Goal: Transaction & Acquisition: Purchase product/service

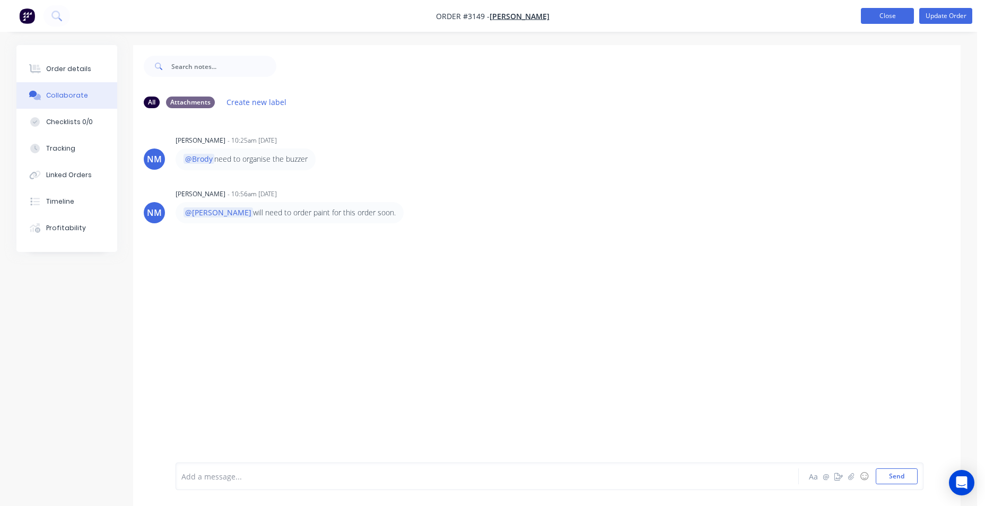
click at [873, 16] on button "Close" at bounding box center [887, 16] width 53 height 16
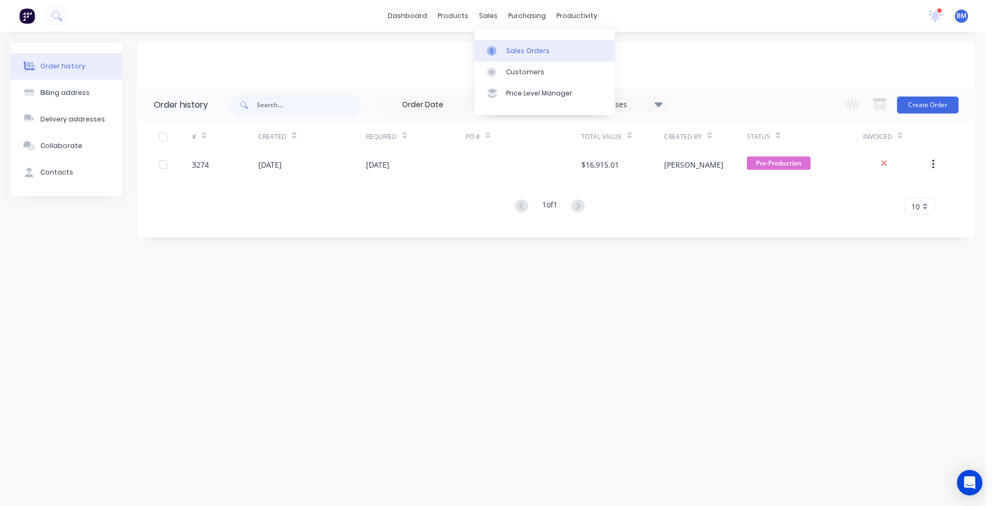
click at [534, 50] on div "Sales Orders" at bounding box center [527, 51] width 43 height 10
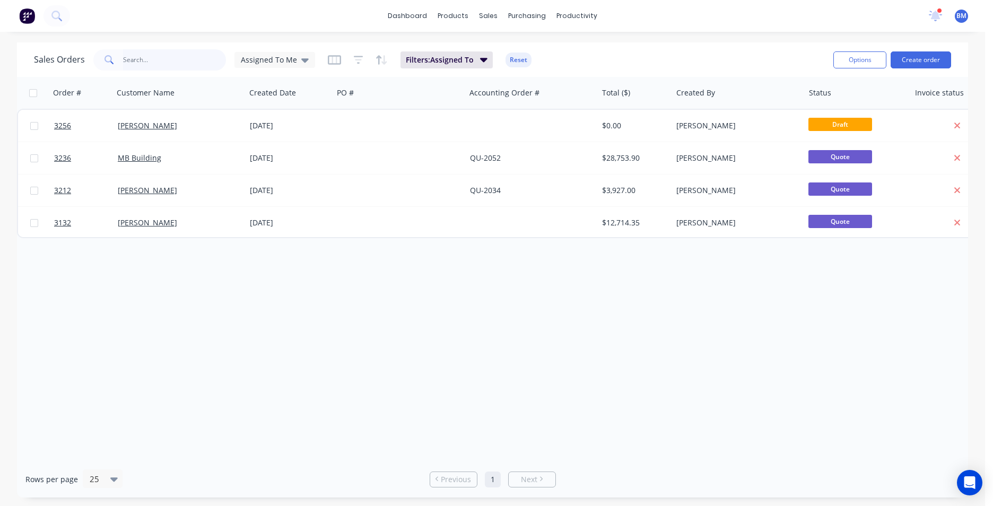
click at [161, 63] on input "text" at bounding box center [174, 59] width 103 height 21
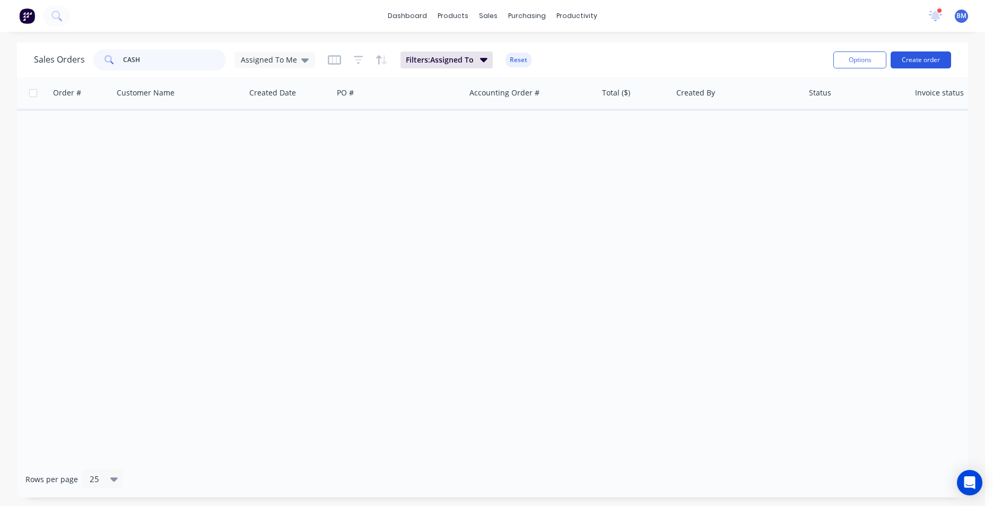
type input "CASH"
click at [941, 60] on button "Create order" at bounding box center [920, 59] width 60 height 17
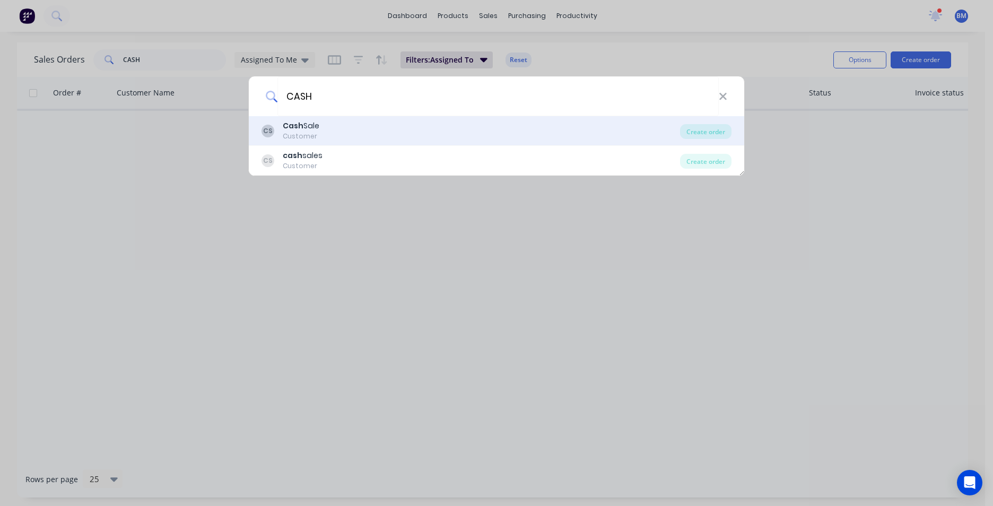
type input "CASH"
click at [390, 138] on div "CS Cash Sale Customer" at bounding box center [470, 130] width 418 height 21
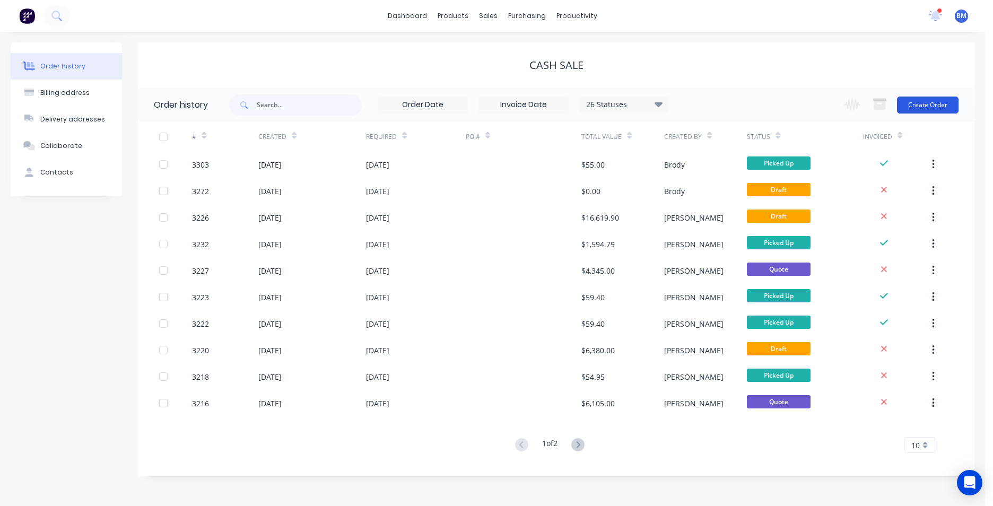
click at [924, 103] on button "Create Order" at bounding box center [928, 105] width 62 height 17
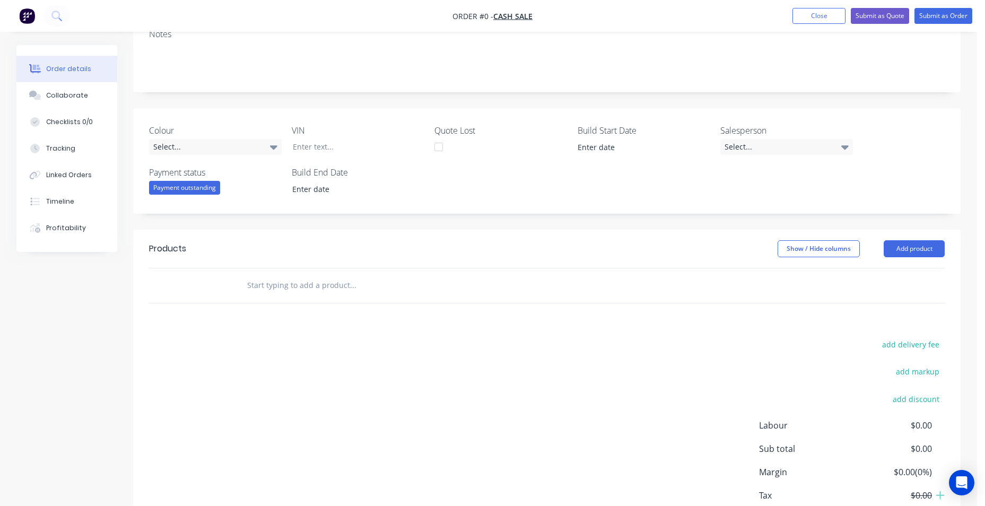
scroll to position [159, 0]
click at [773, 147] on div "Select..." at bounding box center [786, 146] width 133 height 16
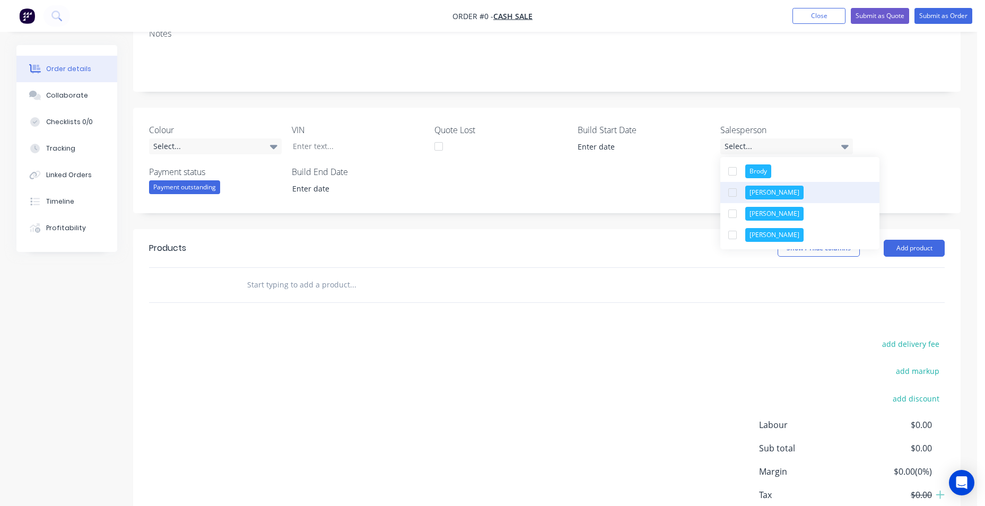
click at [770, 181] on button "Brody" at bounding box center [799, 171] width 159 height 21
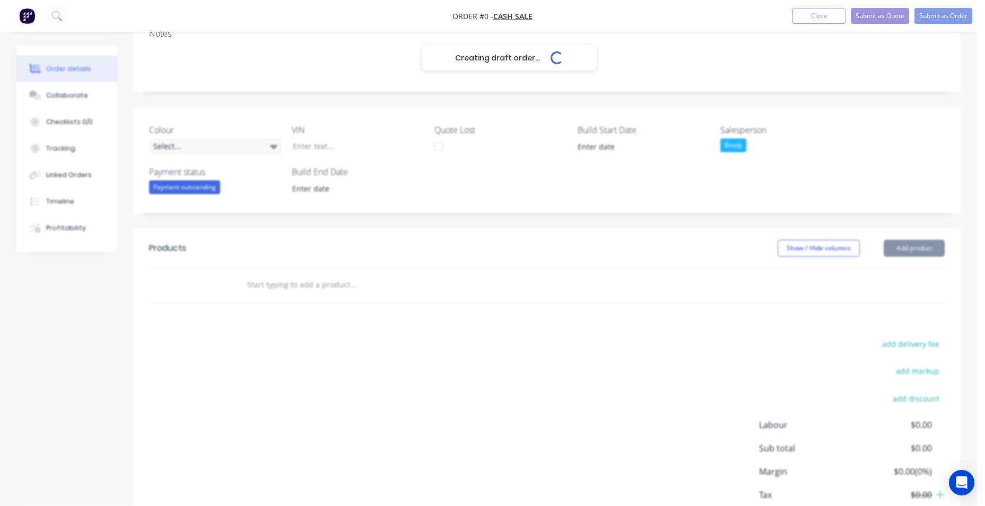
drag, startPoint x: 356, startPoint y: 301, endPoint x: 357, endPoint y: 294, distance: 7.1
click at [357, 294] on div "Creating draft order... Loading... Order details Collaborate Checklists 0/0 Tra…" at bounding box center [488, 229] width 965 height 687
drag, startPoint x: 310, startPoint y: 285, endPoint x: 748, endPoint y: 262, distance: 439.2
click at [312, 283] on input "text" at bounding box center [353, 284] width 212 height 21
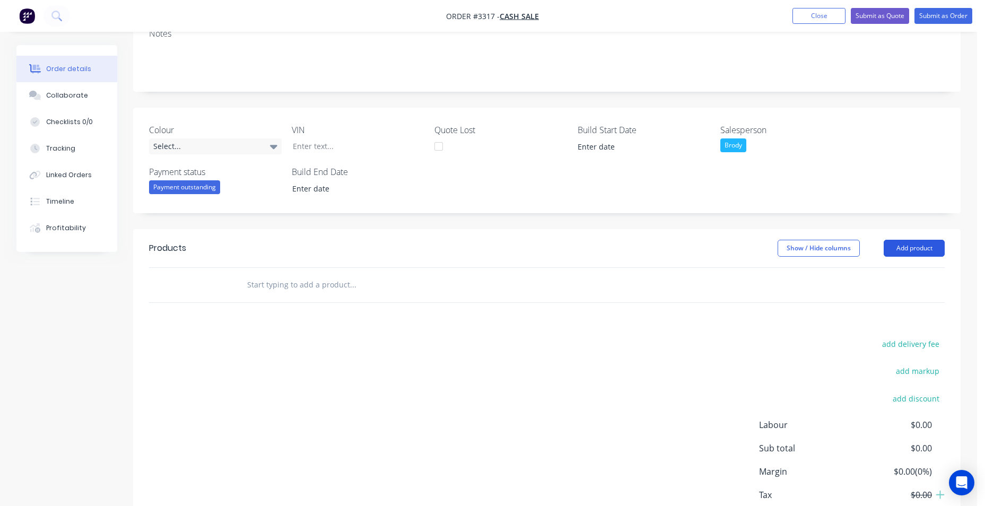
click at [911, 248] on button "Add product" at bounding box center [914, 248] width 61 height 17
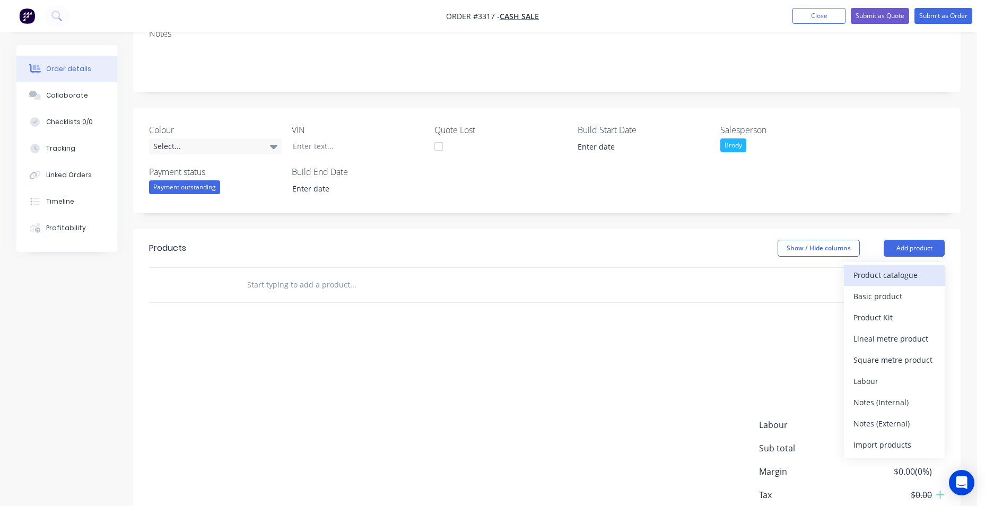
click at [907, 273] on div "Product catalogue" at bounding box center [894, 274] width 82 height 15
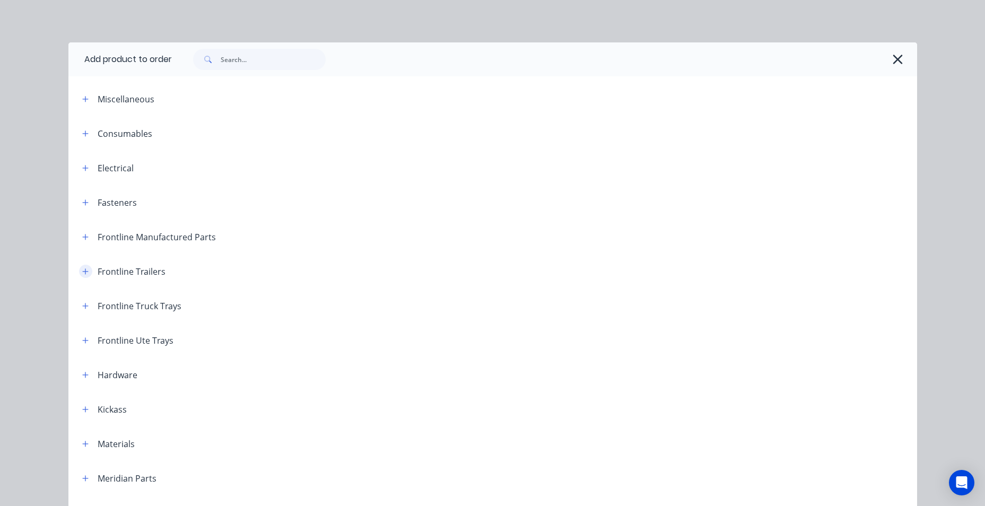
click at [79, 274] on button "button" at bounding box center [85, 271] width 13 height 13
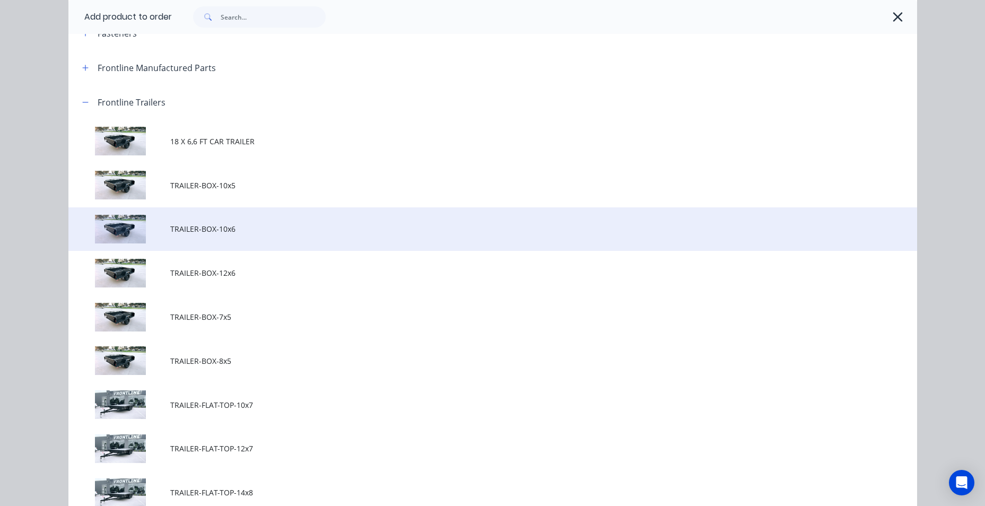
scroll to position [212, 0]
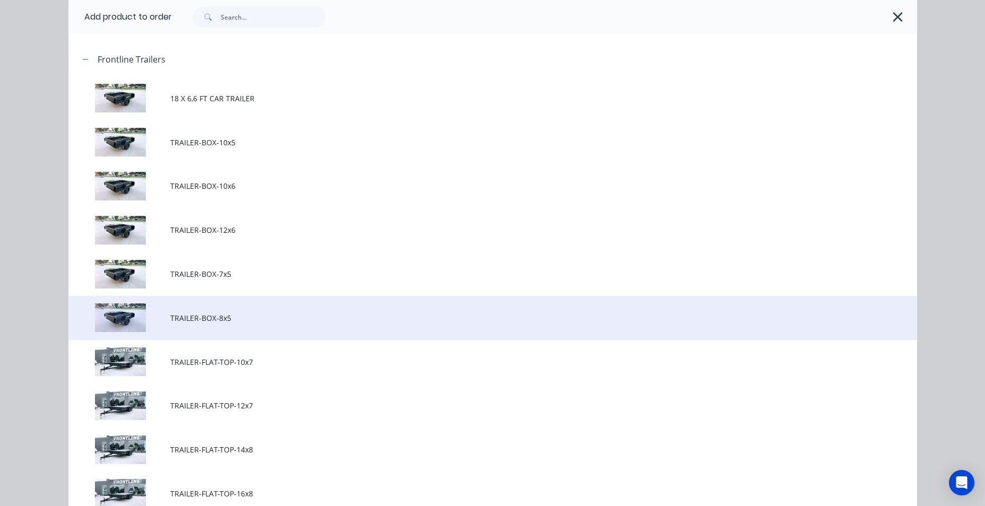
click at [195, 319] on span "TRAILER-BOX-8x5" at bounding box center [468, 317] width 597 height 11
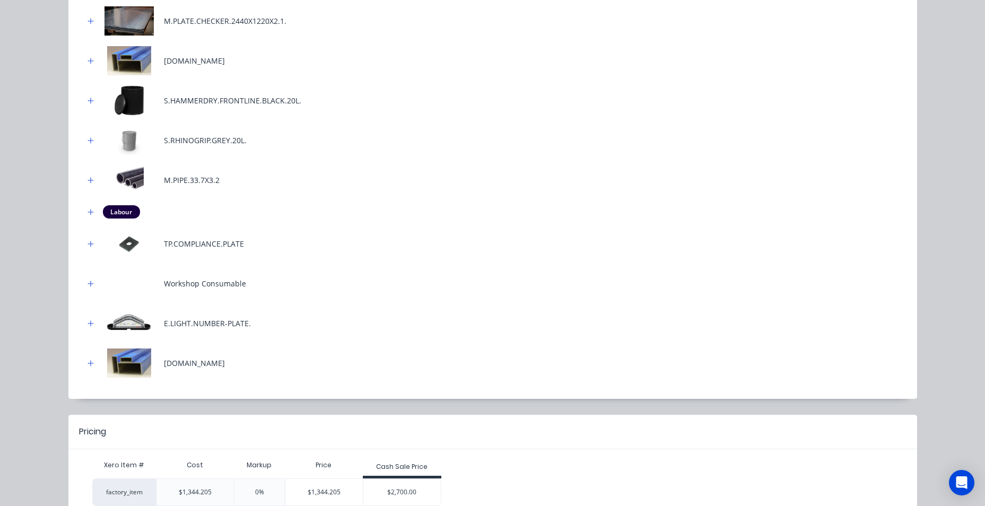
scroll to position [503, 0]
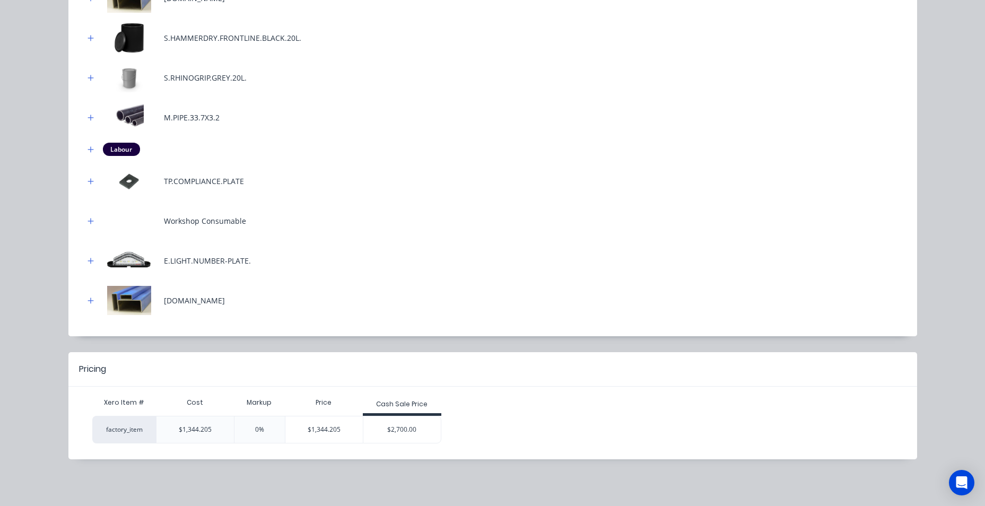
drag, startPoint x: 397, startPoint y: 426, endPoint x: 399, endPoint y: 419, distance: 7.9
click at [397, 428] on div "$2,700.00" at bounding box center [401, 429] width 77 height 27
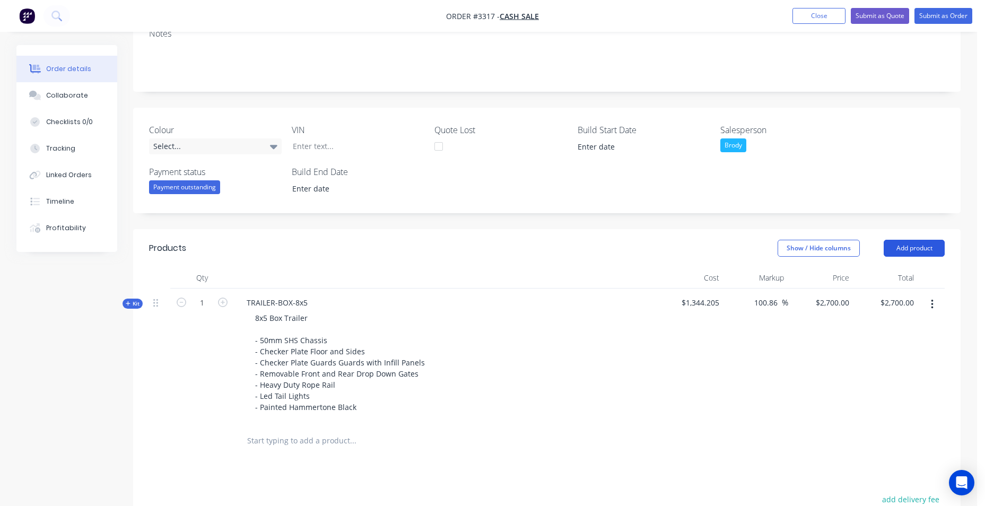
click at [926, 251] on button "Add product" at bounding box center [914, 248] width 61 height 17
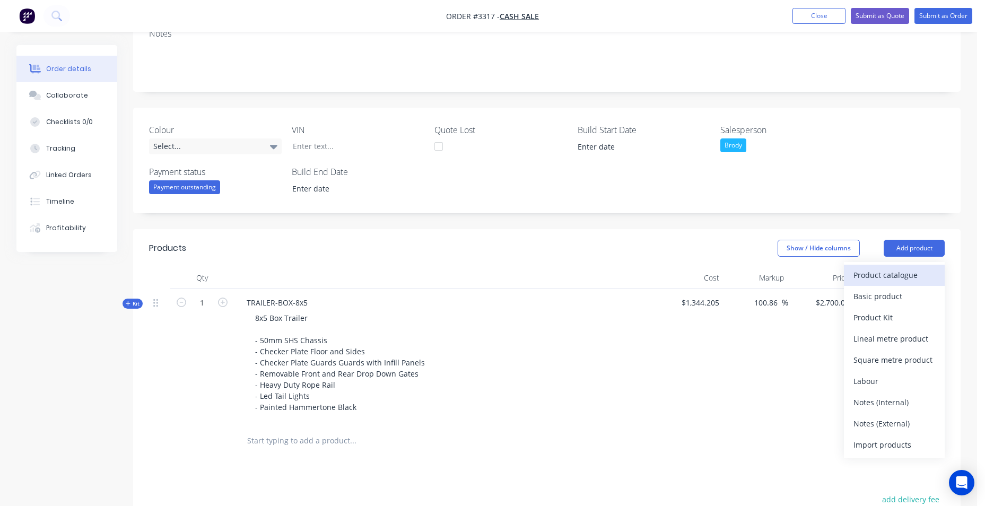
click at [888, 275] on div "Product catalogue" at bounding box center [894, 274] width 82 height 15
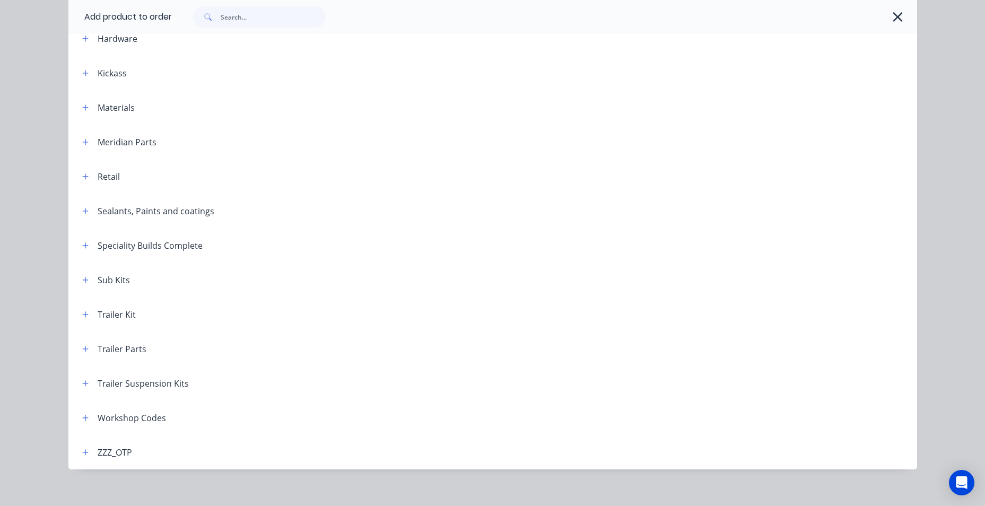
scroll to position [346, 0]
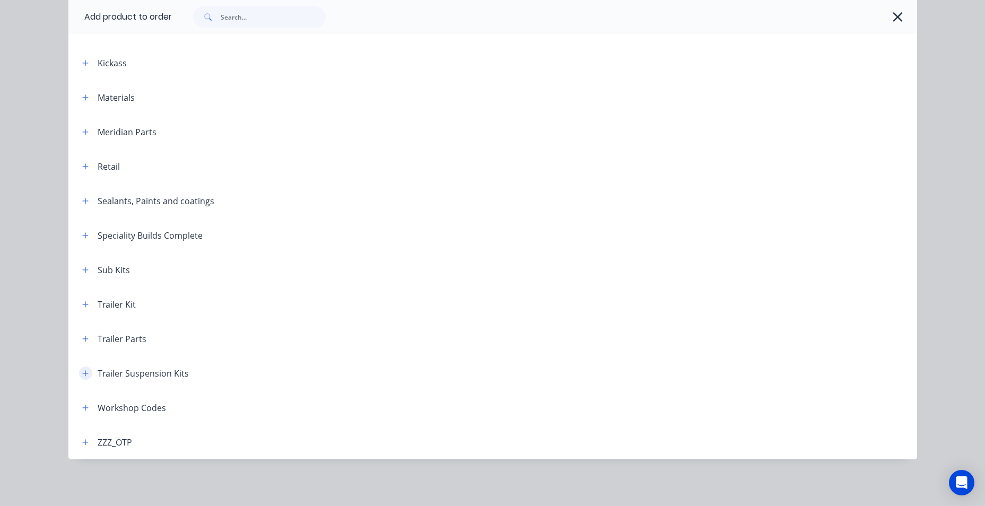
click at [82, 375] on icon "button" at bounding box center [85, 373] width 6 height 7
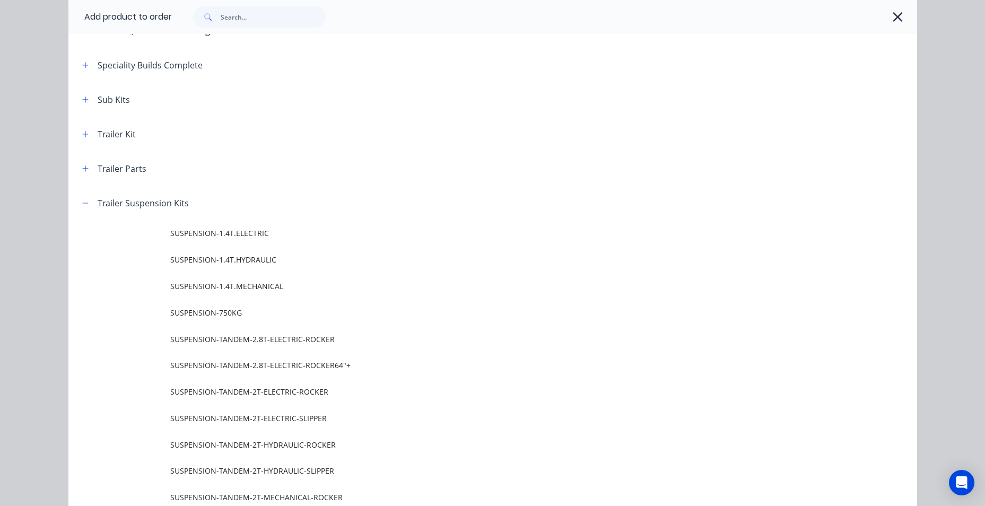
scroll to position [558, 0]
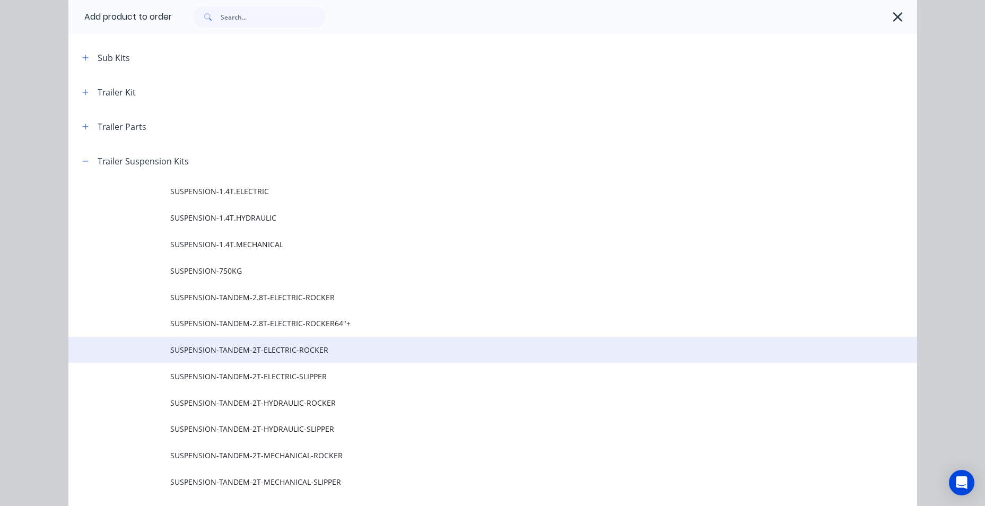
click at [221, 354] on span "SUSPENSION-TANDEM-2T-ELECTRIC-ROCKER" at bounding box center [468, 349] width 597 height 11
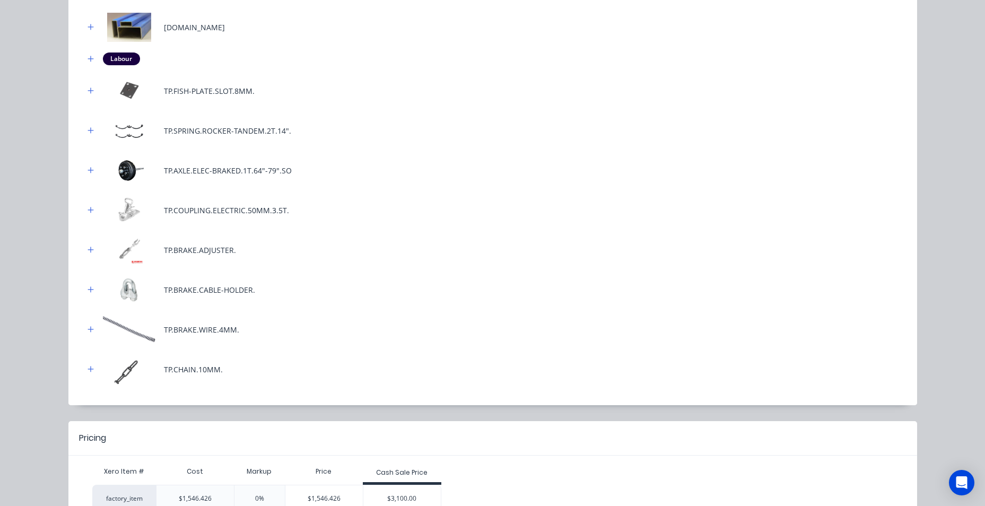
scroll to position [485, 0]
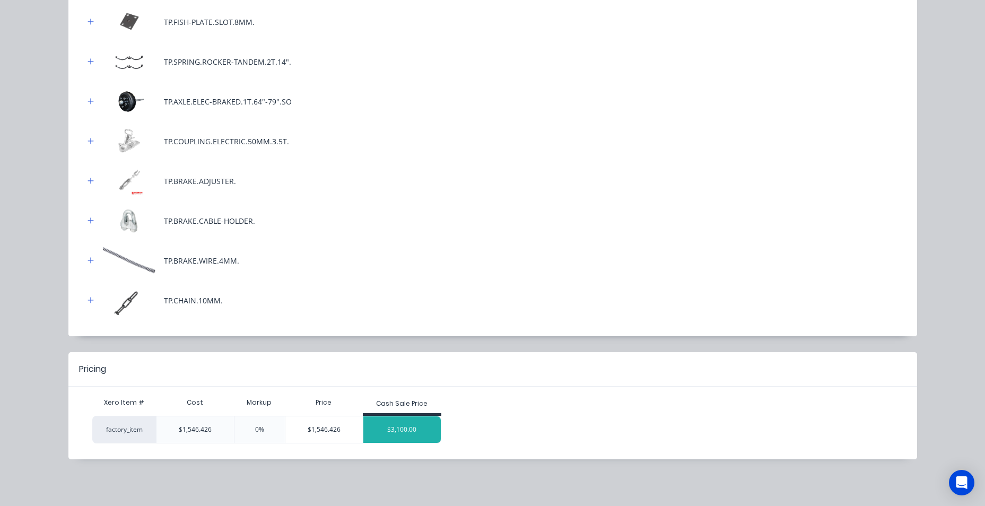
click at [377, 429] on div "$3,100.00" at bounding box center [401, 429] width 77 height 27
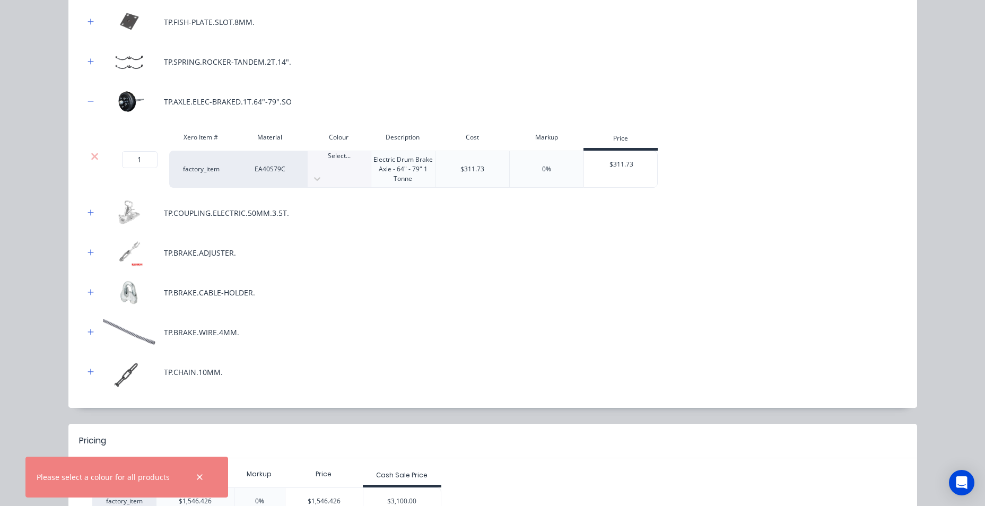
scroll to position [549, 0]
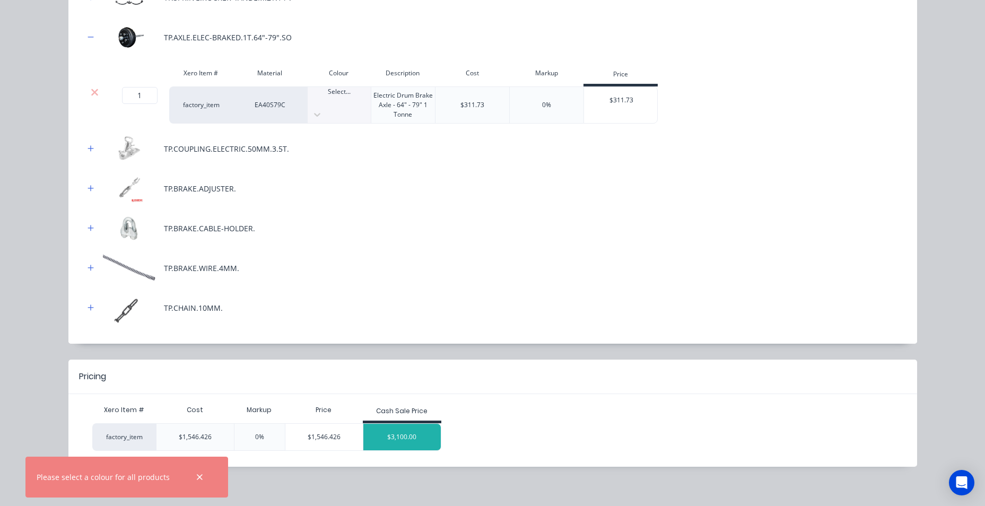
click at [402, 434] on div "$3,100.00" at bounding box center [401, 437] width 77 height 27
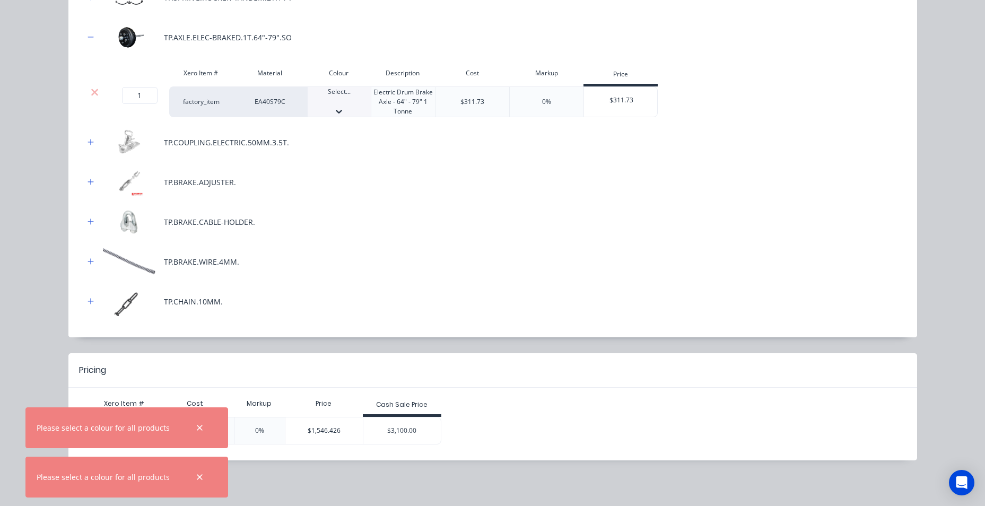
click at [397, 432] on div "$3,100.00" at bounding box center [401, 430] width 77 height 27
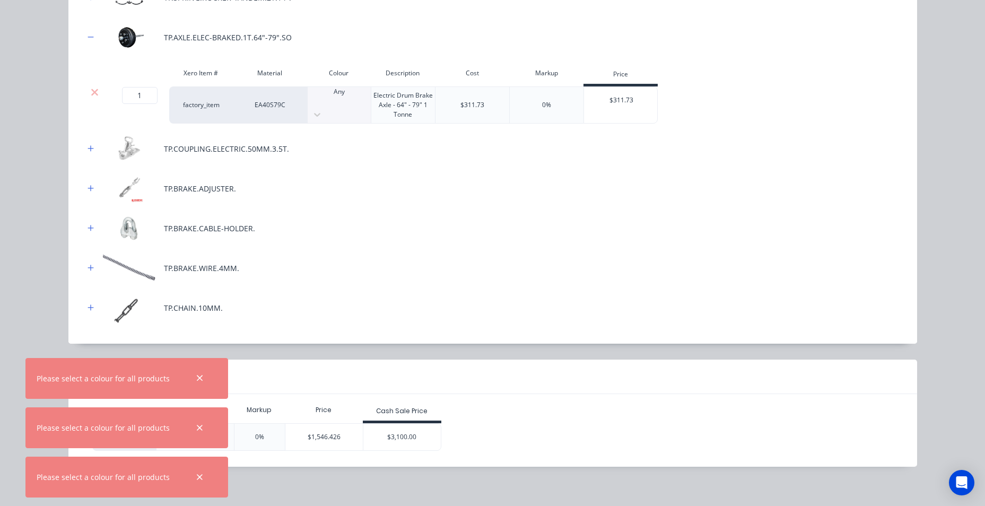
click at [352, 106] on div at bounding box center [339, 114] width 63 height 17
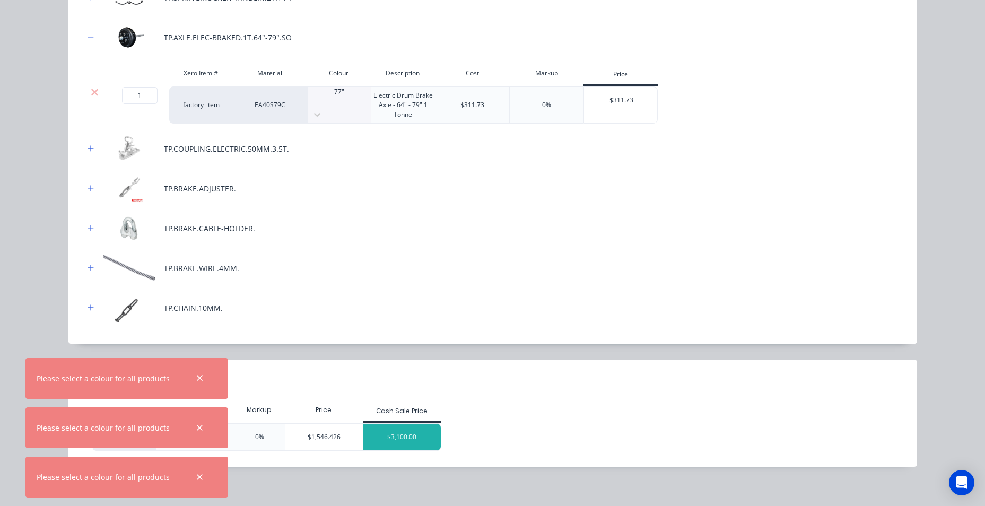
click at [411, 427] on div "$3,100.00" at bounding box center [401, 437] width 77 height 27
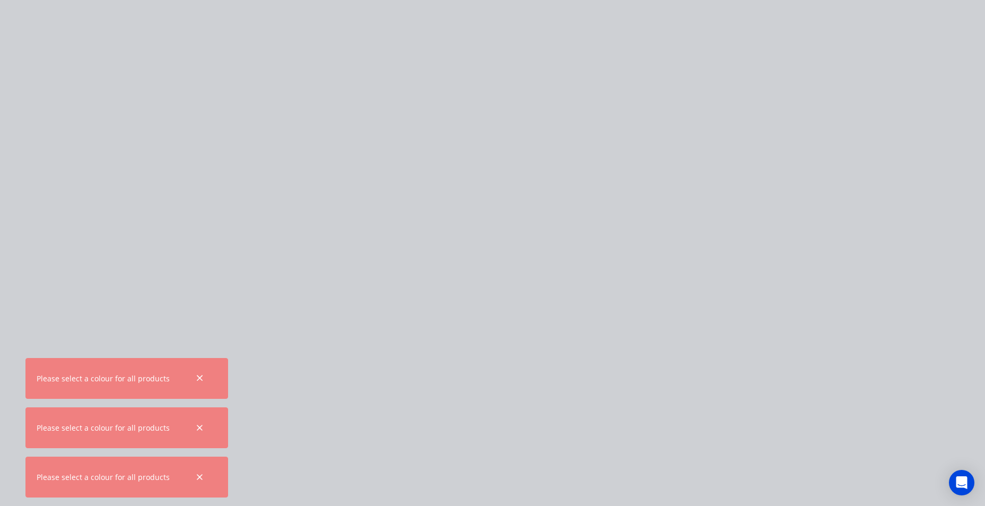
scroll to position [0, 0]
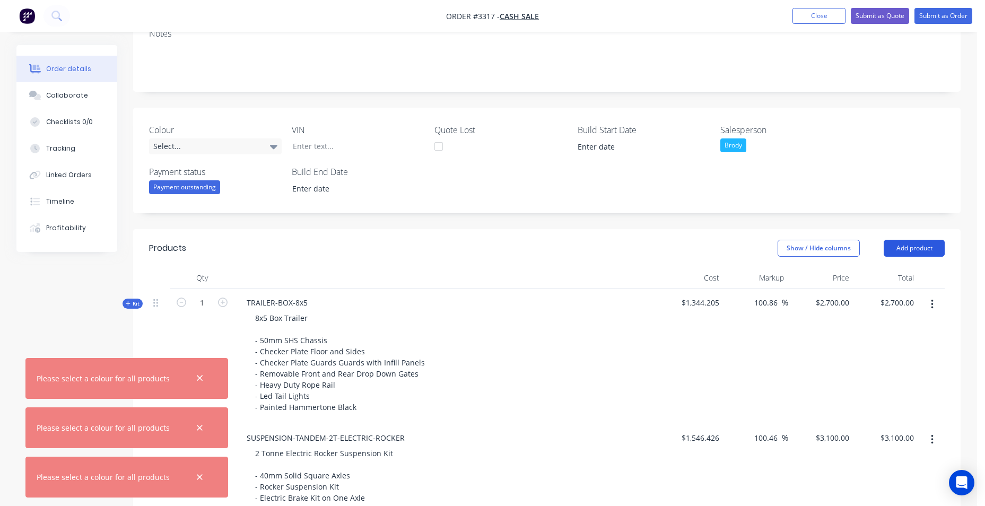
click at [914, 248] on button "Add product" at bounding box center [914, 248] width 61 height 17
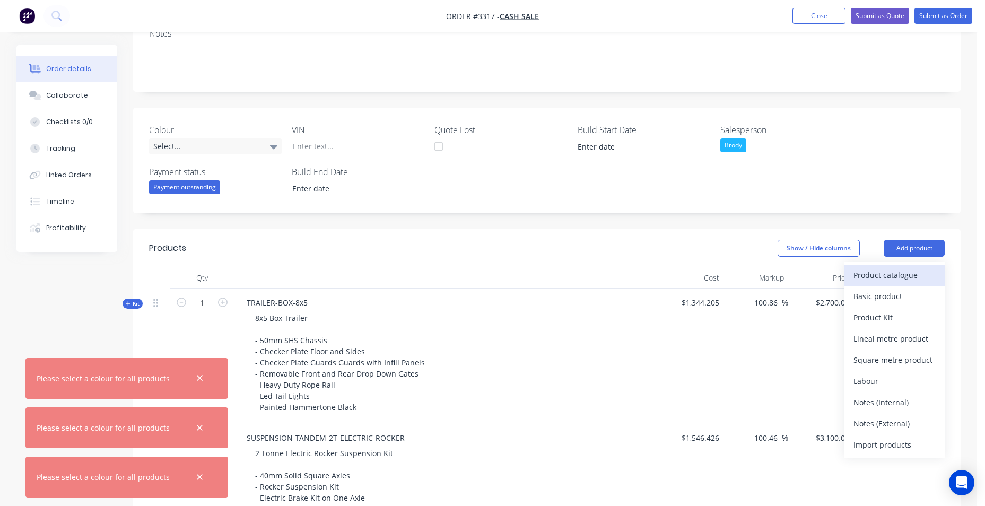
click at [914, 279] on div "Product catalogue" at bounding box center [894, 274] width 82 height 15
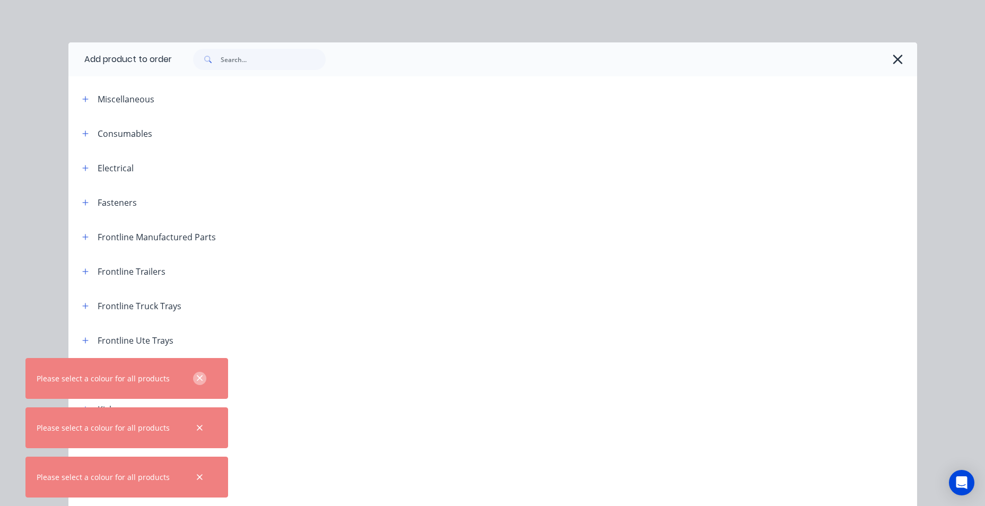
click at [197, 378] on icon "button" at bounding box center [200, 378] width 6 height 6
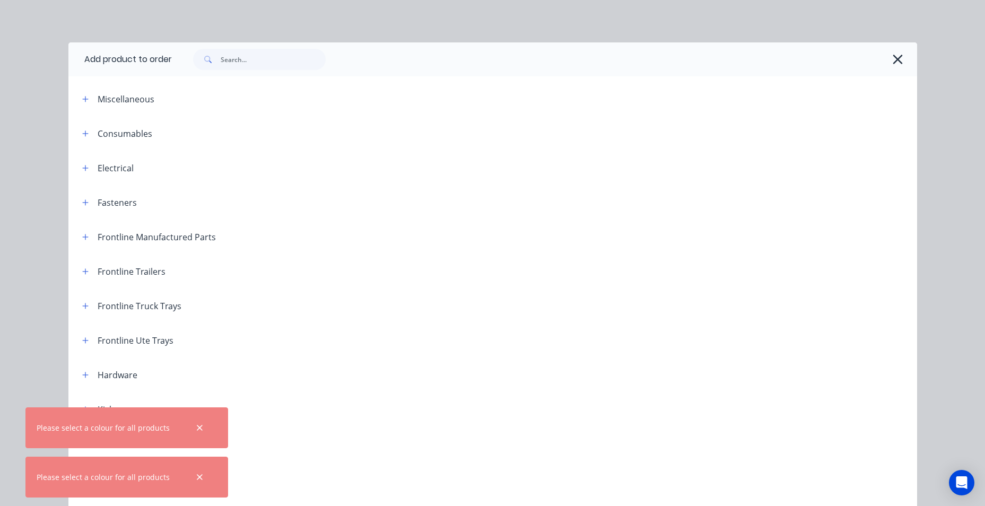
drag, startPoint x: 193, startPoint y: 425, endPoint x: 200, endPoint y: 447, distance: 22.7
click at [197, 426] on icon "button" at bounding box center [200, 428] width 6 height 6
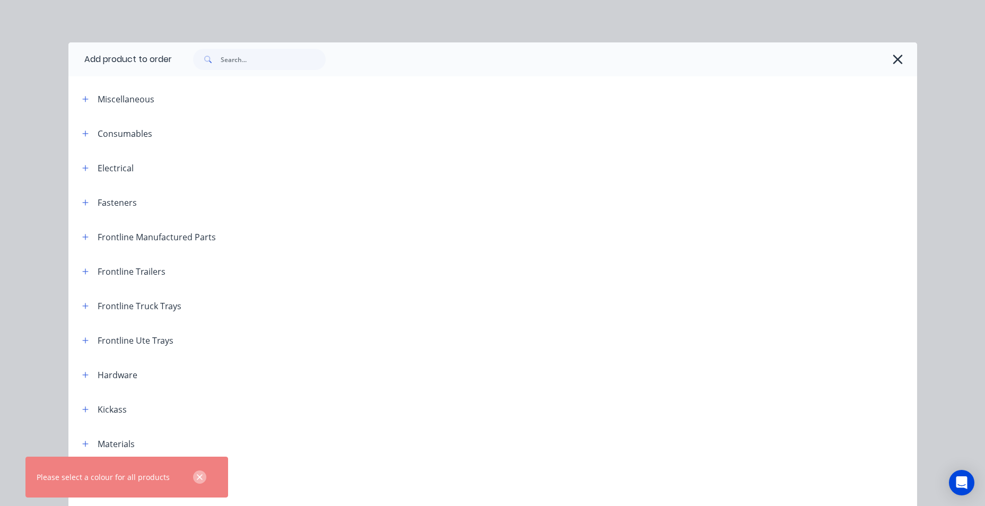
click at [196, 475] on icon "button" at bounding box center [199, 478] width 7 height 10
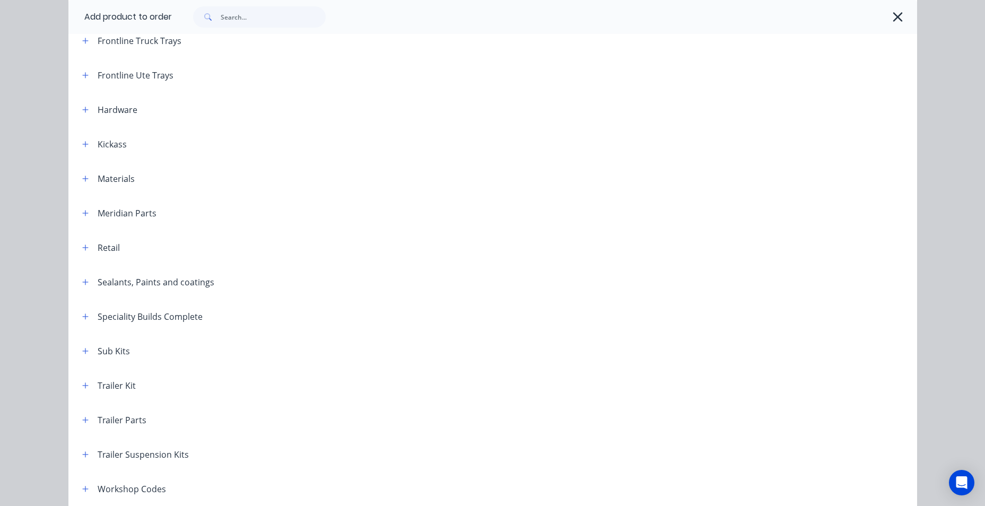
scroll to position [346, 0]
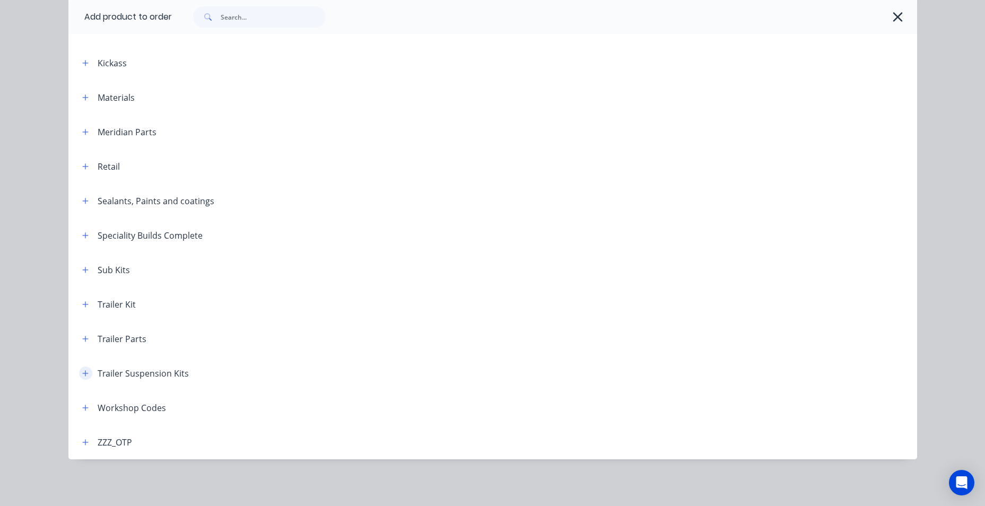
click at [83, 376] on icon "button" at bounding box center [85, 373] width 6 height 7
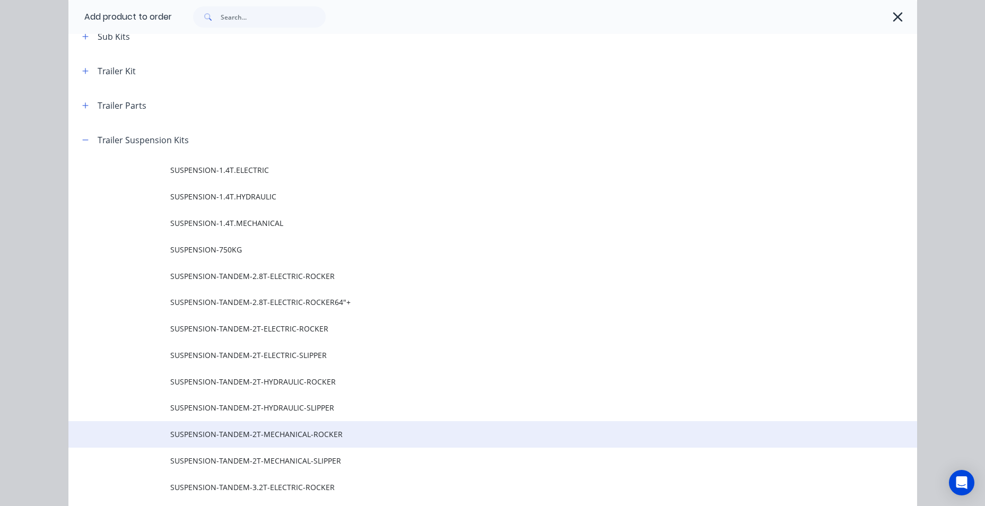
scroll to position [612, 0]
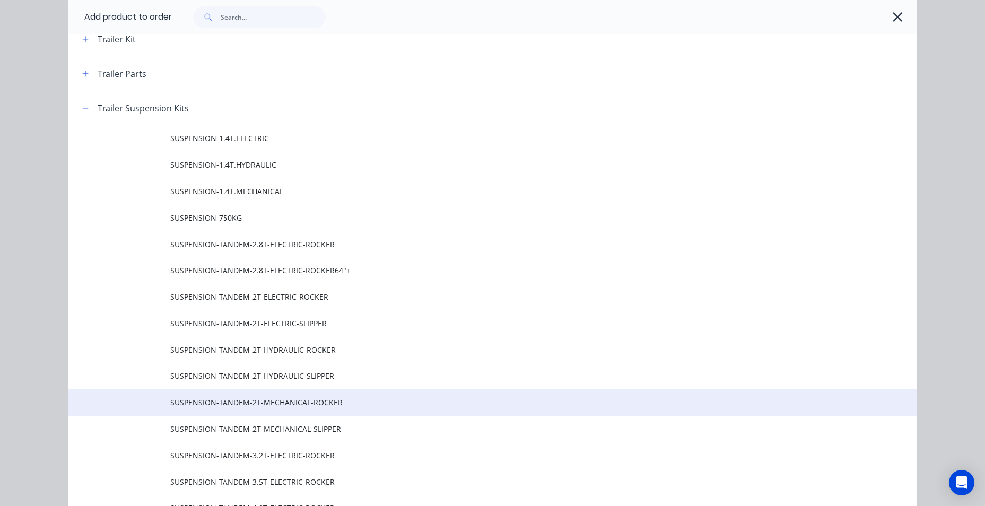
click at [333, 404] on span "SUSPENSION-TANDEM-2T-MECHANICAL-ROCKER" at bounding box center [468, 402] width 597 height 11
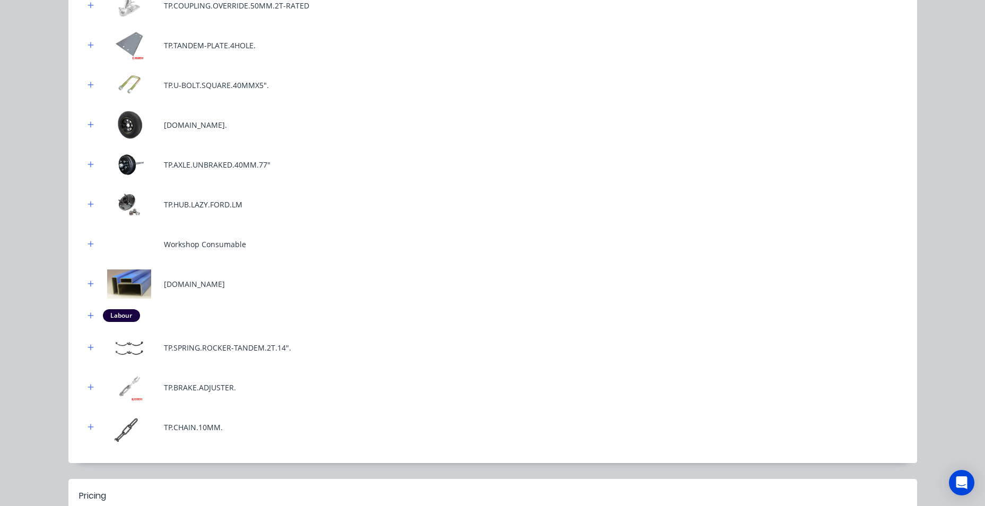
scroll to position [445, 0]
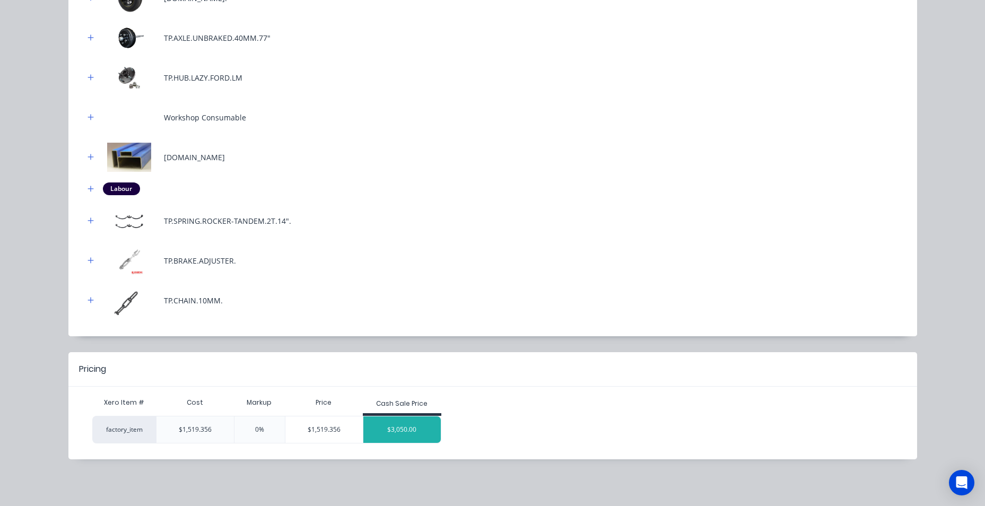
click at [386, 429] on div "$3,050.00" at bounding box center [401, 429] width 77 height 27
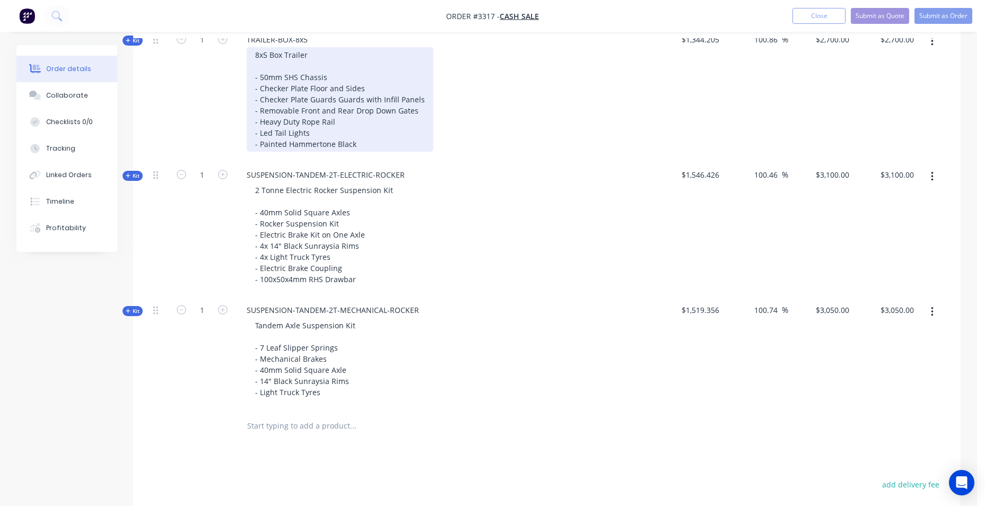
scroll to position [424, 0]
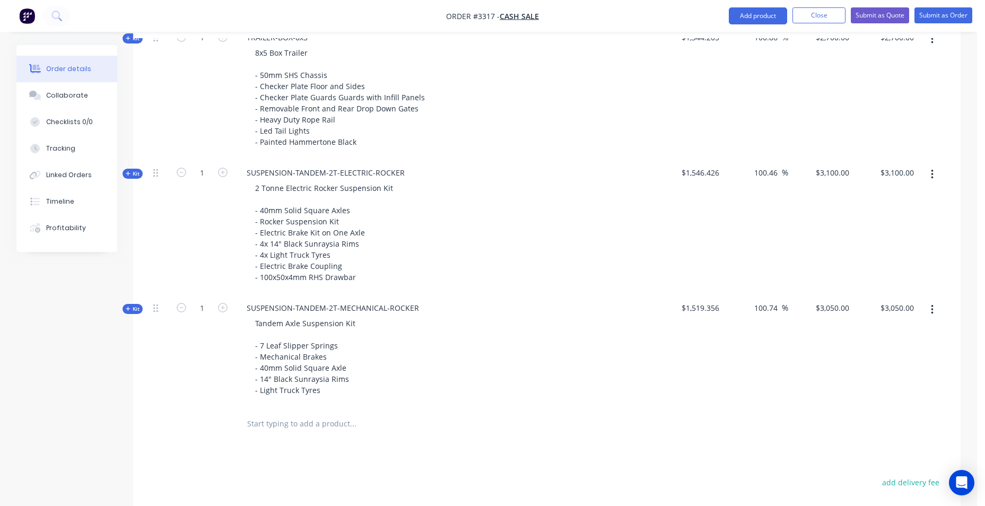
drag, startPoint x: 930, startPoint y: 309, endPoint x: 935, endPoint y: 314, distance: 7.1
click at [931, 309] on button "button" at bounding box center [932, 309] width 25 height 19
drag, startPoint x: 897, startPoint y: 419, endPoint x: 886, endPoint y: 408, distance: 15.8
click at [897, 419] on div "Delete" at bounding box center [894, 422] width 82 height 15
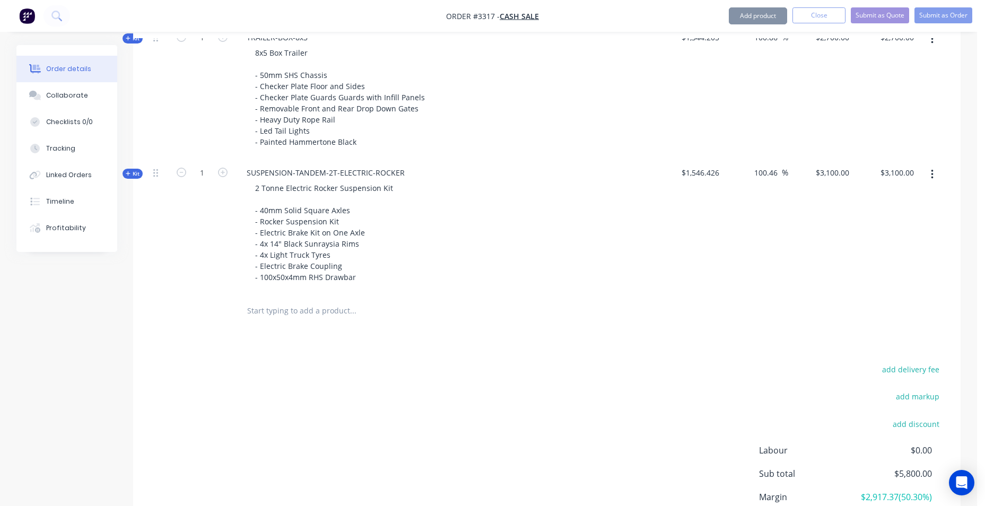
click at [337, 312] on input "text" at bounding box center [353, 310] width 212 height 21
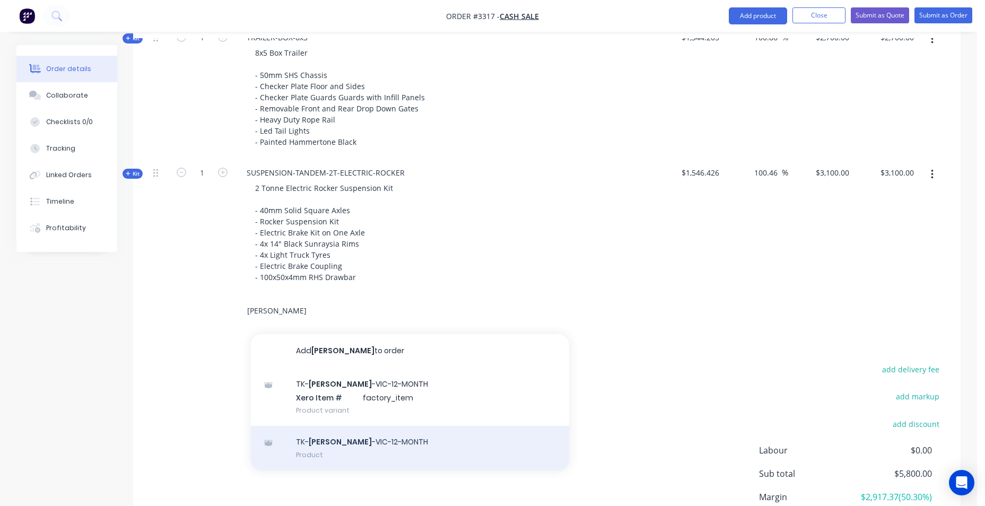
type input "[PERSON_NAME]"
click at [366, 437] on div "TK- [PERSON_NAME] -VIC-12-MONTH Product" at bounding box center [410, 448] width 318 height 45
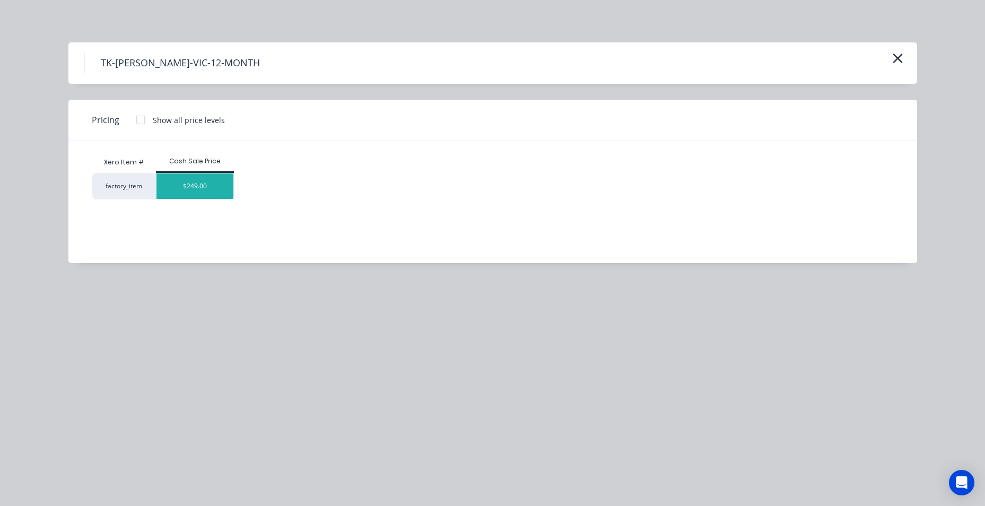
click at [220, 186] on div "$249.00" at bounding box center [194, 185] width 77 height 25
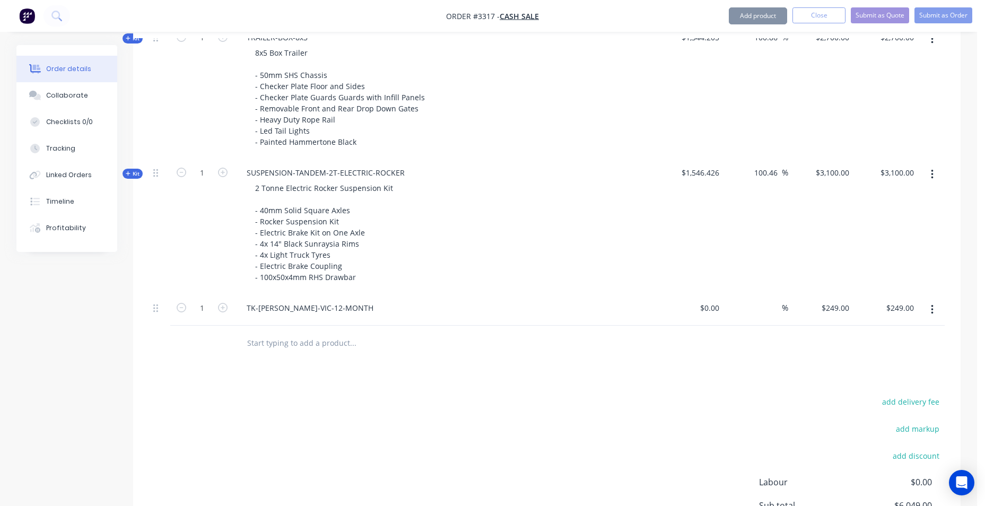
click at [321, 351] on input "text" at bounding box center [353, 342] width 212 height 21
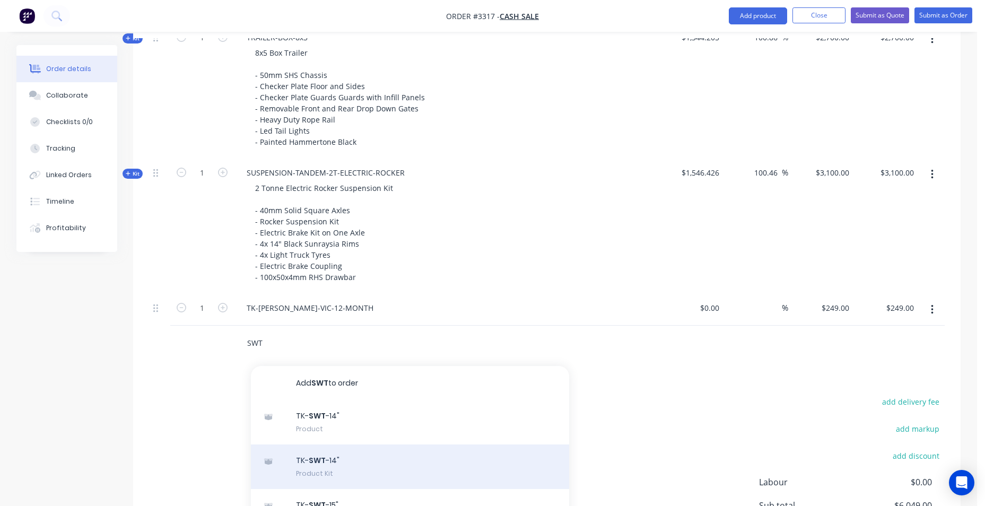
type input "SWT"
click at [416, 458] on div "TK- SWT -14" Product Kit" at bounding box center [410, 466] width 318 height 45
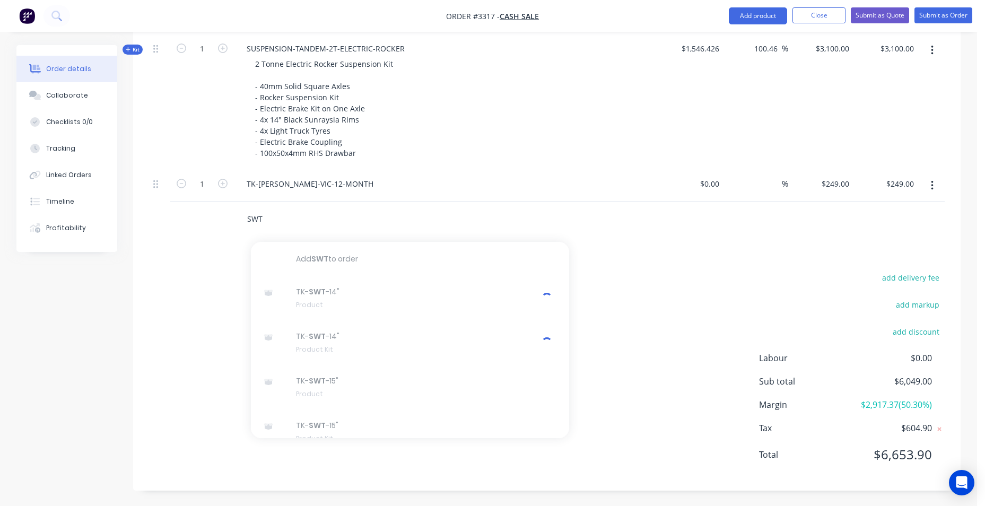
scroll to position [549, 0]
drag, startPoint x: 604, startPoint y: 282, endPoint x: 613, endPoint y: 277, distance: 10.0
click at [610, 278] on div "add delivery fee add markup add discount Labour $0.00 Sub total $6,049.00 Margi…" at bounding box center [547, 371] width 796 height 205
click at [759, 13] on button "Add product" at bounding box center [758, 15] width 58 height 17
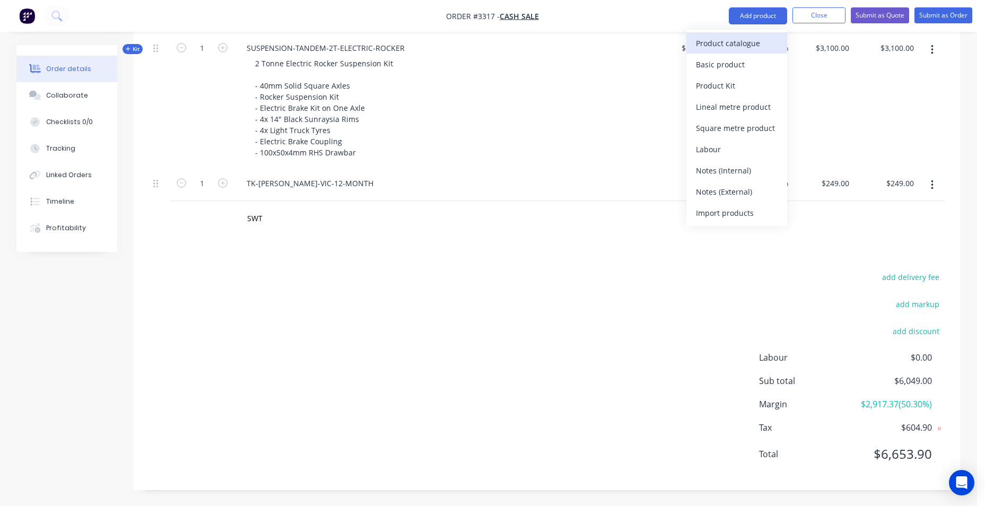
click at [711, 46] on div "Product catalogue" at bounding box center [737, 43] width 82 height 15
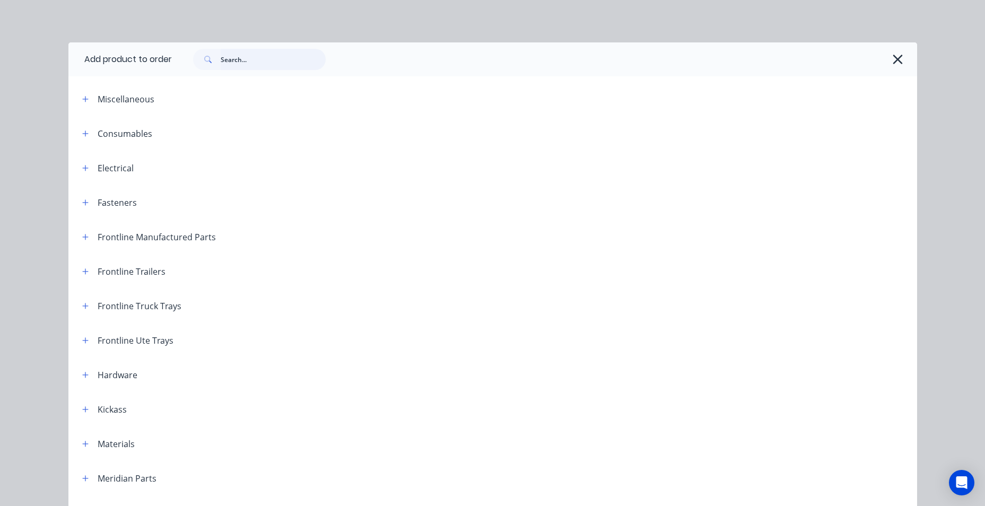
click at [258, 62] on input "text" at bounding box center [273, 59] width 105 height 21
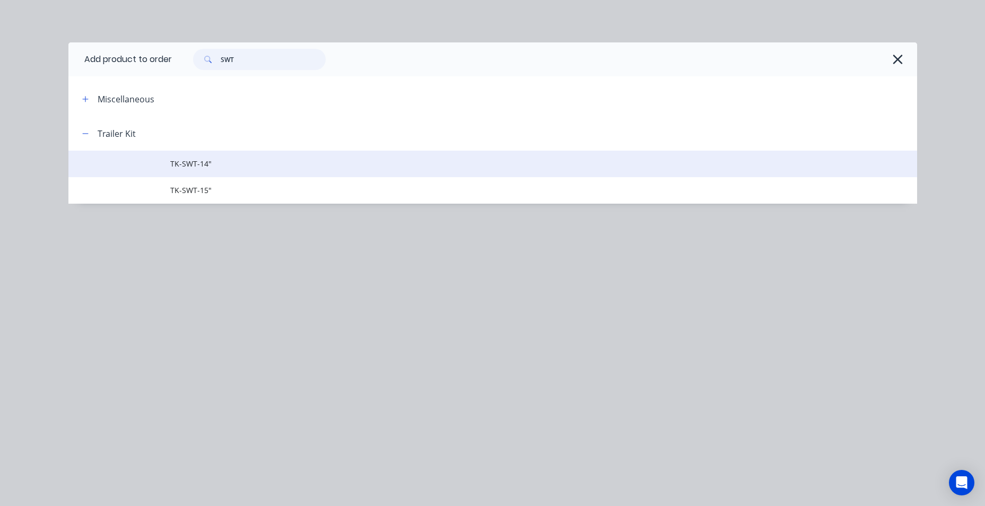
type input "SWT"
click at [207, 165] on span "TK-SWT-14"" at bounding box center [468, 163] width 597 height 11
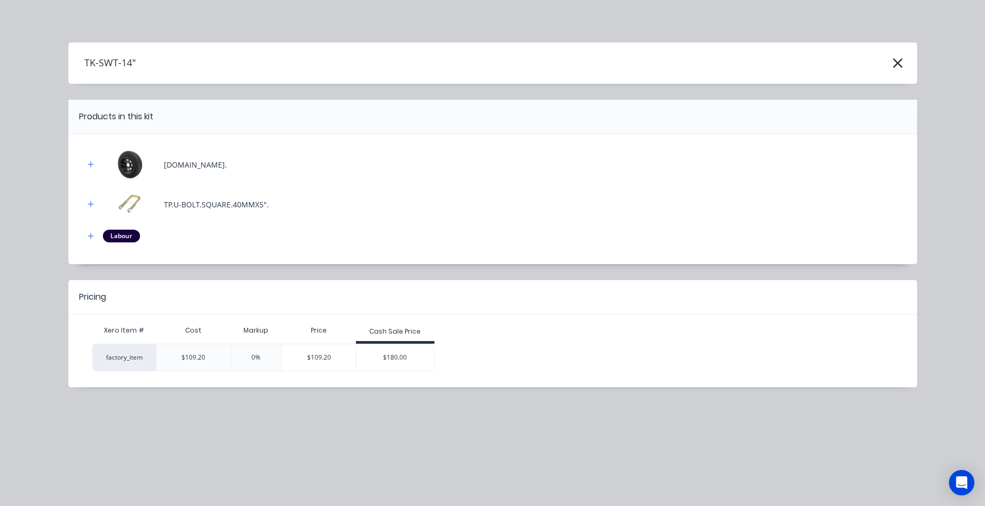
click at [395, 364] on div "$180.00" at bounding box center [394, 357] width 77 height 27
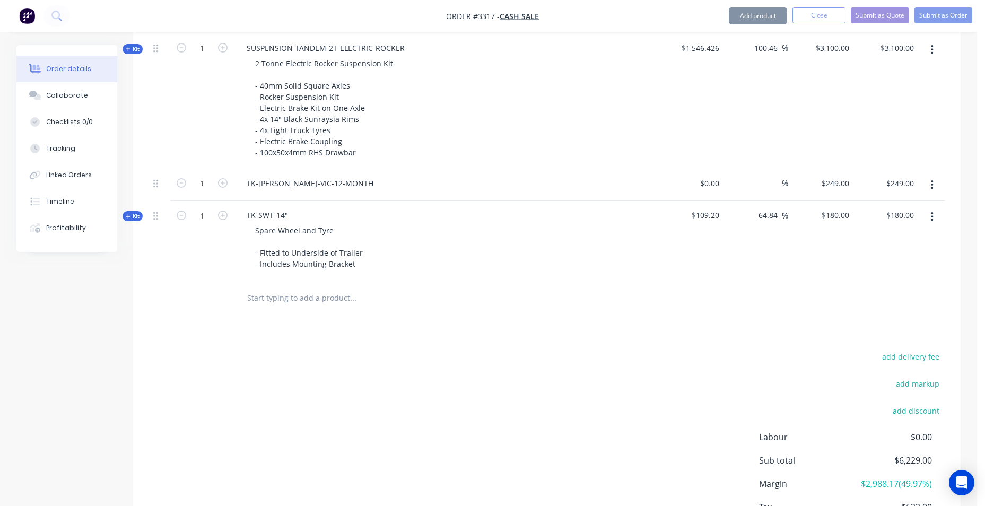
click at [282, 302] on input "text" at bounding box center [353, 297] width 212 height 21
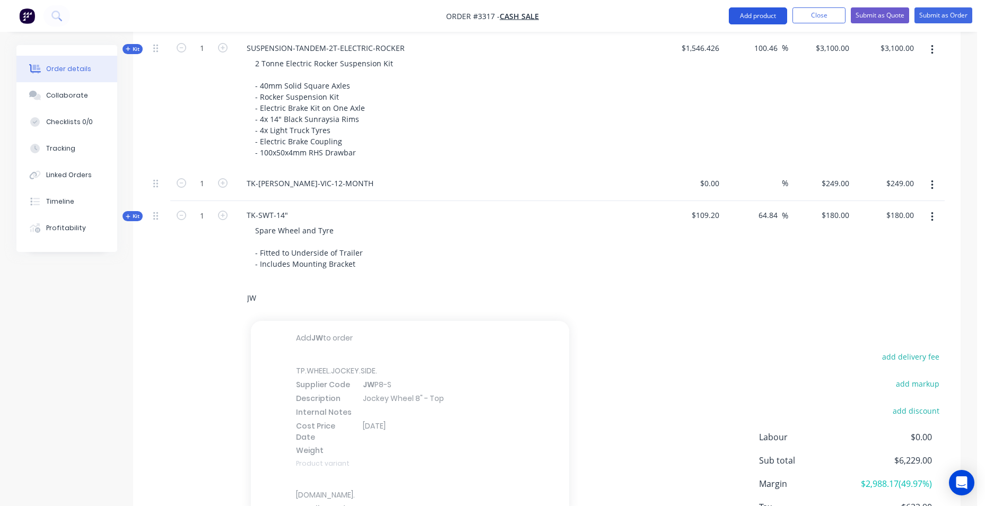
type input "JW"
click at [758, 18] on button "Add product" at bounding box center [758, 15] width 58 height 17
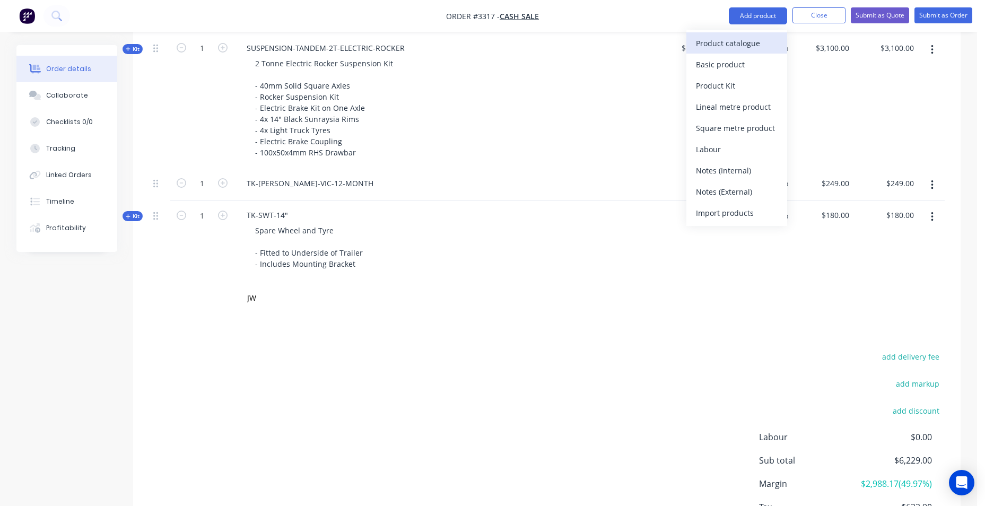
click at [749, 43] on div "Product catalogue" at bounding box center [737, 43] width 82 height 15
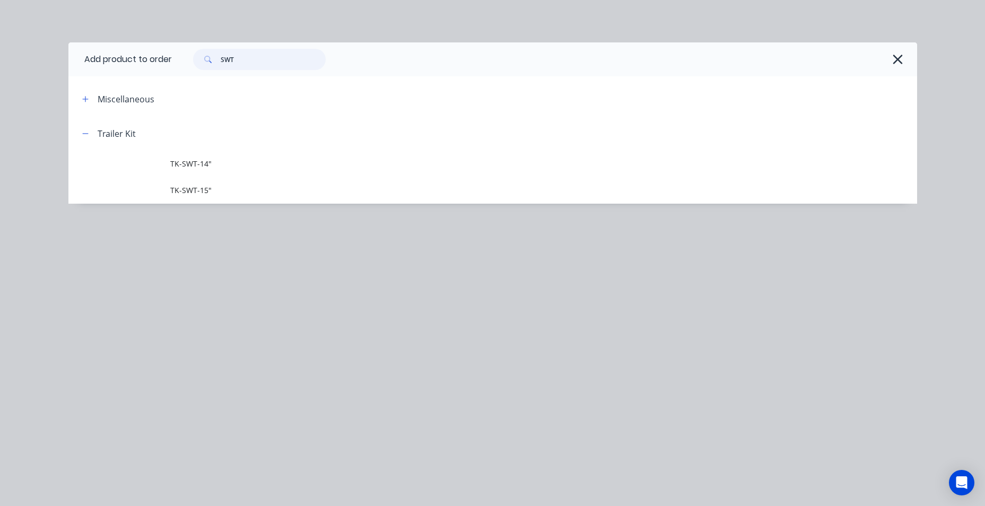
drag, startPoint x: 200, startPoint y: 57, endPoint x: 195, endPoint y: 57, distance: 5.8
click at [195, 57] on div "SWT" at bounding box center [259, 59] width 133 height 21
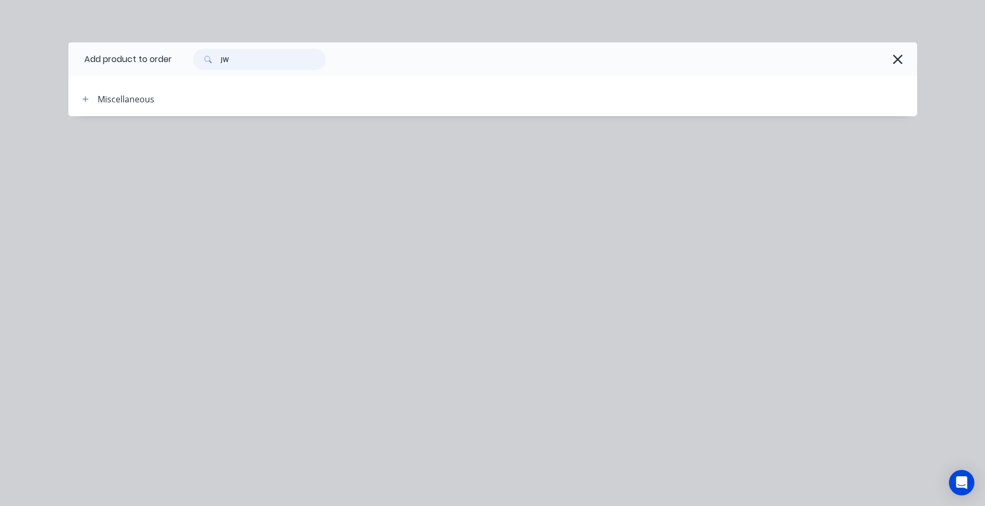
drag, startPoint x: 244, startPoint y: 57, endPoint x: 184, endPoint y: 60, distance: 60.5
click at [184, 60] on div "JW" at bounding box center [253, 59] width 143 height 21
type input "J"
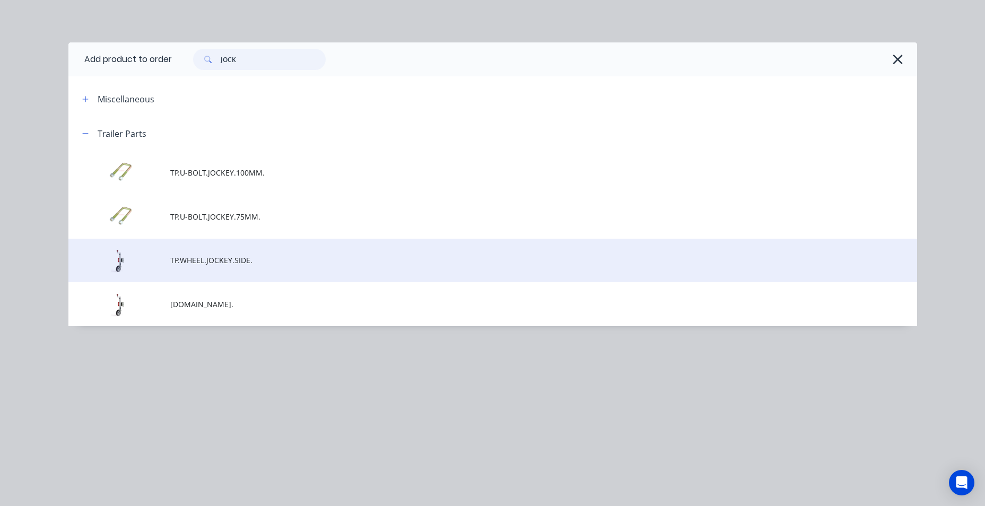
type input "JOCK"
click at [184, 267] on td "TP.WHEEL.JOCKEY.SIDE." at bounding box center [543, 261] width 747 height 44
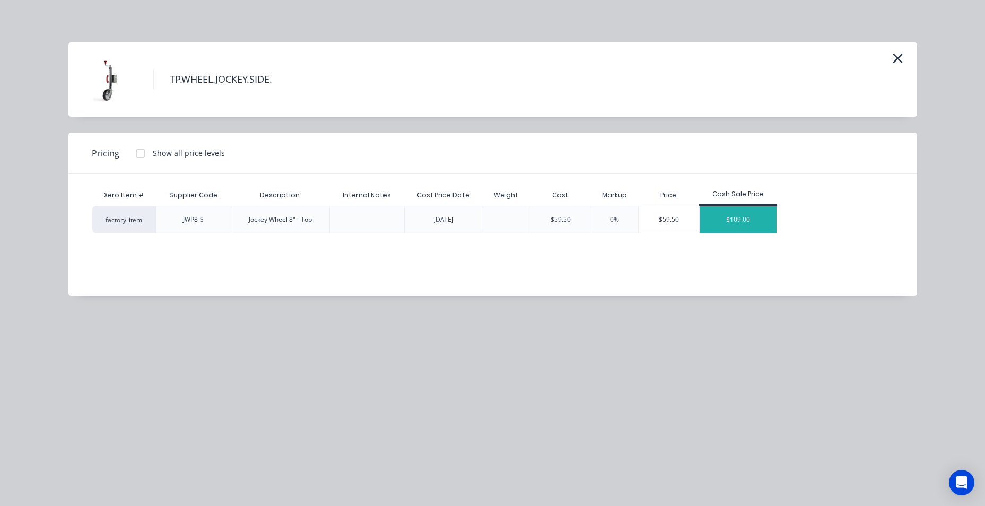
click at [722, 228] on div "$109.00" at bounding box center [738, 219] width 77 height 27
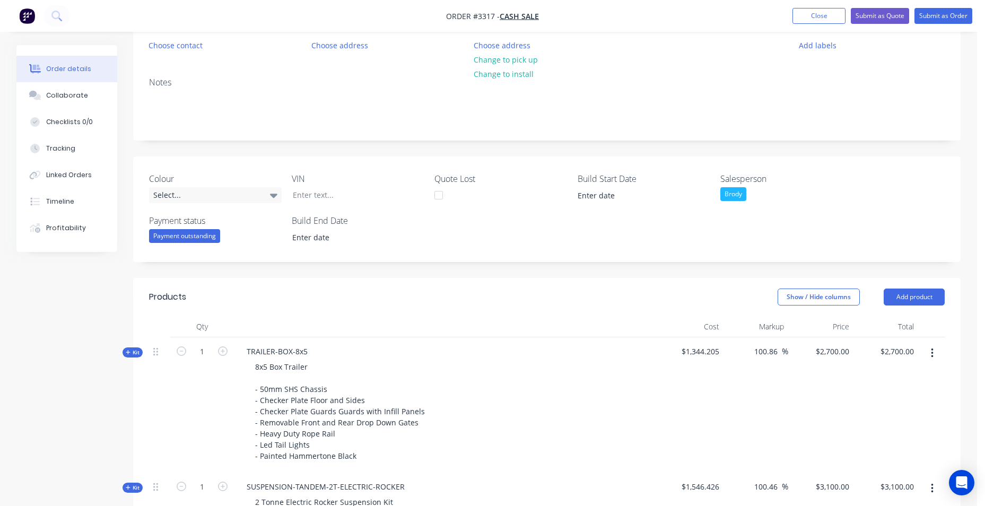
scroll to position [0, 0]
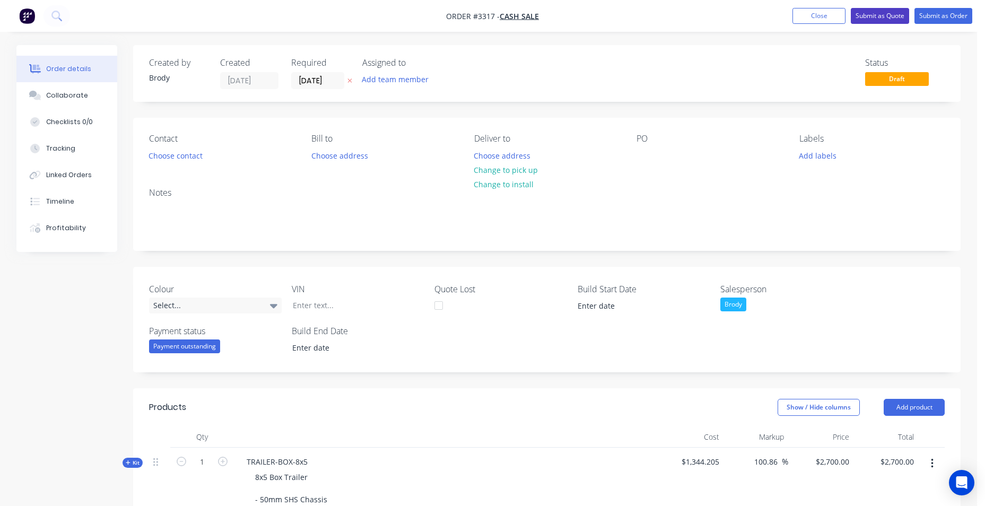
click at [899, 16] on button "Submit as Quote" at bounding box center [880, 16] width 58 height 16
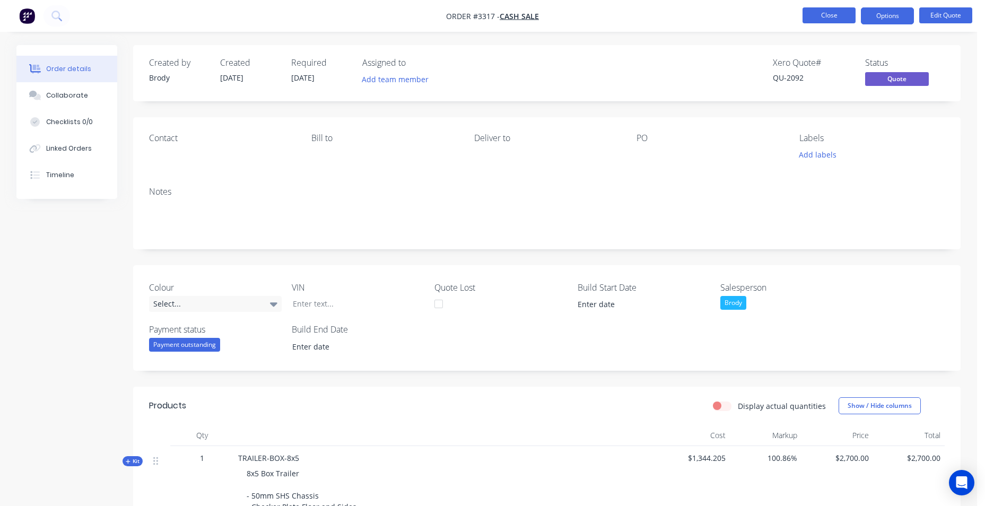
click at [829, 19] on button "Close" at bounding box center [828, 15] width 53 height 16
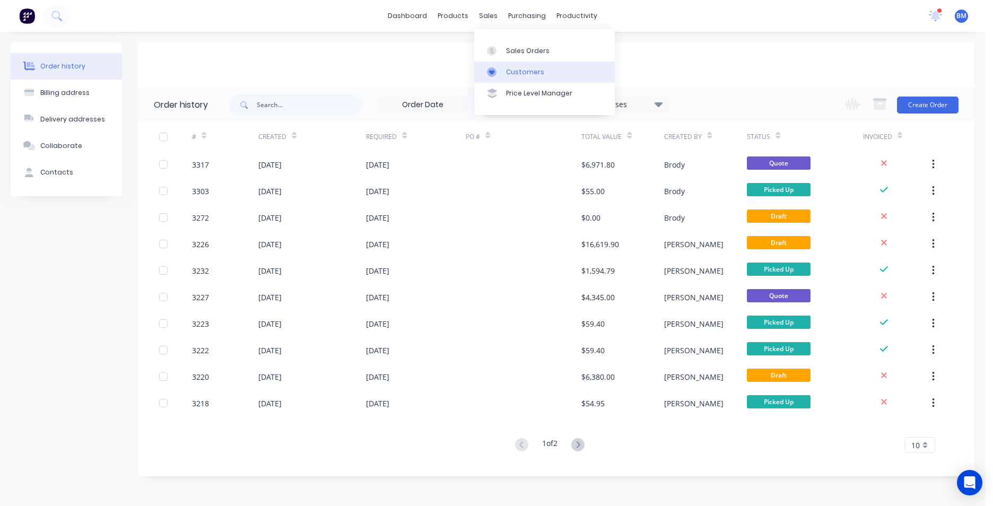
click at [538, 69] on div "Customers" at bounding box center [525, 72] width 38 height 10
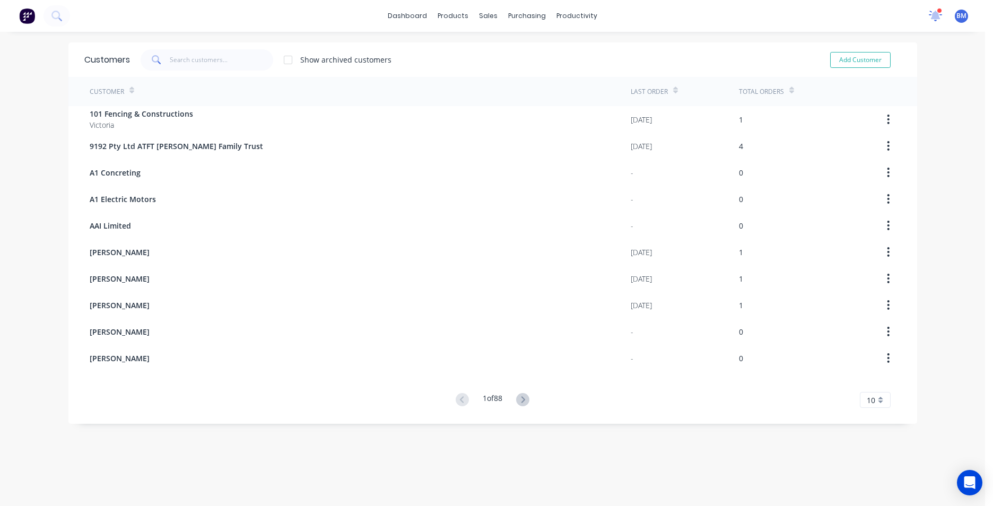
click at [930, 18] on icon at bounding box center [935, 15] width 11 height 10
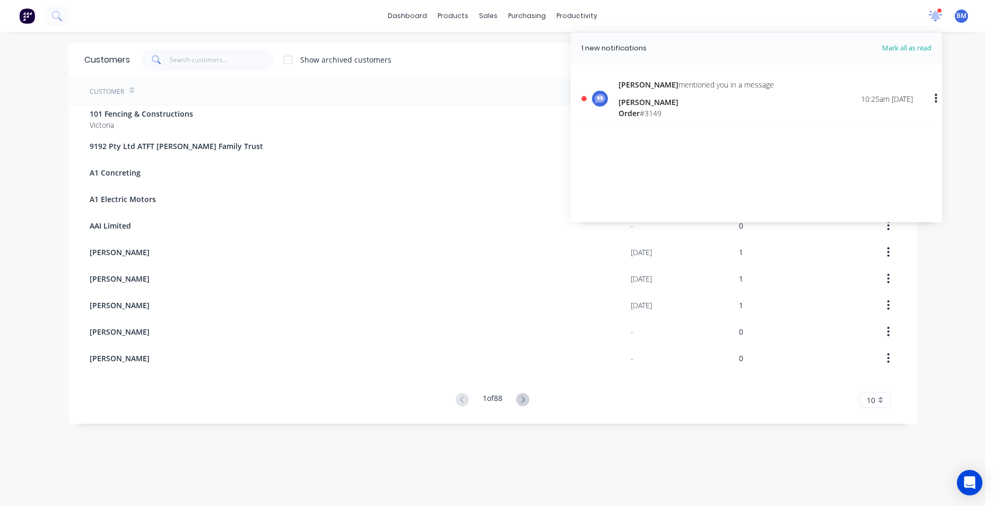
click at [930, 18] on icon at bounding box center [935, 15] width 11 height 10
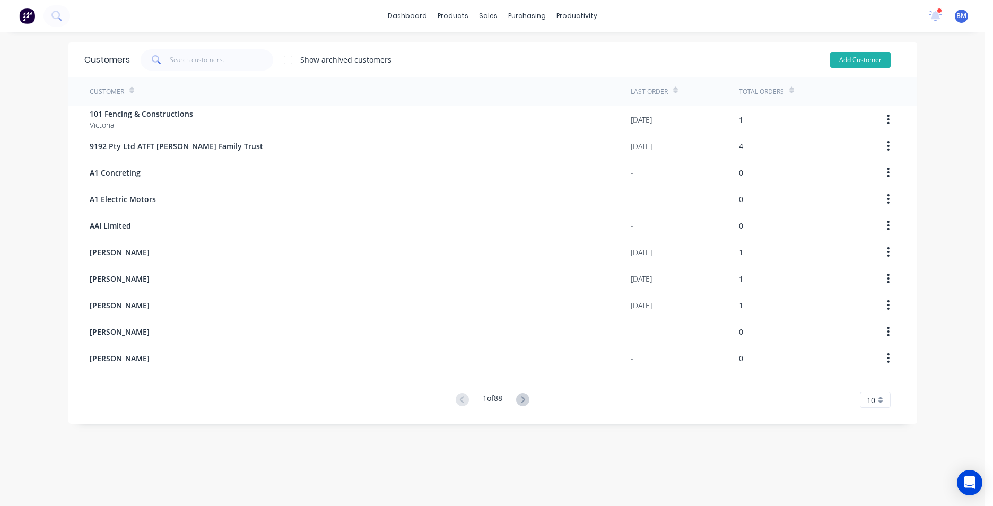
click at [843, 57] on button "Add Customer" at bounding box center [860, 60] width 60 height 16
select select "AU"
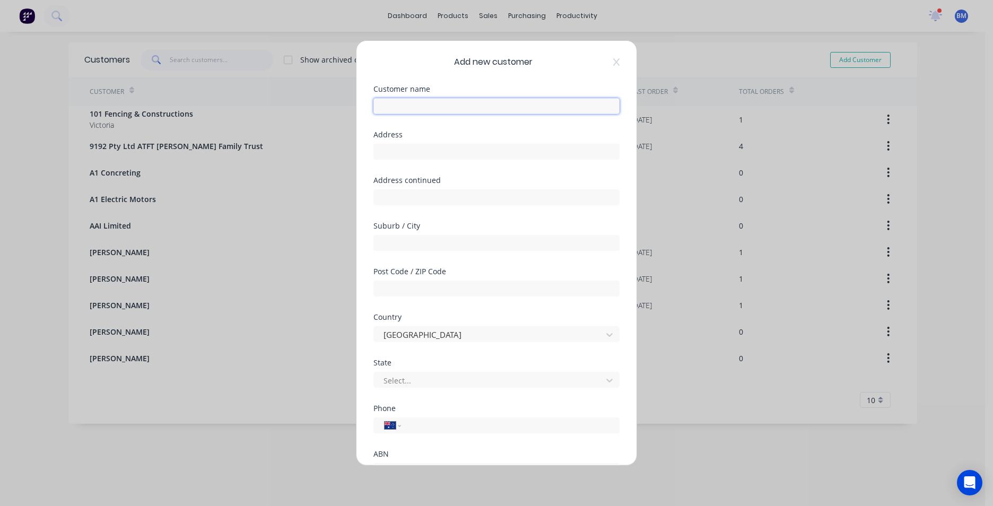
click at [486, 106] on input "text" at bounding box center [496, 106] width 246 height 16
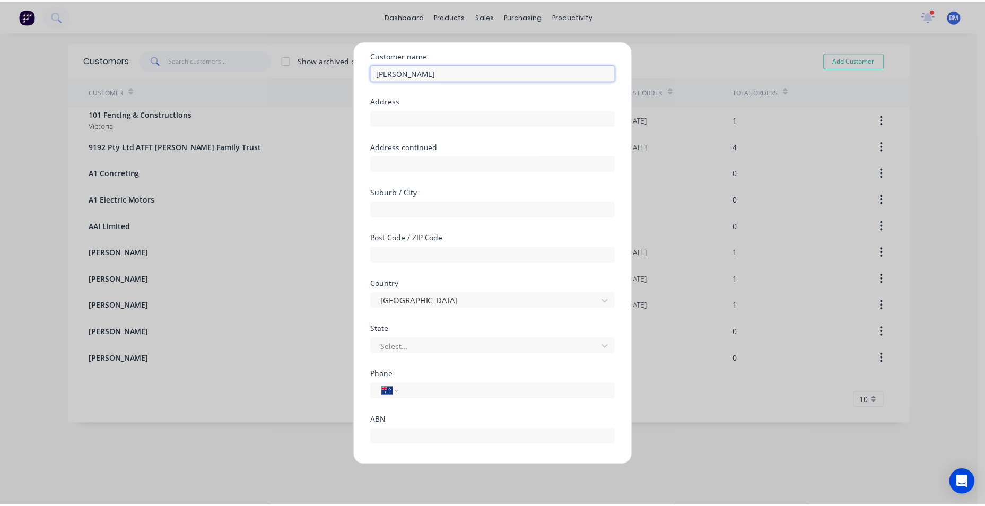
scroll to position [93, 0]
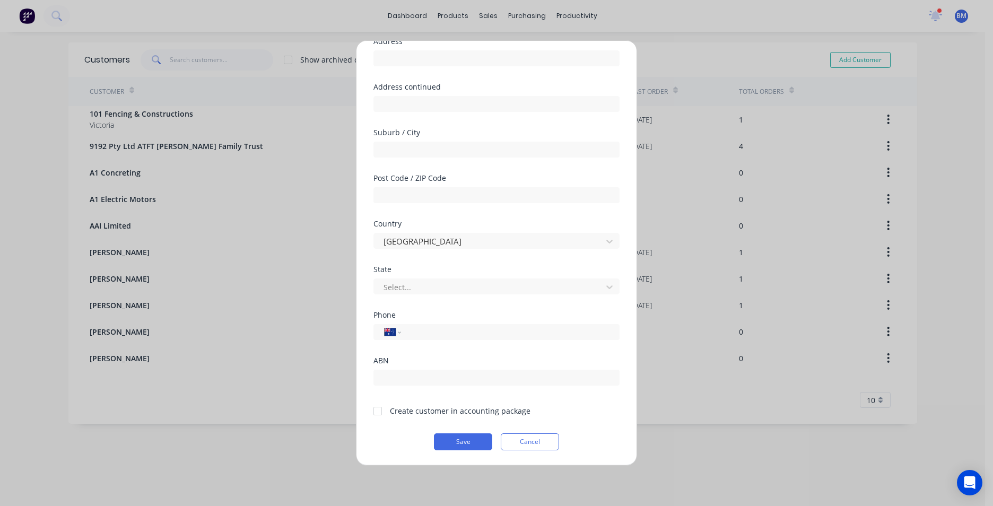
type input "[PERSON_NAME]"
drag, startPoint x: 377, startPoint y: 411, endPoint x: 390, endPoint y: 417, distance: 14.7
click at [378, 411] on div at bounding box center [377, 410] width 21 height 21
click at [436, 441] on button "Save" at bounding box center [463, 441] width 58 height 17
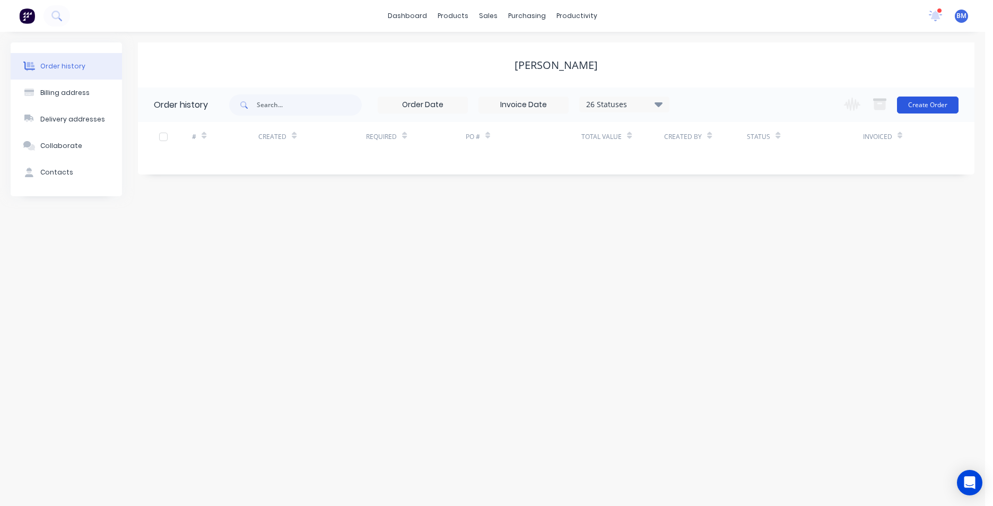
click at [928, 98] on button "Create Order" at bounding box center [928, 105] width 62 height 17
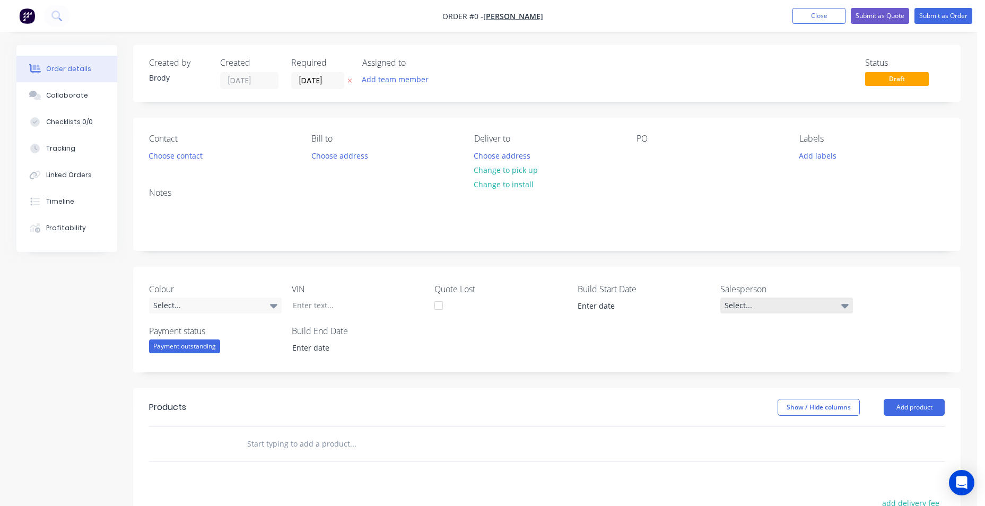
click at [755, 309] on div "Select..." at bounding box center [786, 306] width 133 height 16
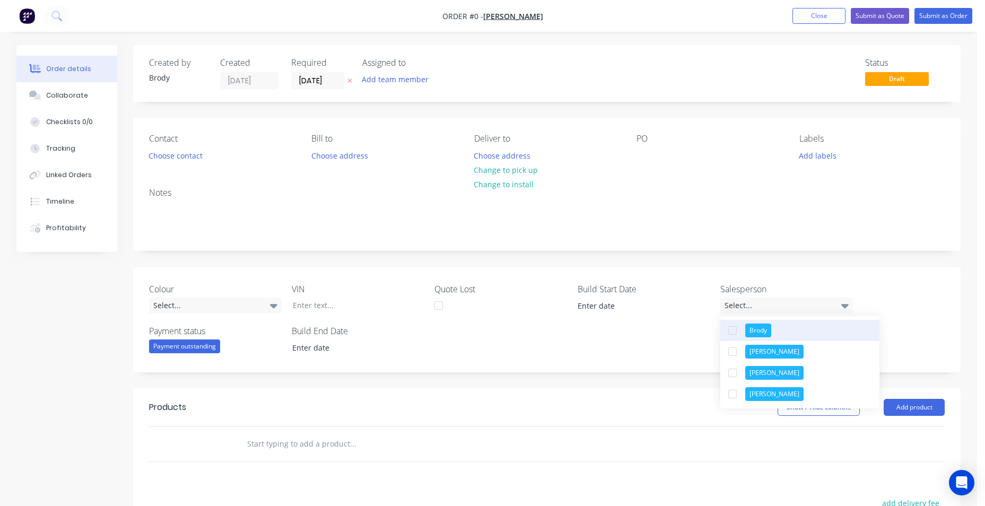
click at [739, 334] on div "button" at bounding box center [732, 330] width 21 height 21
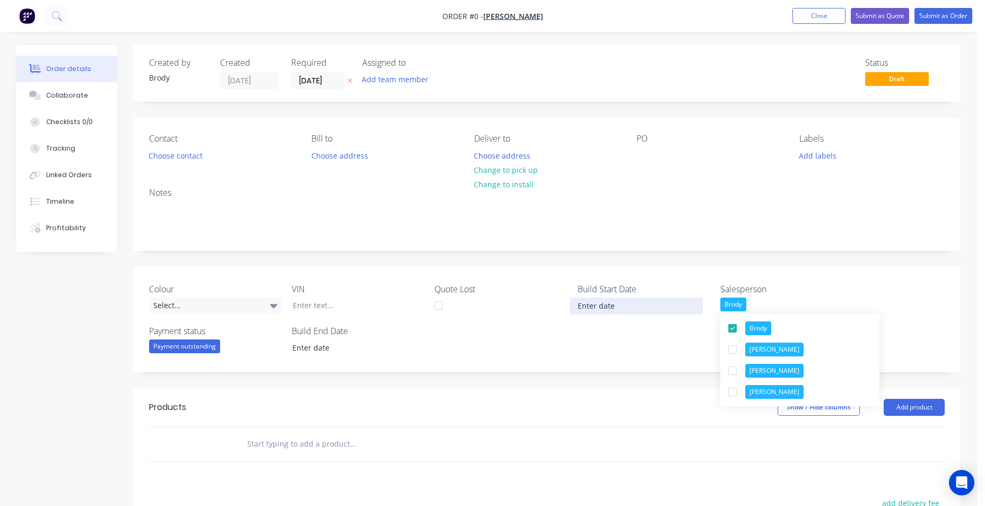
click at [593, 306] on div "Order details Collaborate Checklists 0/0 Tracking Linked Orders Timeline Profit…" at bounding box center [488, 388] width 965 height 687
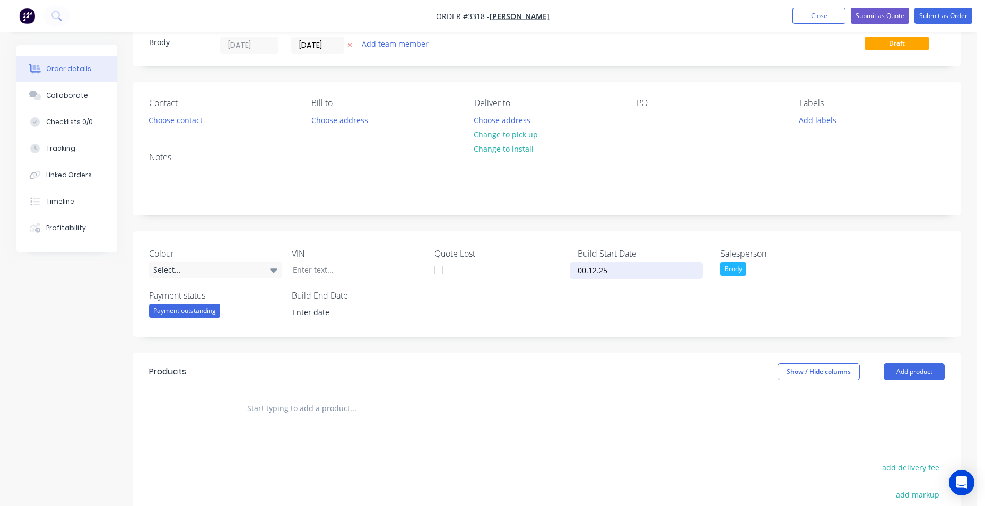
scroll to position [53, 0]
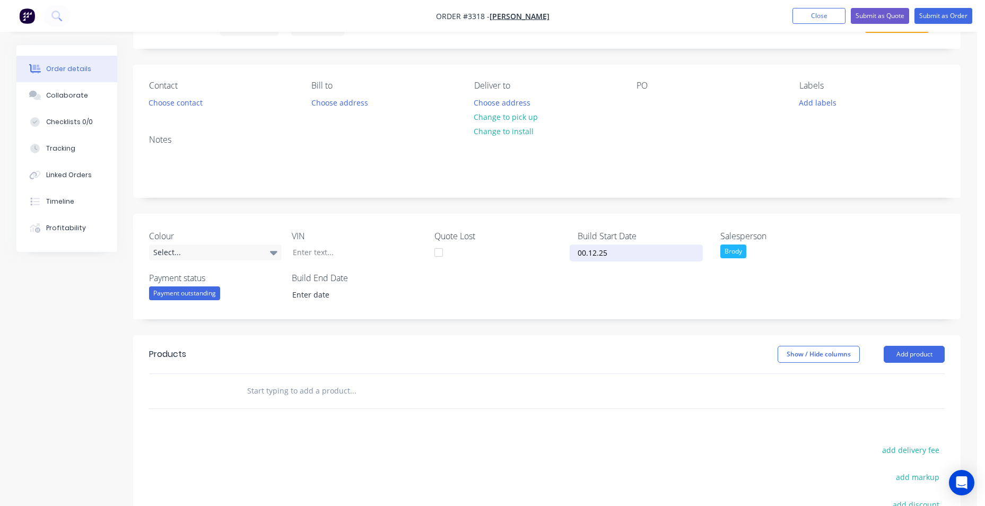
type input "[DATE]"
click at [329, 399] on input "text" at bounding box center [353, 390] width 212 height 21
click at [911, 350] on button "Add product" at bounding box center [914, 354] width 61 height 17
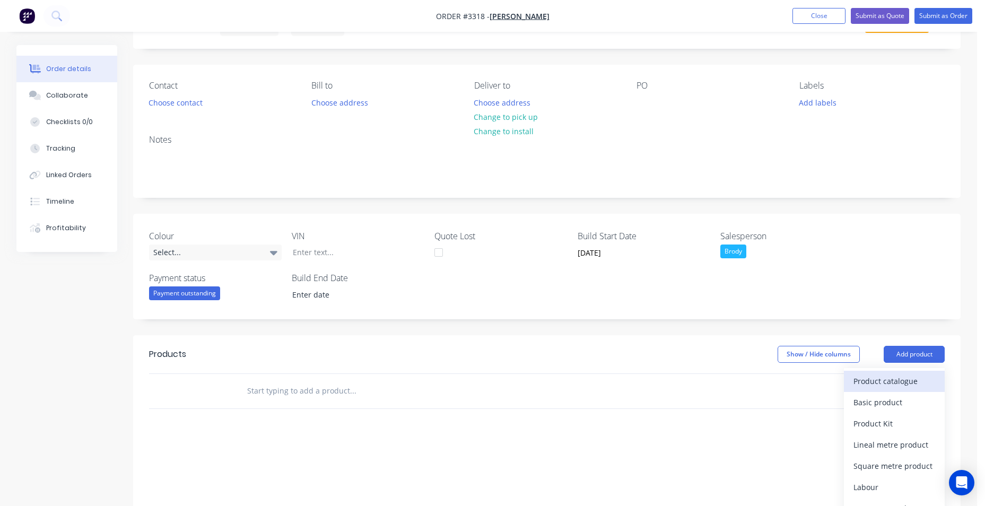
click at [913, 388] on div "Product catalogue" at bounding box center [894, 380] width 82 height 15
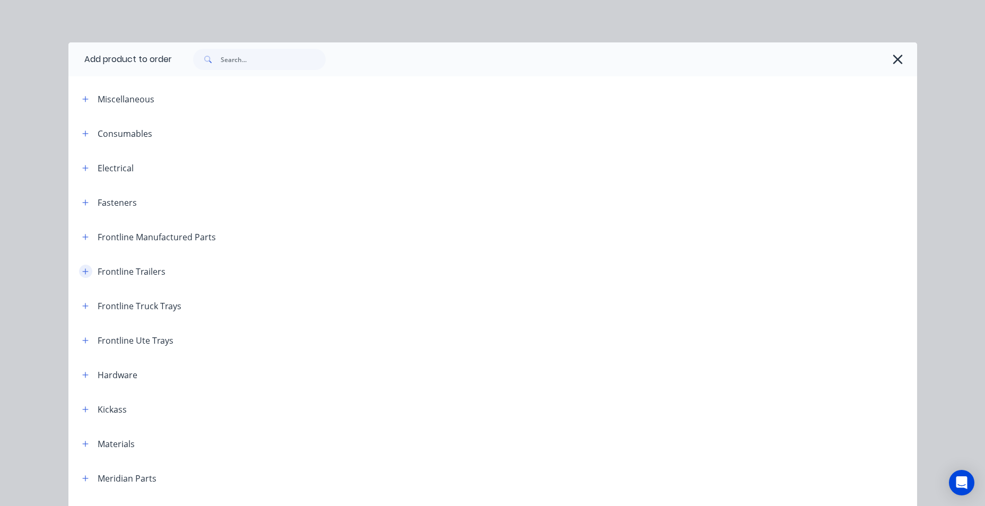
click at [82, 272] on icon "button" at bounding box center [85, 271] width 6 height 6
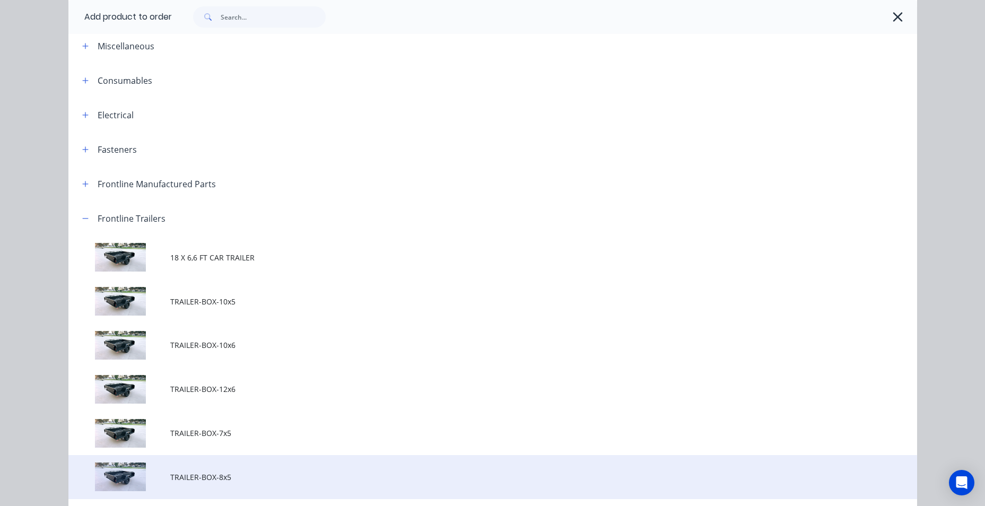
click at [240, 473] on span "TRAILER-BOX-8x5" at bounding box center [468, 476] width 597 height 11
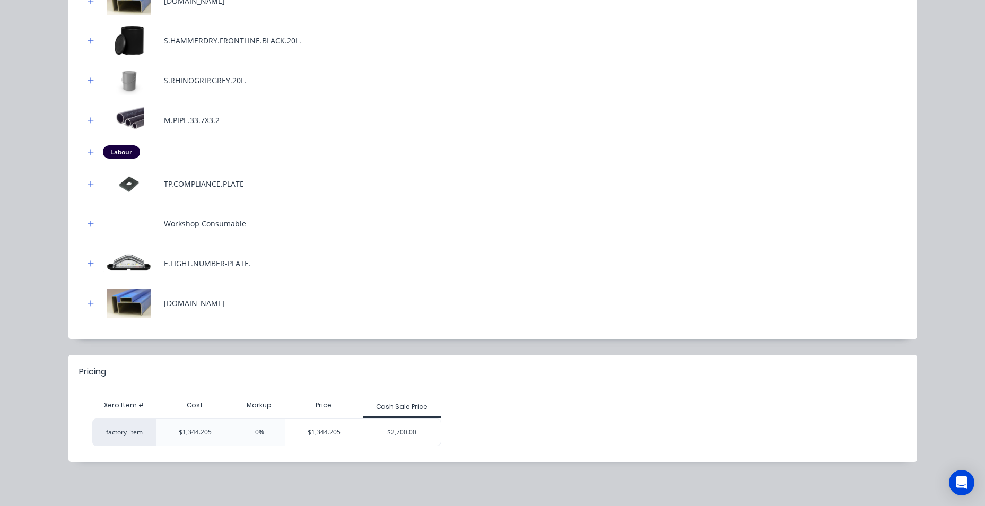
scroll to position [503, 0]
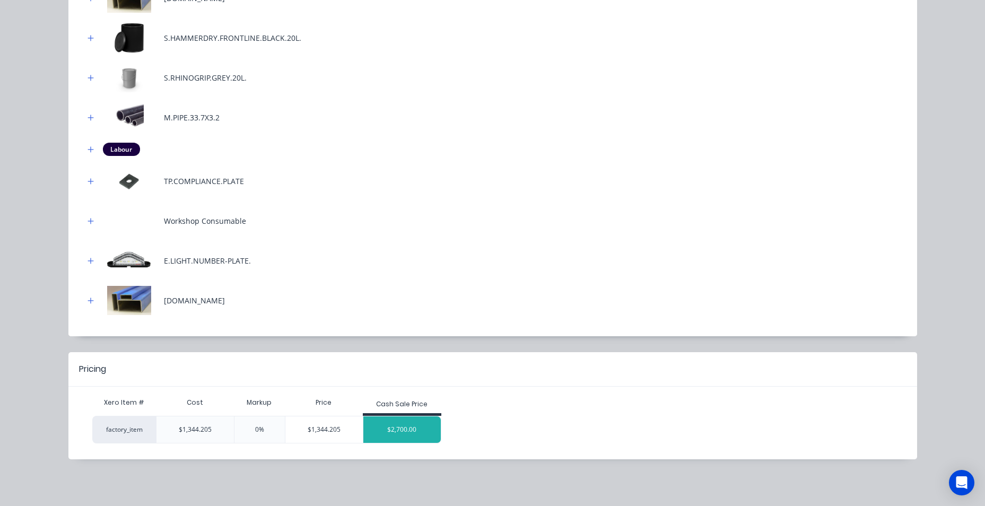
click at [374, 430] on div "$2,700.00" at bounding box center [401, 429] width 77 height 27
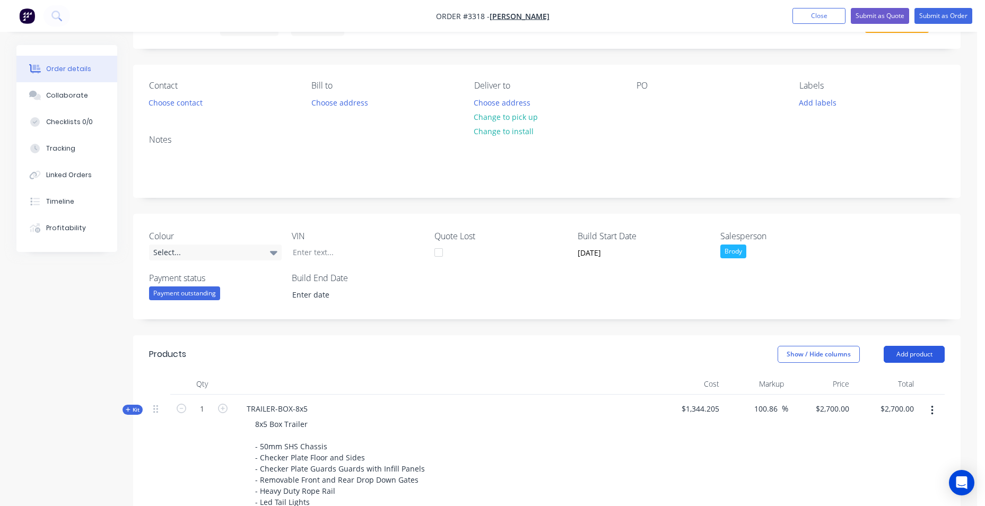
click at [926, 362] on button "Add product" at bounding box center [914, 354] width 61 height 17
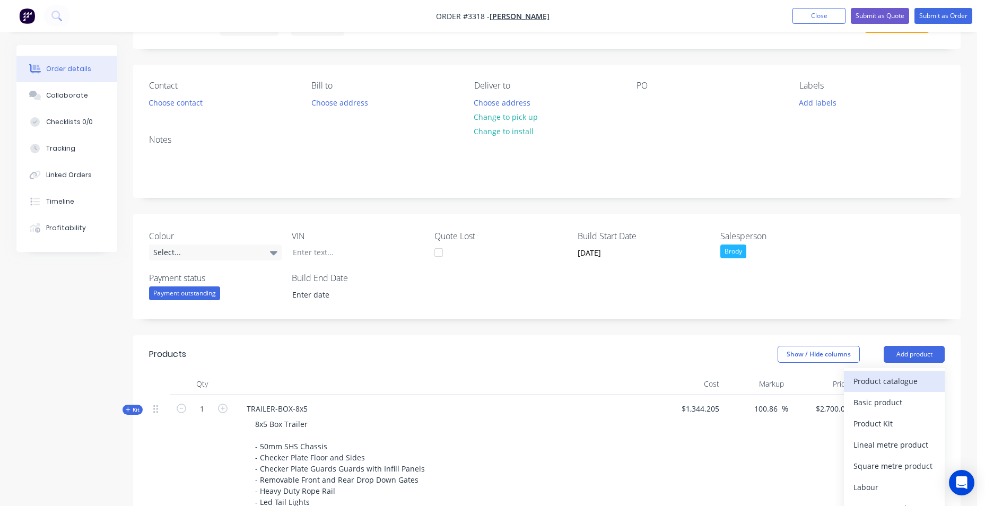
click at [916, 386] on div "Product catalogue" at bounding box center [894, 380] width 82 height 15
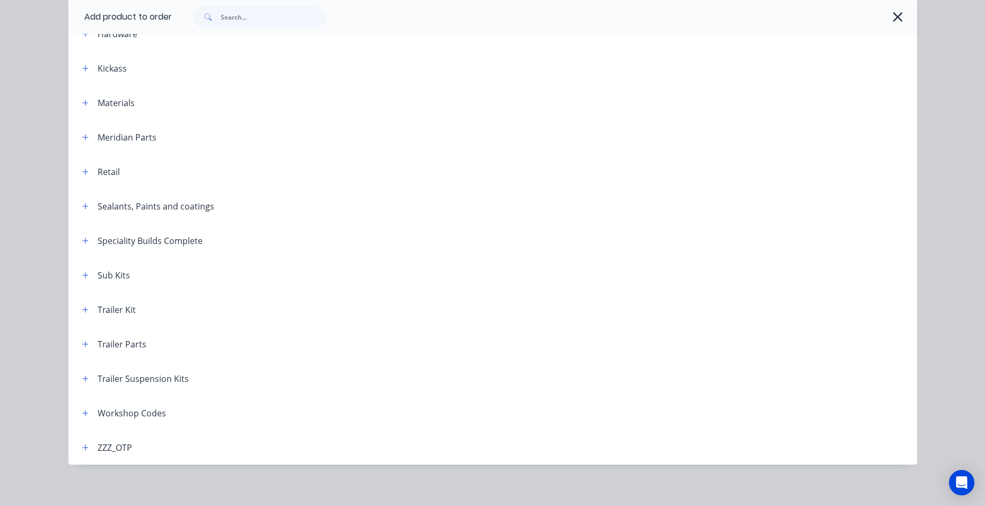
scroll to position [346, 0]
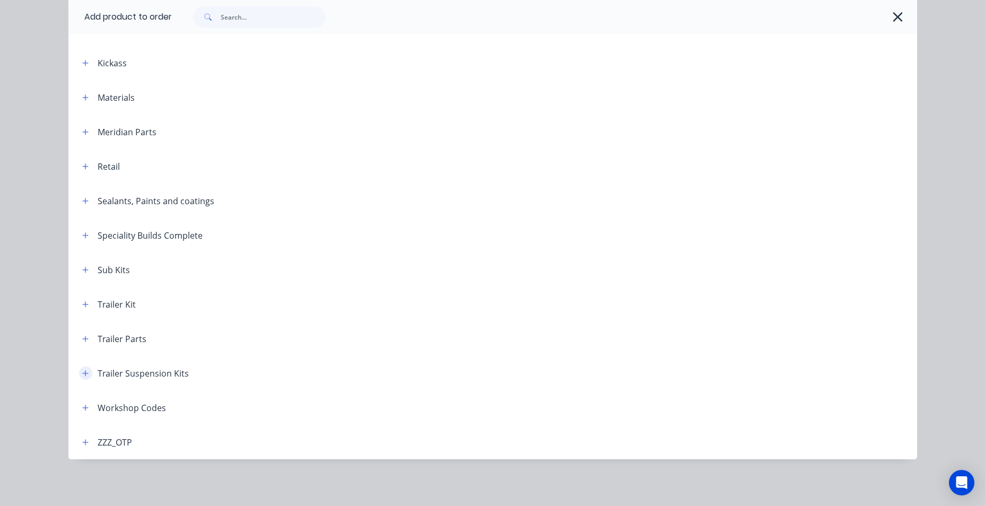
click at [82, 374] on icon "button" at bounding box center [85, 373] width 6 height 7
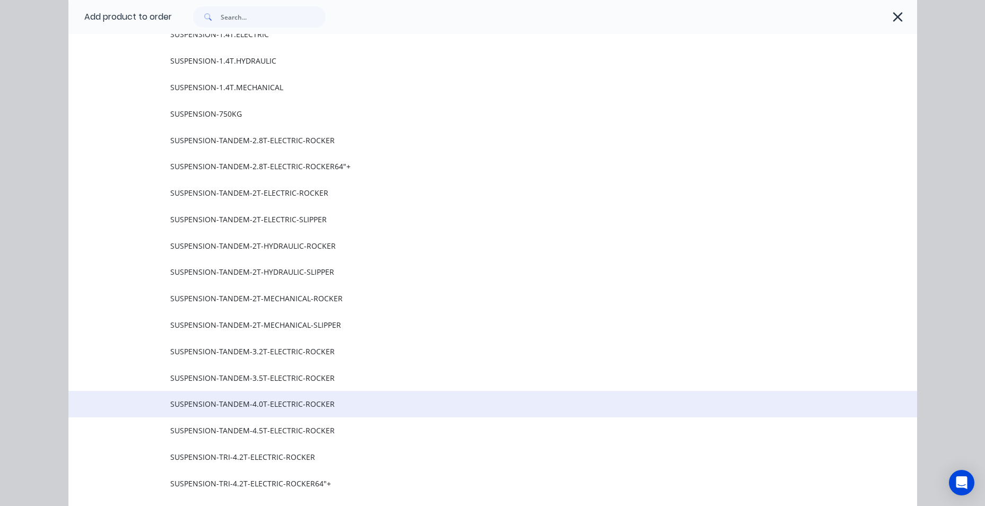
scroll to position [718, 0]
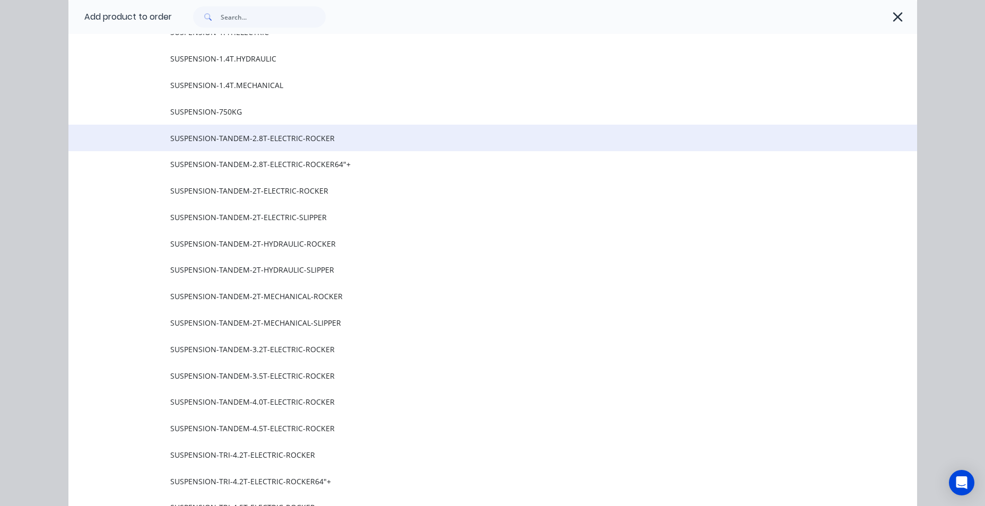
click at [320, 138] on span "SUSPENSION-TANDEM-2.8T-ELECTRIC-ROCKER" at bounding box center [468, 138] width 597 height 11
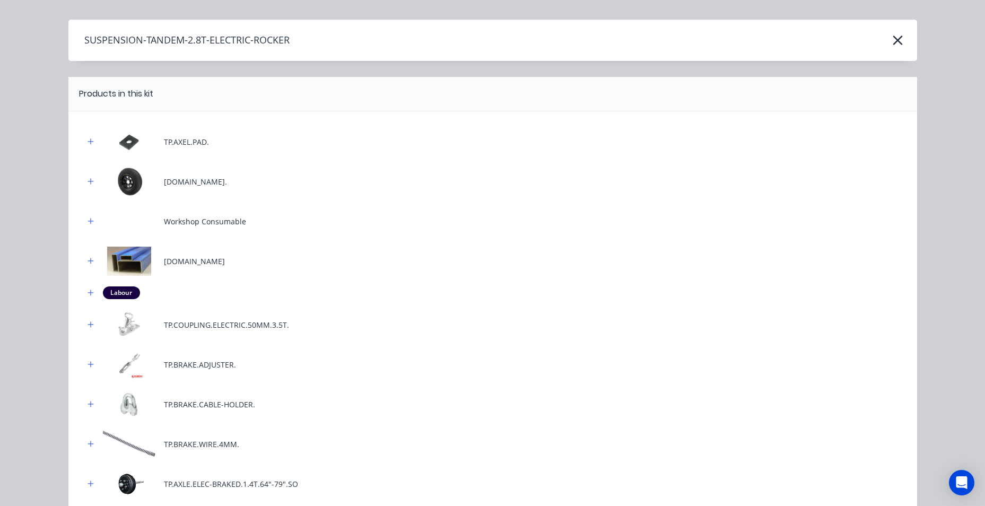
scroll to position [0, 0]
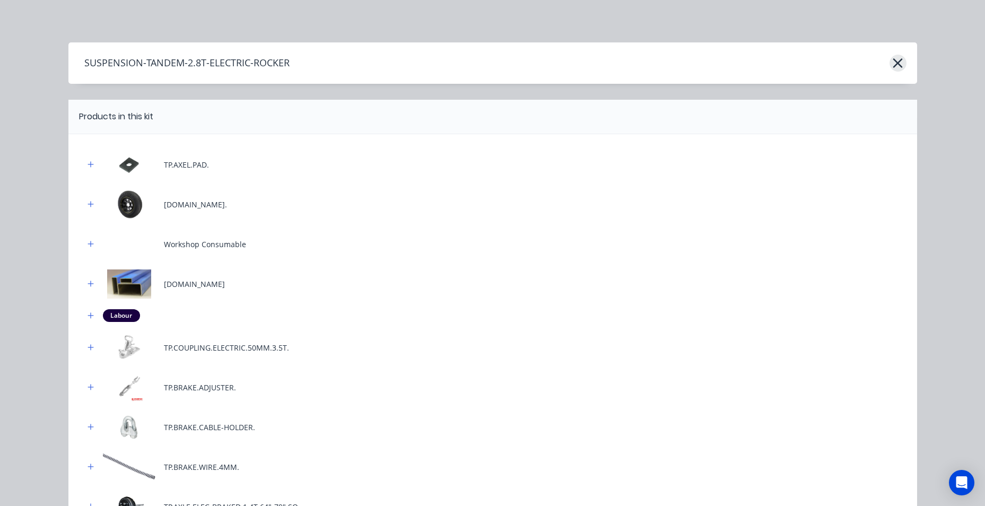
click at [893, 60] on icon "button" at bounding box center [897, 63] width 11 height 15
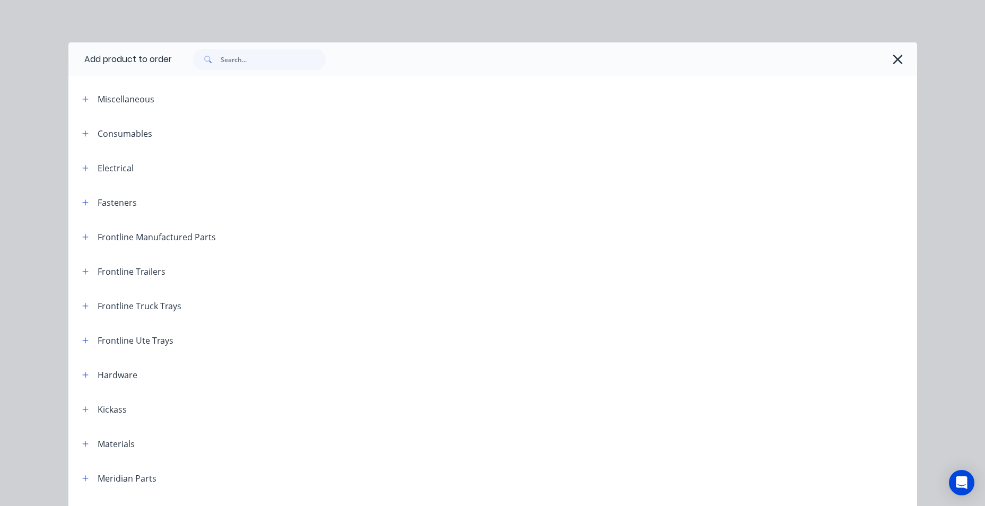
scroll to position [702, 0]
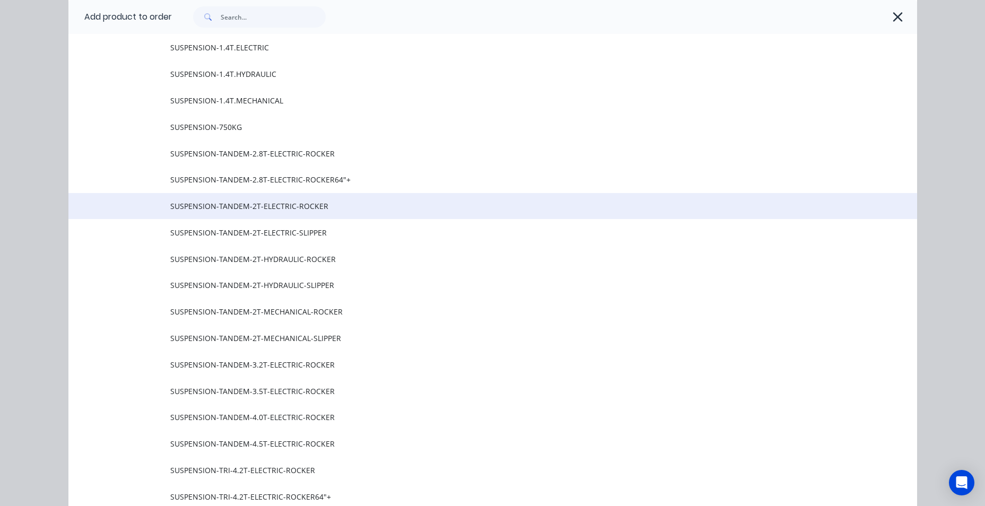
click at [361, 206] on span "SUSPENSION-TANDEM-2T-ELECTRIC-ROCKER" at bounding box center [468, 205] width 597 height 11
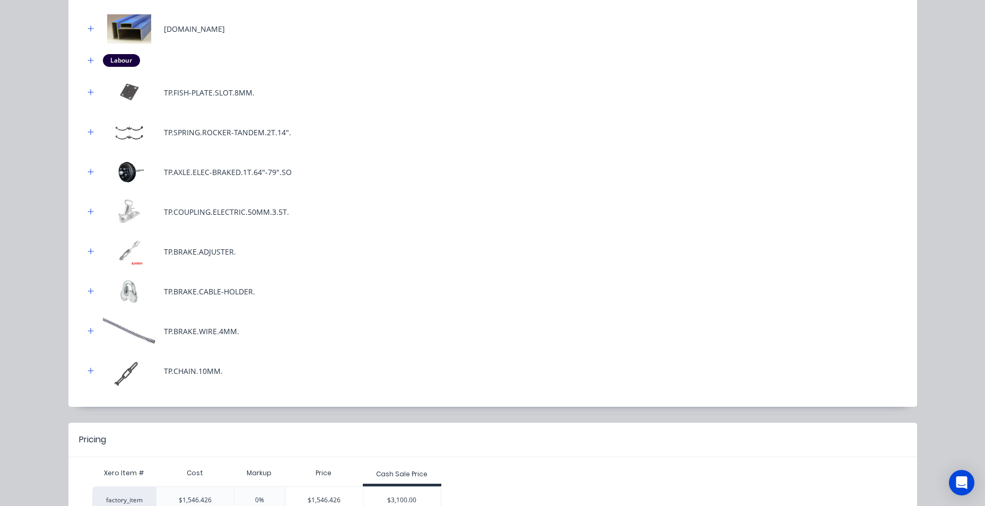
scroll to position [485, 0]
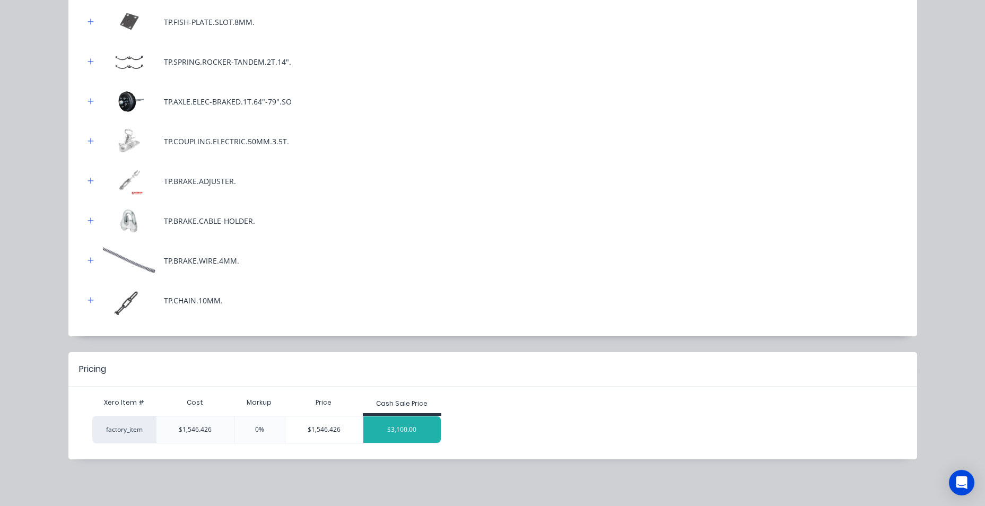
click at [398, 435] on div "$3,100.00" at bounding box center [401, 429] width 77 height 27
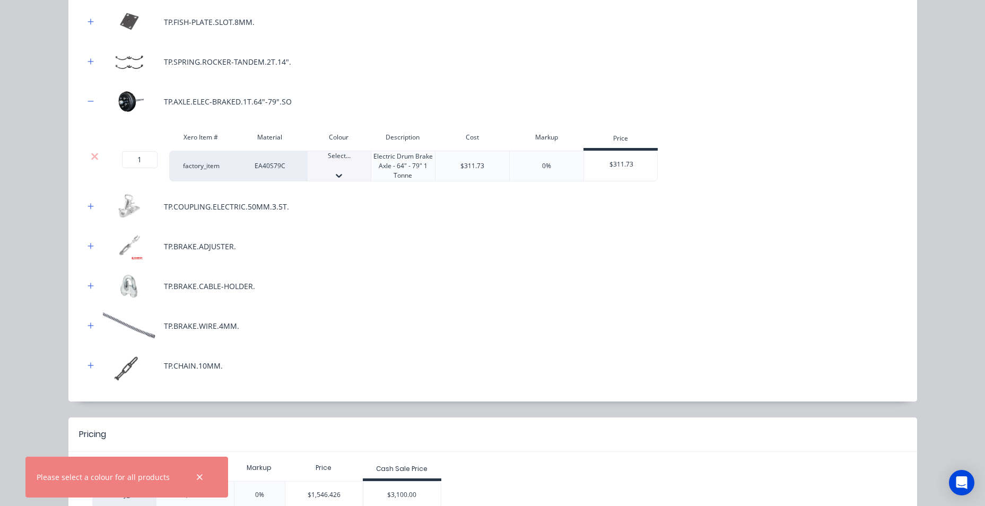
drag, startPoint x: 363, startPoint y: 213, endPoint x: 364, endPoint y: 192, distance: 21.2
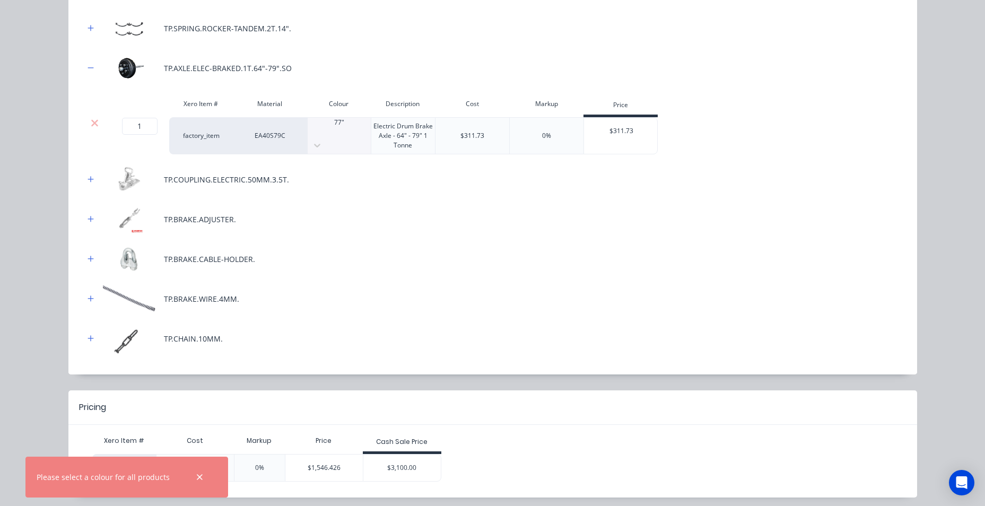
scroll to position [549, 0]
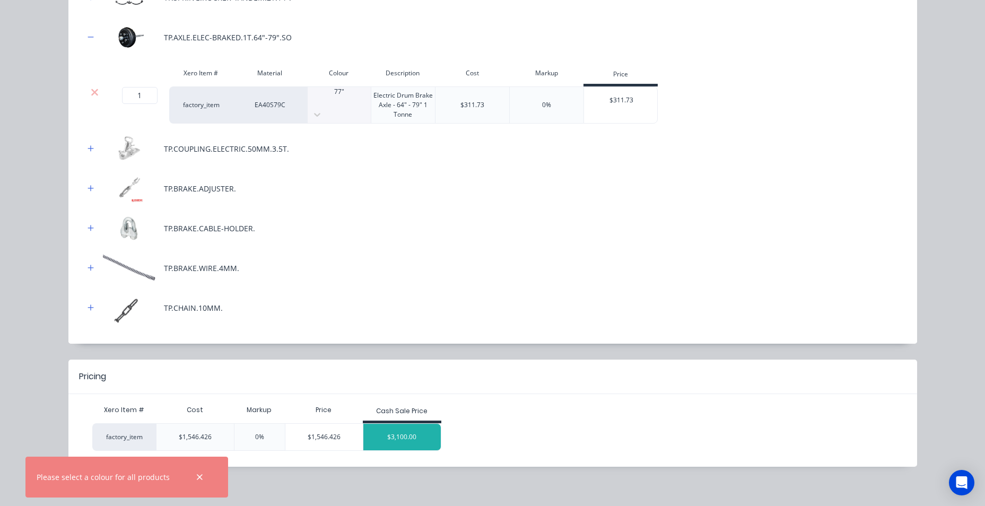
click at [409, 424] on div "$3,100.00" at bounding box center [401, 437] width 77 height 27
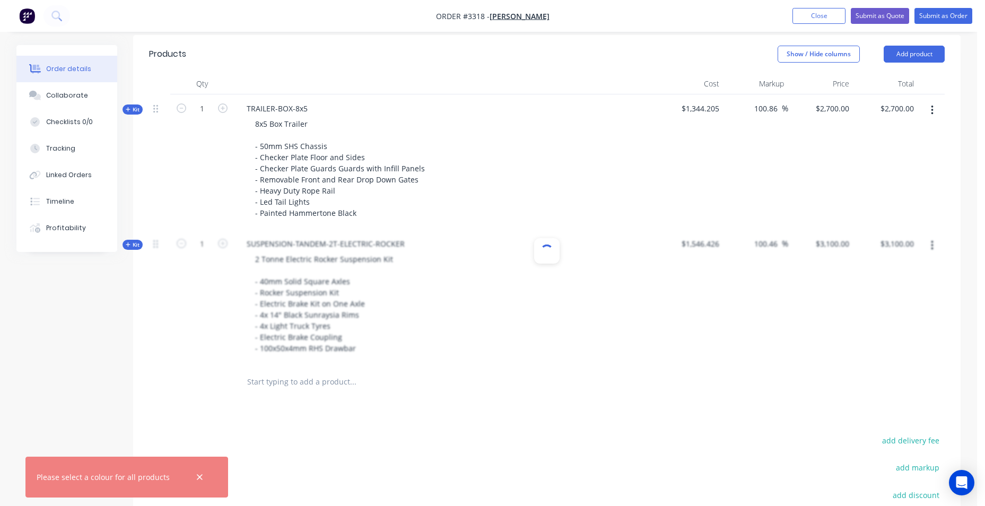
scroll to position [371, 0]
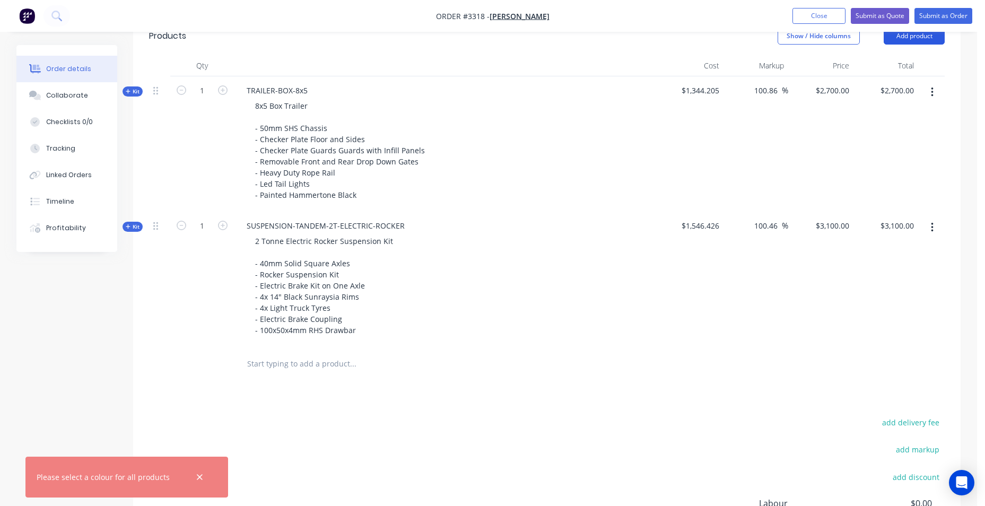
click at [898, 37] on button "Add product" at bounding box center [914, 36] width 61 height 17
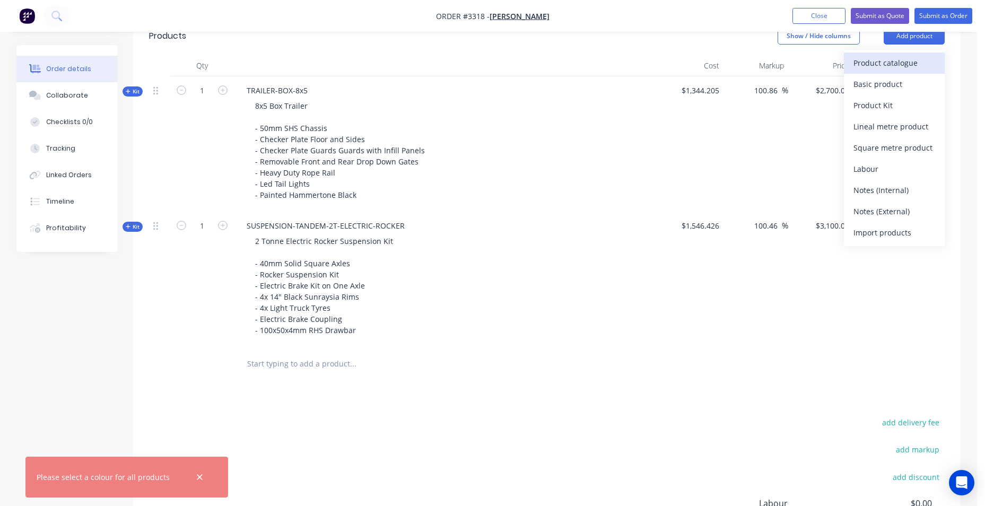
click at [880, 58] on div "Product catalogue" at bounding box center [894, 62] width 82 height 15
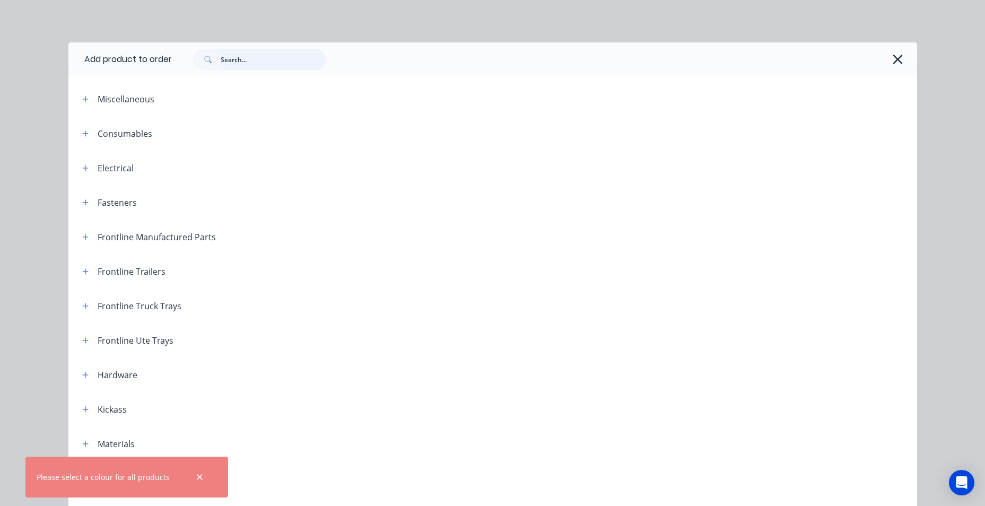
click at [244, 62] on input "text" at bounding box center [273, 59] width 105 height 21
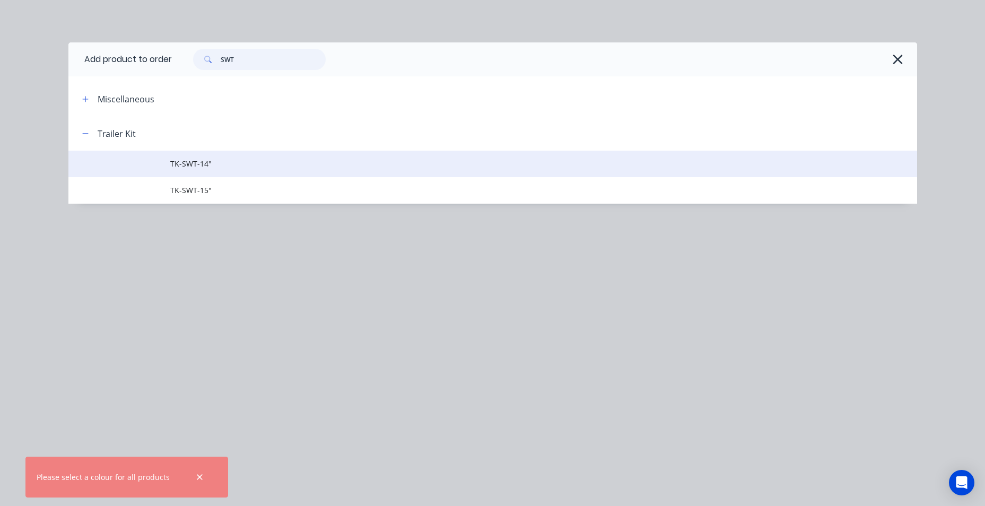
type input "SWT"
click at [203, 168] on span "TK-SWT-14"" at bounding box center [468, 163] width 597 height 11
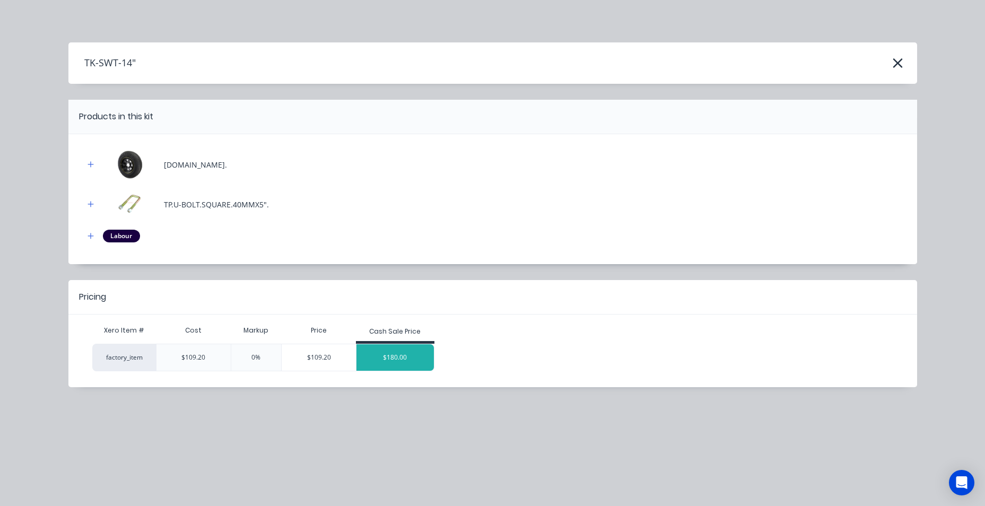
click at [378, 361] on div "$180.00" at bounding box center [394, 357] width 77 height 27
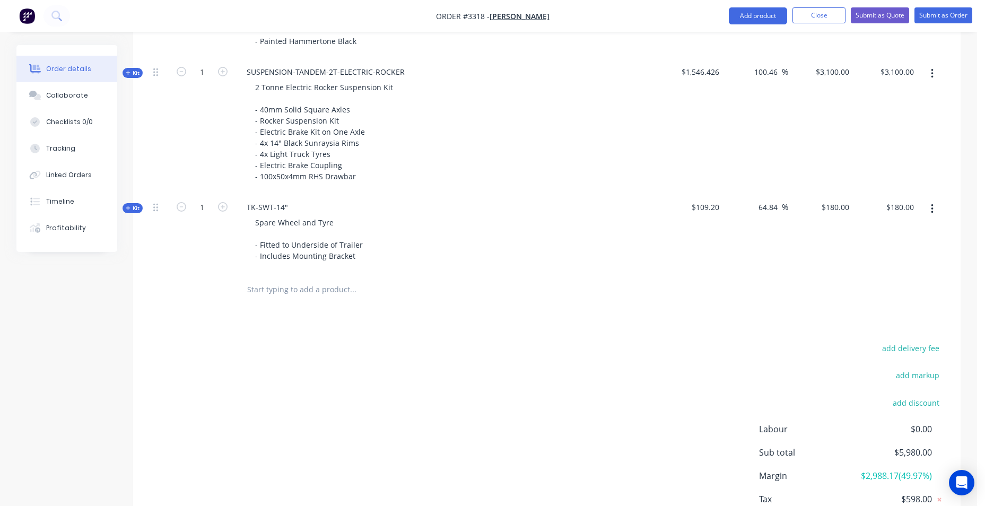
scroll to position [597, 0]
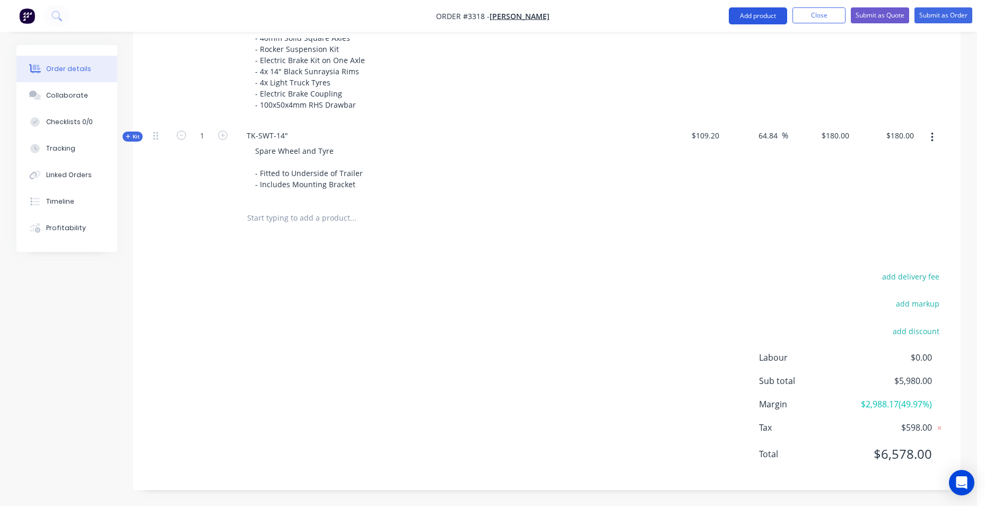
click at [752, 19] on button "Add product" at bounding box center [758, 15] width 58 height 17
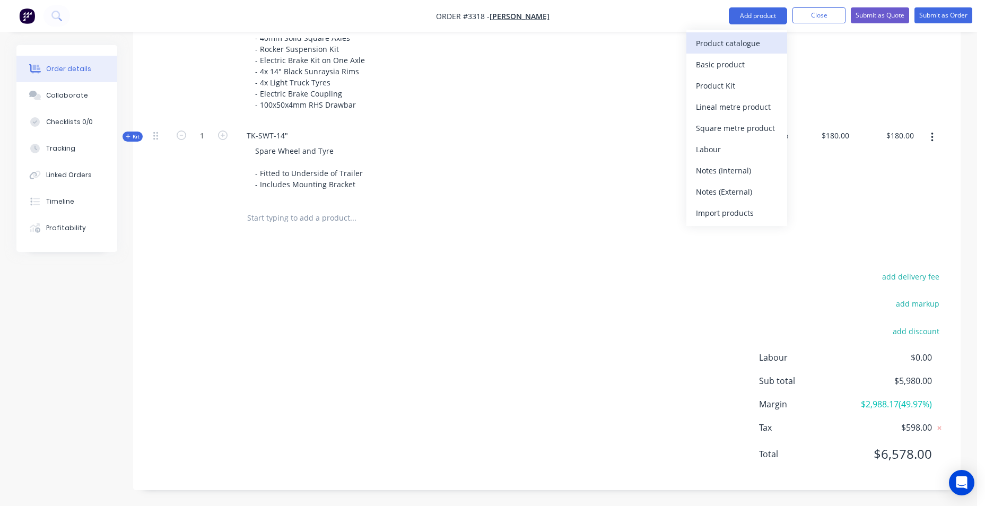
click at [719, 48] on div "Product catalogue" at bounding box center [737, 43] width 82 height 15
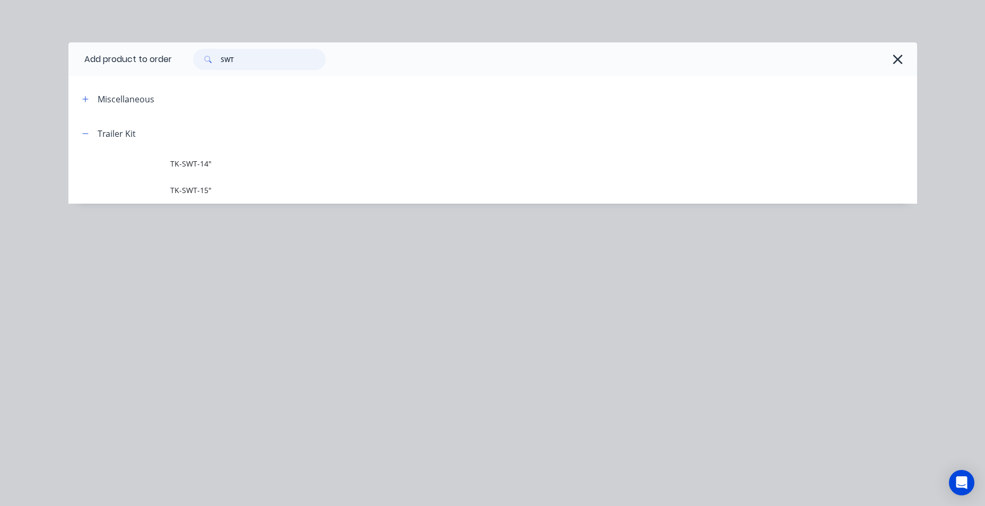
drag, startPoint x: 284, startPoint y: 58, endPoint x: 61, endPoint y: 65, distance: 222.9
click at [61, 65] on div "Add product to order SWT Miscellaneous Trailer Kit TK-SWT-14" TK-SWT-15"" at bounding box center [492, 253] width 985 height 506
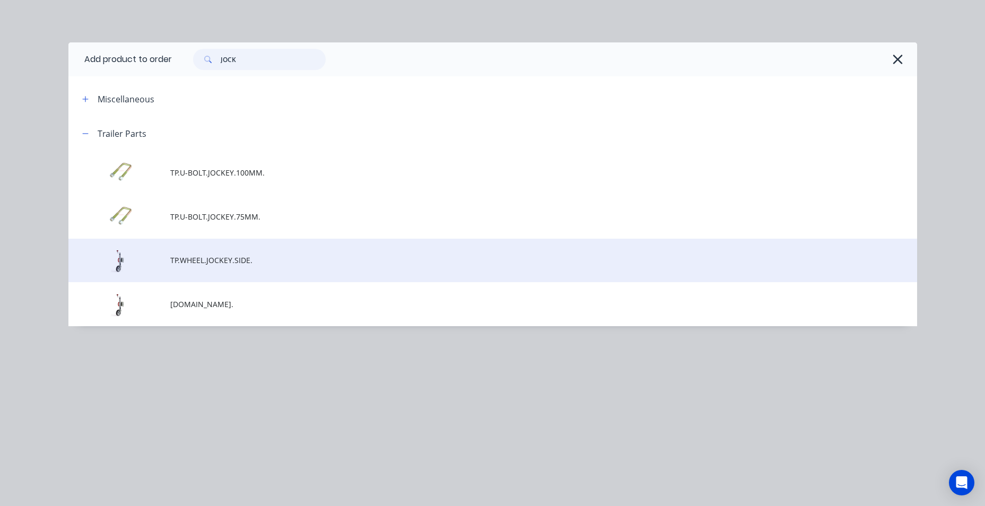
type input "JOCK"
click at [199, 272] on td "TP.WHEEL.JOCKEY.SIDE." at bounding box center [543, 261] width 747 height 44
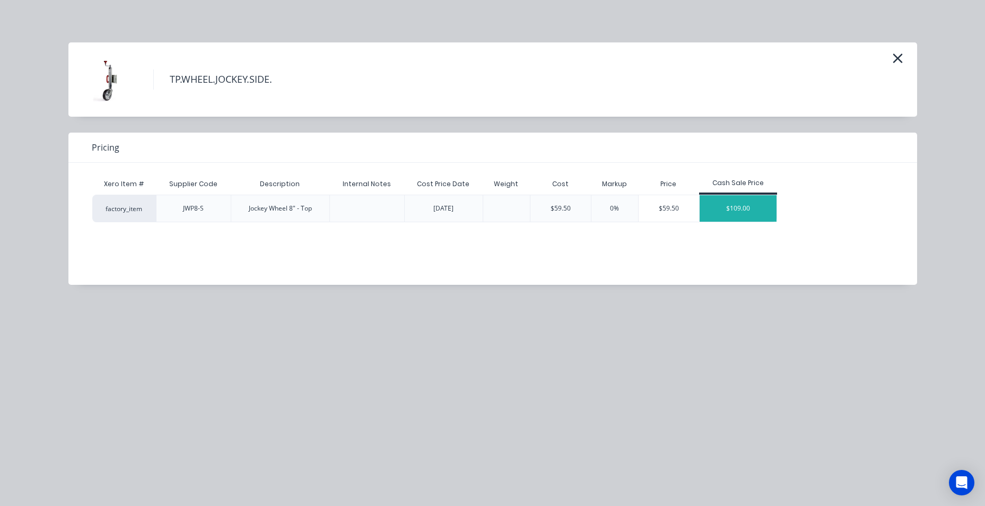
click at [749, 220] on div "$109.00" at bounding box center [738, 208] width 77 height 27
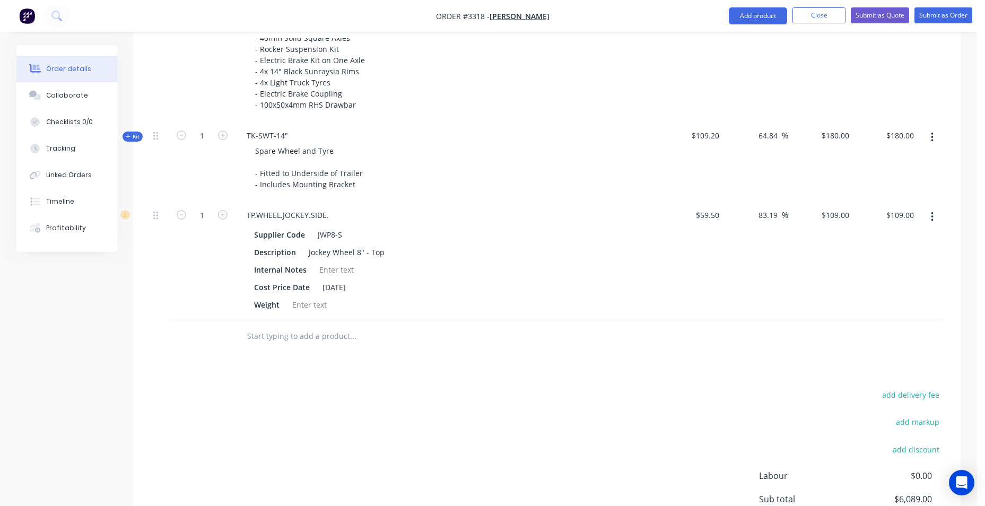
click at [335, 336] on input "text" at bounding box center [353, 336] width 212 height 21
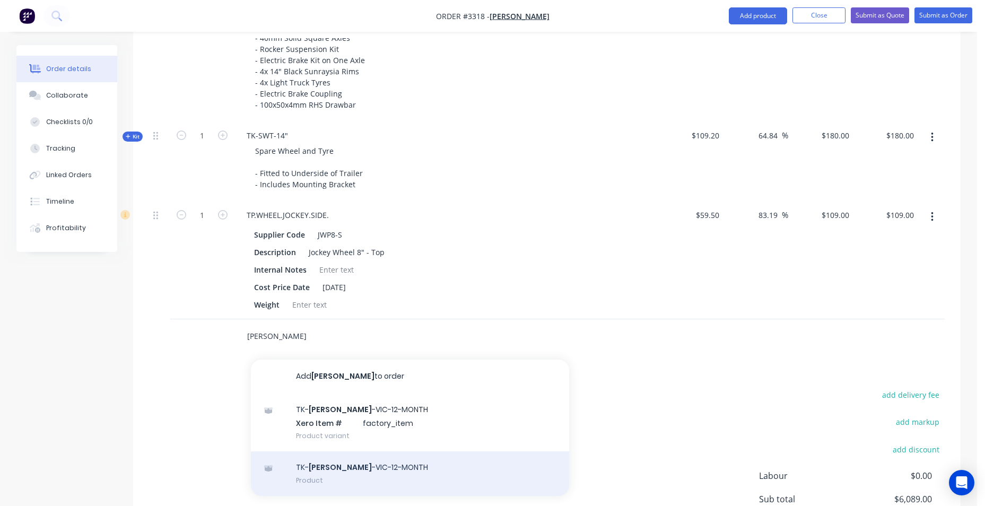
type input "[PERSON_NAME]"
click at [377, 467] on div "TK- [PERSON_NAME] -VIC-12-MONTH Product" at bounding box center [410, 473] width 318 height 45
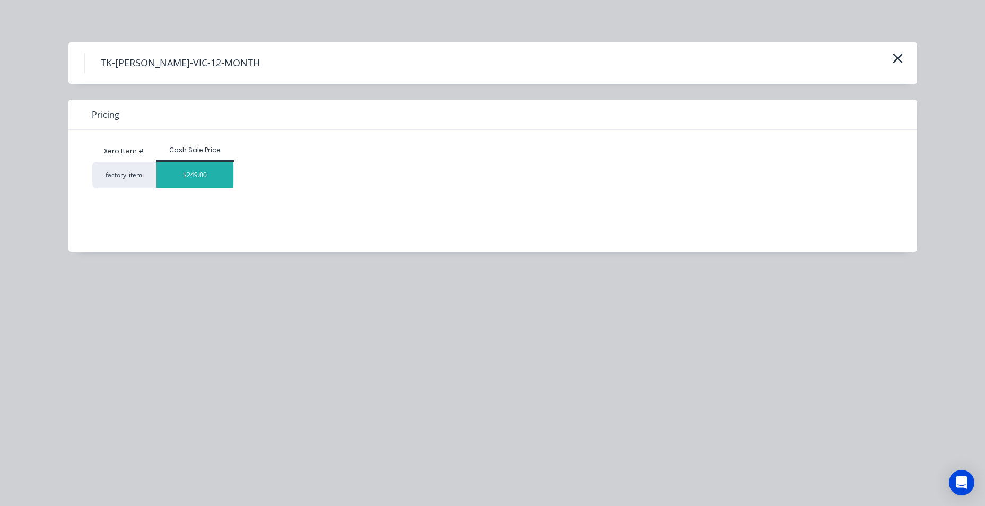
click at [205, 170] on div "$249.00" at bounding box center [194, 174] width 77 height 25
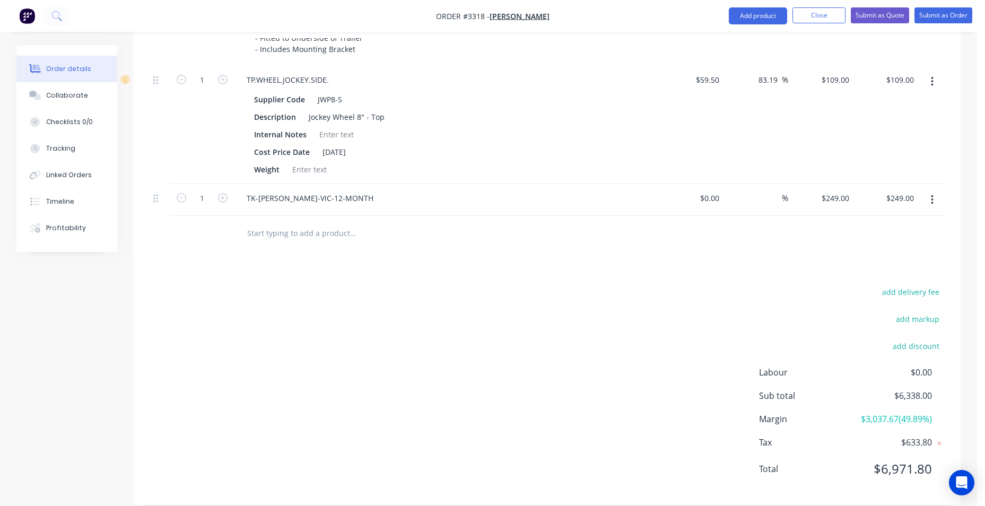
scroll to position [747, 0]
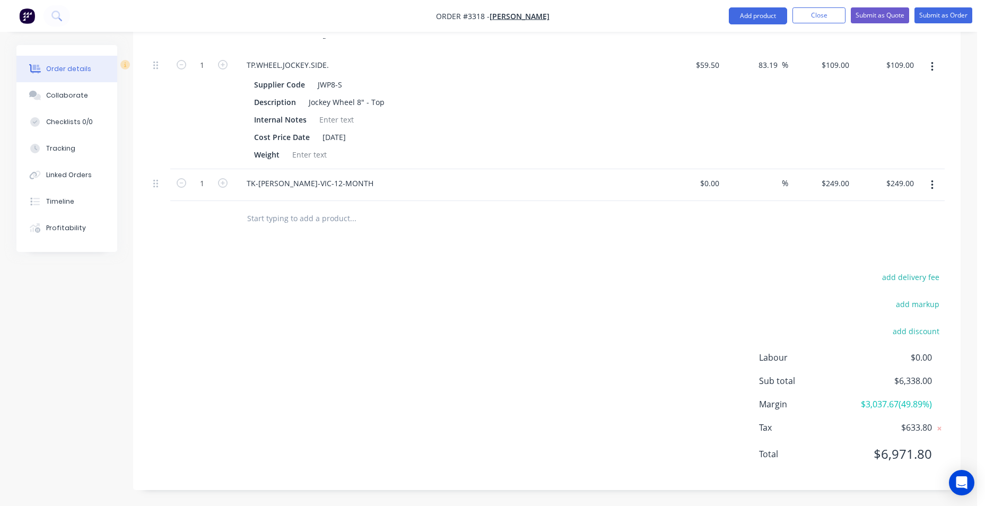
click at [325, 213] on input "text" at bounding box center [353, 217] width 212 height 21
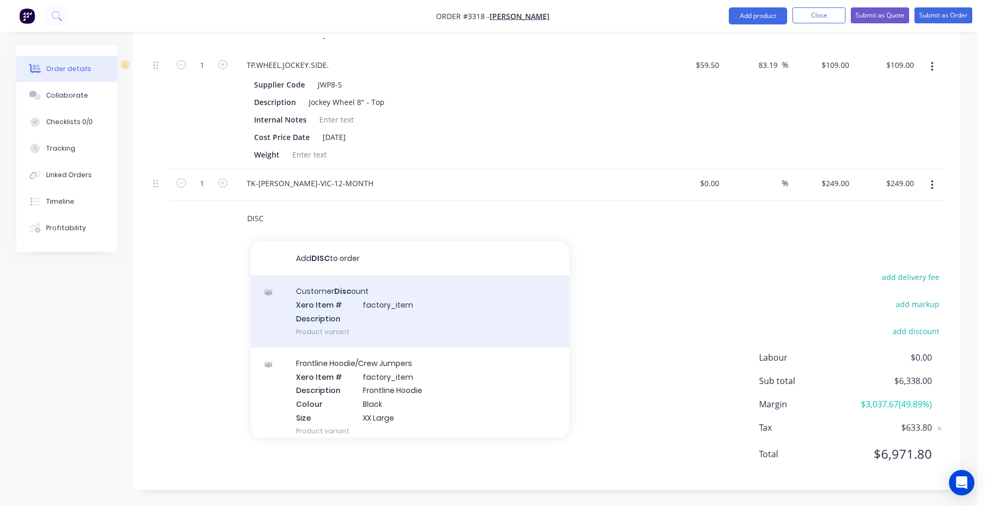
type input "DISC"
click at [401, 295] on div "Customer Disc ount Xero Item # factory_item Description Product variant" at bounding box center [410, 311] width 318 height 72
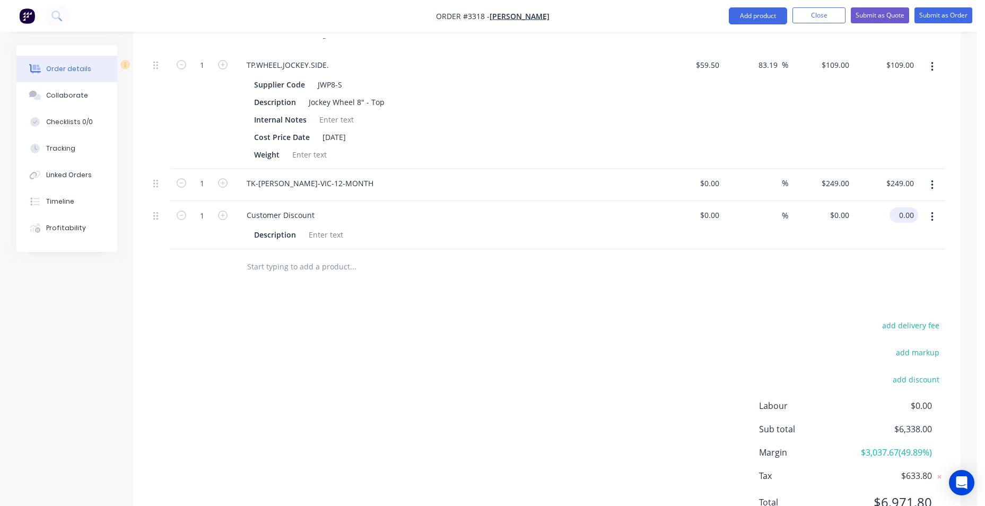
click at [905, 214] on input "0.00" at bounding box center [906, 214] width 24 height 15
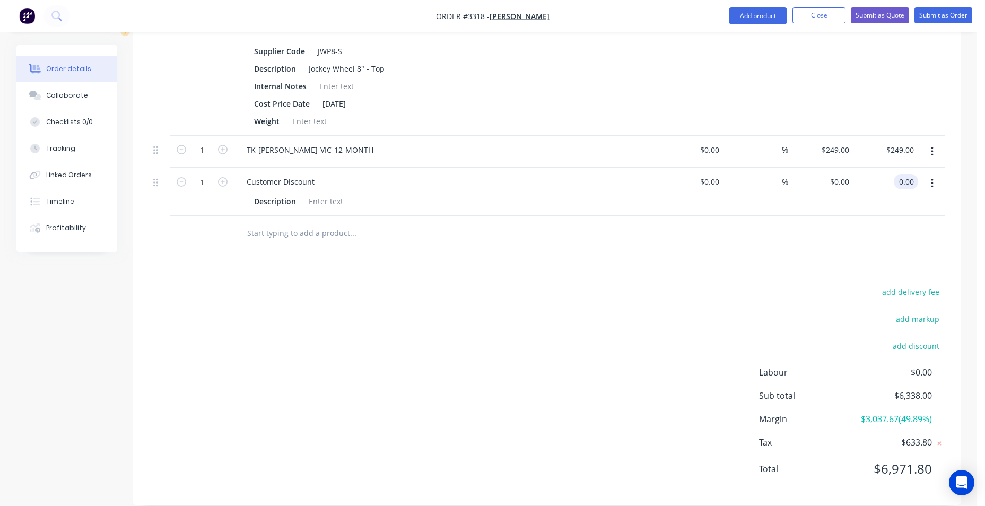
scroll to position [795, 0]
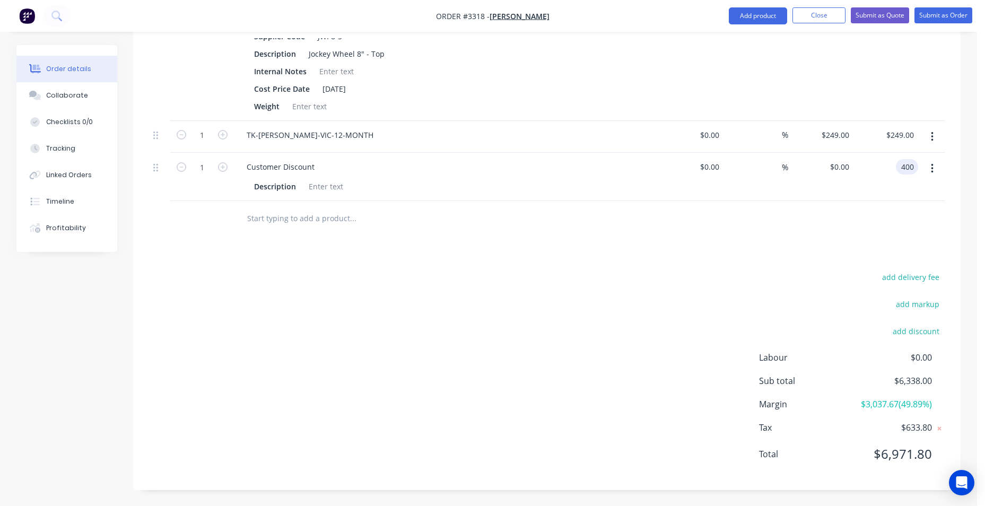
type input "400"
type input "$400.00"
click at [680, 354] on div "add delivery fee add markup add discount Labour $0.00 Sub total $6,738.00 Margi…" at bounding box center [547, 371] width 796 height 205
click at [889, 161] on div "400.00 $400.00" at bounding box center [901, 166] width 33 height 15
type input "400.00"
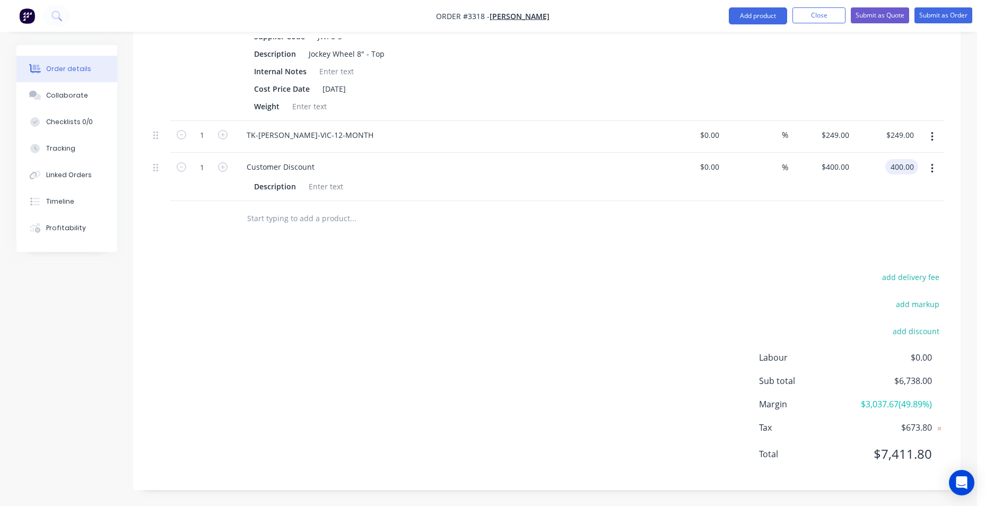
click at [889, 163] on div "400.00 400.00" at bounding box center [903, 166] width 29 height 15
type input "-400"
type input "$-400.00"
click at [795, 287] on div "add delivery fee add markup add discount Labour $0.00 Sub total $5,938.00 Margi…" at bounding box center [547, 371] width 796 height 205
click at [905, 162] on input "-400.00" at bounding box center [902, 166] width 31 height 15
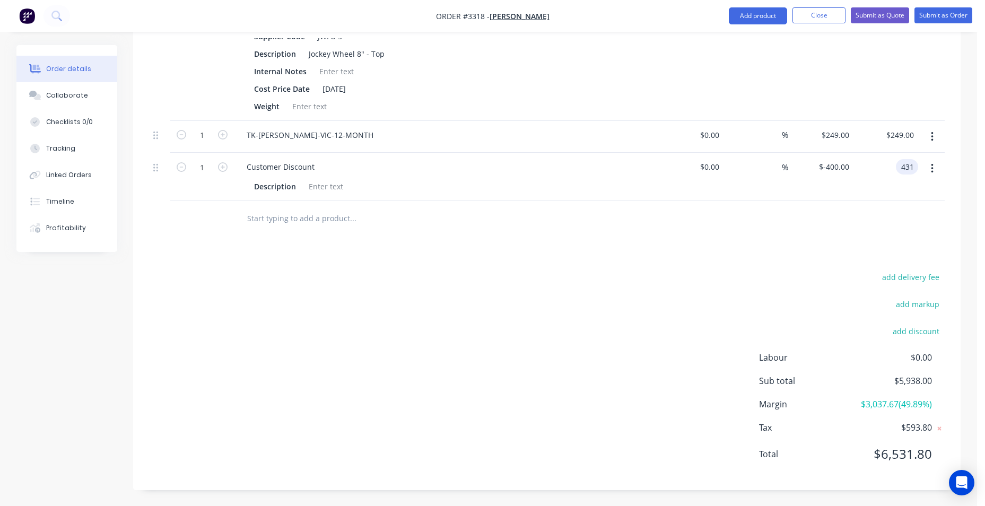
type input "431"
click at [624, 243] on div "Products Show / Hide columns Add product Qty Cost Markup Price Total Kit 1 TRAI…" at bounding box center [546, 41] width 827 height 897
type input "$431.00"
click at [907, 170] on input "431.00" at bounding box center [901, 166] width 33 height 15
type input "-425"
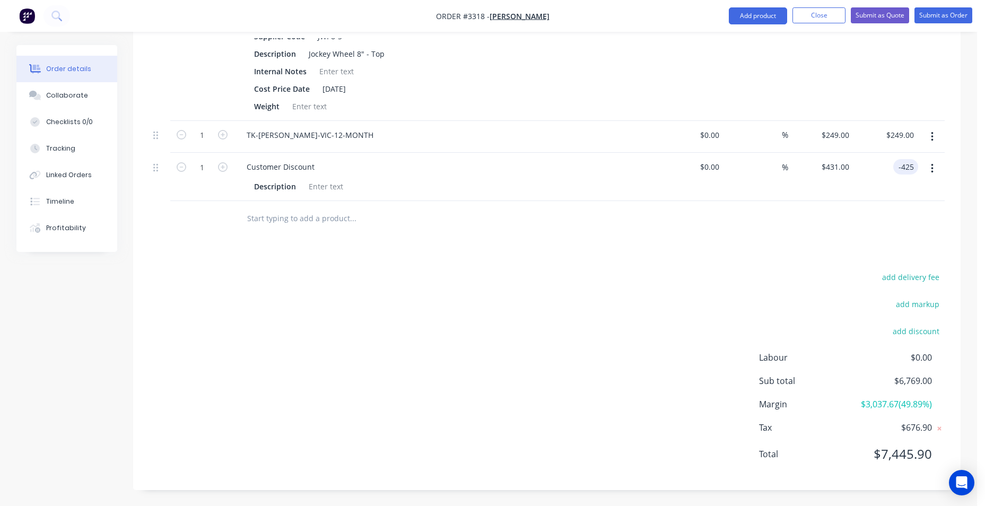
click at [702, 299] on div "add delivery fee add markup add discount Labour $0.00 Sub total $6,769.00 Margi…" at bounding box center [547, 371] width 796 height 205
type input "$-425.00"
click at [909, 167] on input "-425.00" at bounding box center [900, 166] width 35 height 15
type input "-429"
type input "$-429.00"
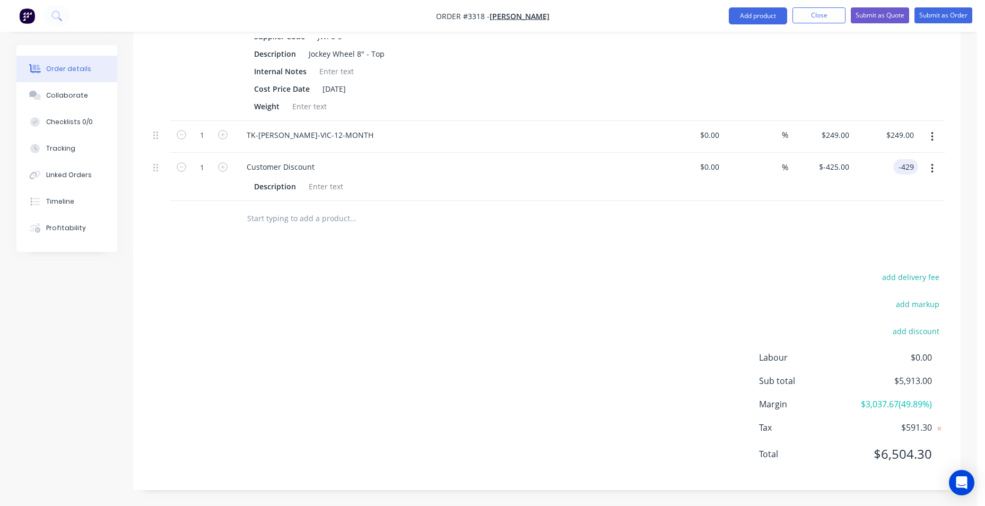
type input "$-429.00"
click at [540, 246] on div "Products Show / Hide columns Add product Qty Cost Markup Price Total Kit 1 TRAI…" at bounding box center [546, 41] width 827 height 897
click at [885, 15] on button "Submit as Quote" at bounding box center [880, 15] width 58 height 16
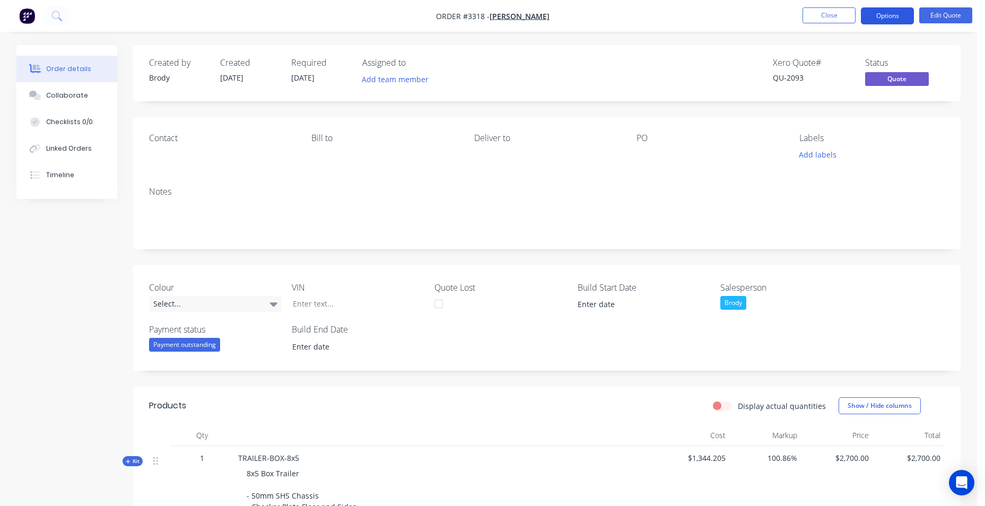
click at [892, 21] on button "Options" at bounding box center [887, 15] width 53 height 17
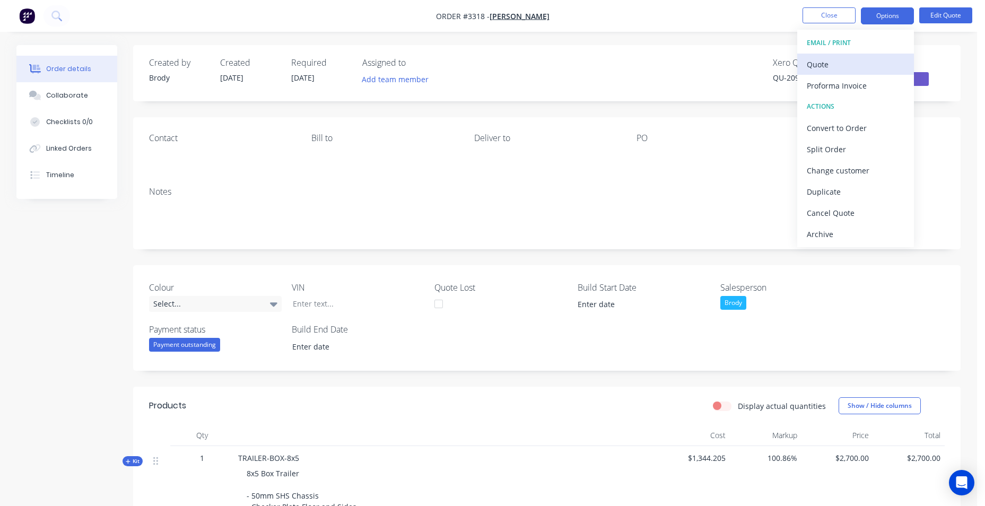
click at [868, 71] on div "Quote" at bounding box center [856, 64] width 98 height 15
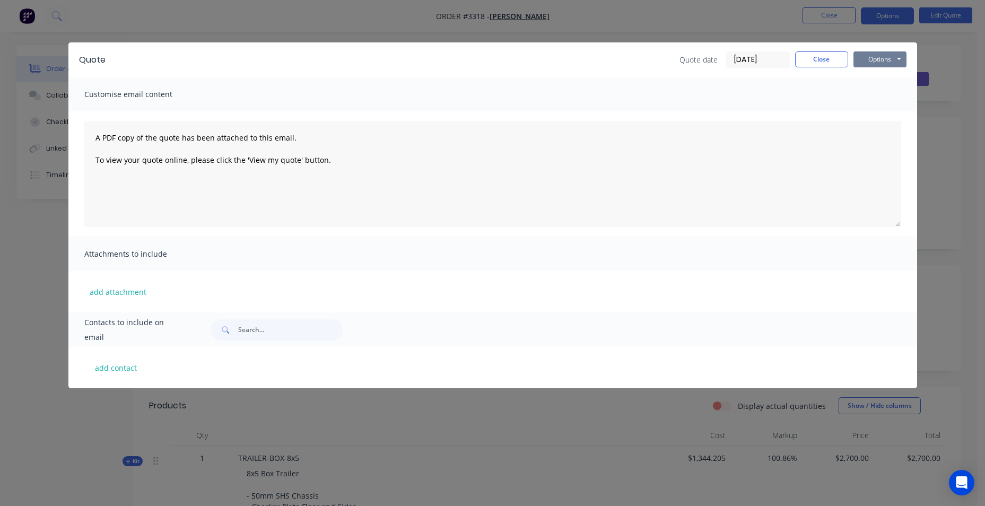
click at [869, 60] on button "Options" at bounding box center [879, 59] width 53 height 16
click at [879, 82] on button "Preview" at bounding box center [887, 78] width 68 height 18
click at [867, 61] on button "Options" at bounding box center [879, 59] width 53 height 16
click at [882, 108] on button "Email" at bounding box center [887, 113] width 68 height 18
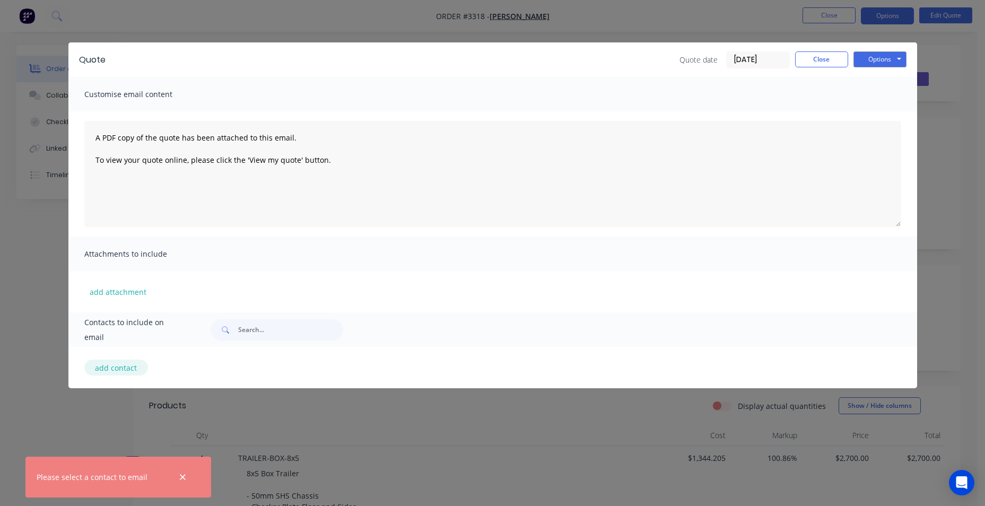
click at [106, 368] on button "add contact" at bounding box center [116, 368] width 64 height 16
select select "AU"
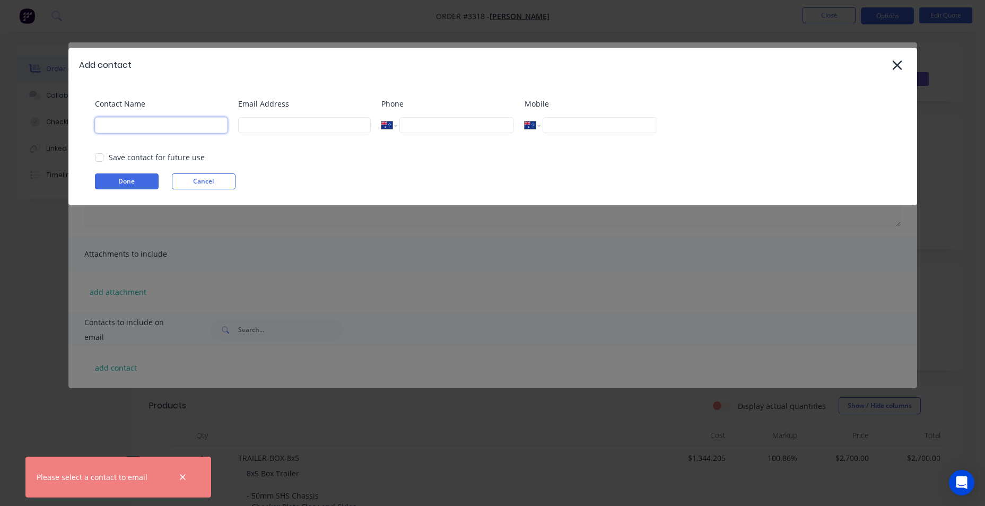
click at [173, 126] on input at bounding box center [161, 125] width 133 height 16
type input "DION"
select select "AU"
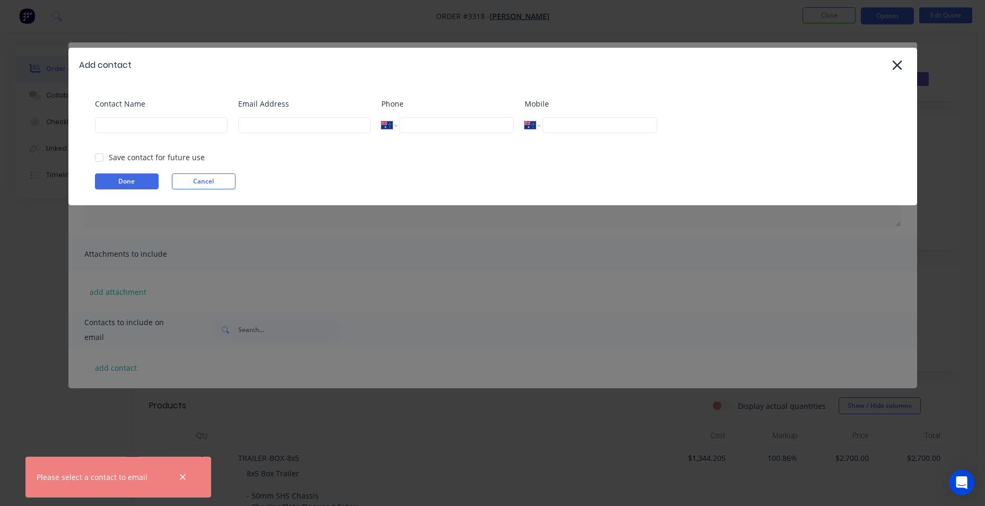
select select "AU"
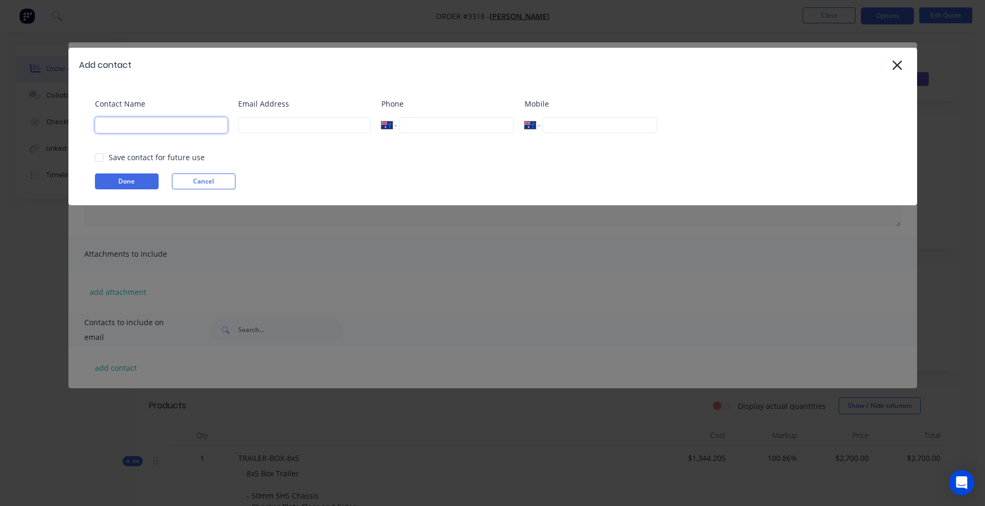
click at [198, 120] on input at bounding box center [161, 125] width 133 height 16
type input "DION"
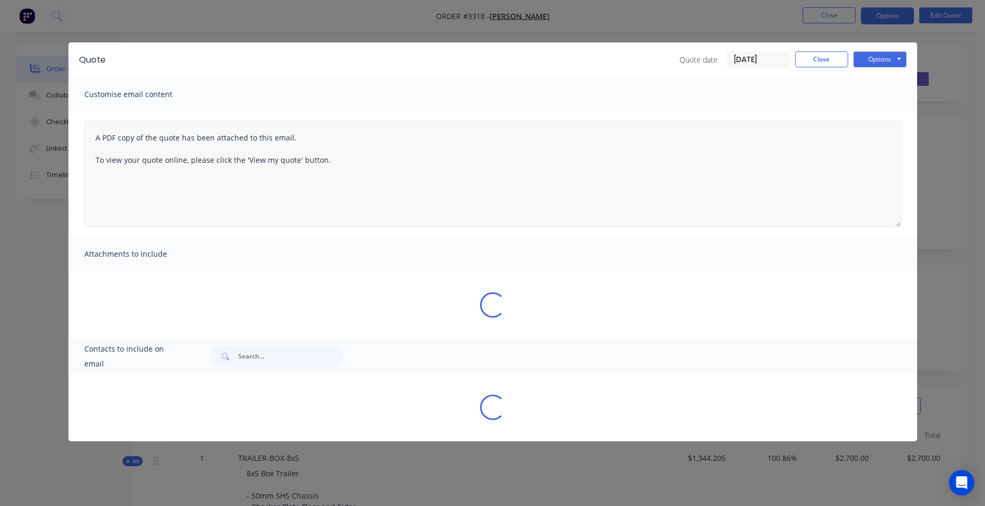
select select "AU"
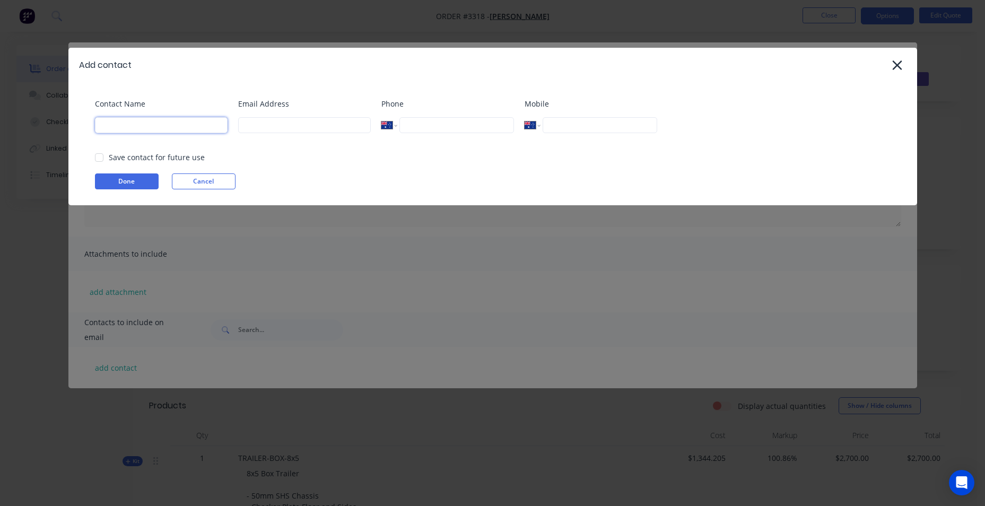
click at [154, 129] on input at bounding box center [161, 125] width 133 height 16
click at [535, 304] on div "Add contact Contact Name Email Address Phone International [GEOGRAPHIC_DATA] [G…" at bounding box center [492, 253] width 985 height 506
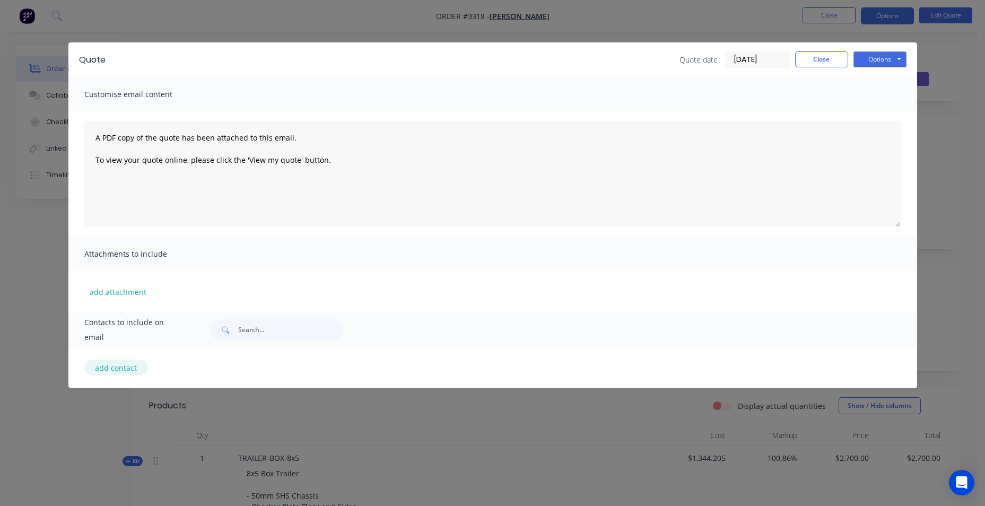
click at [107, 365] on button "add contact" at bounding box center [116, 368] width 64 height 16
select select "AU"
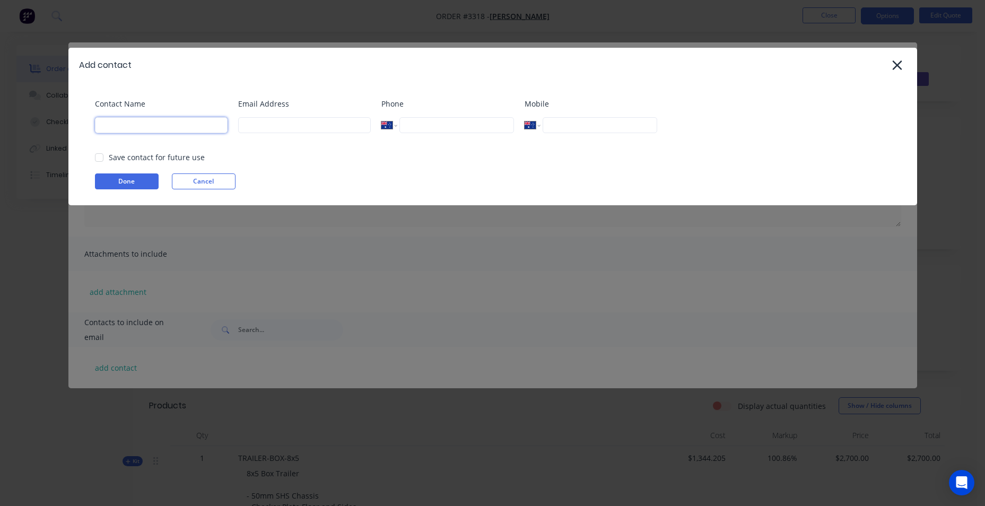
click at [137, 124] on input at bounding box center [161, 125] width 133 height 16
type input "DION"
select select "AU"
click at [897, 63] on icon at bounding box center [897, 65] width 11 height 15
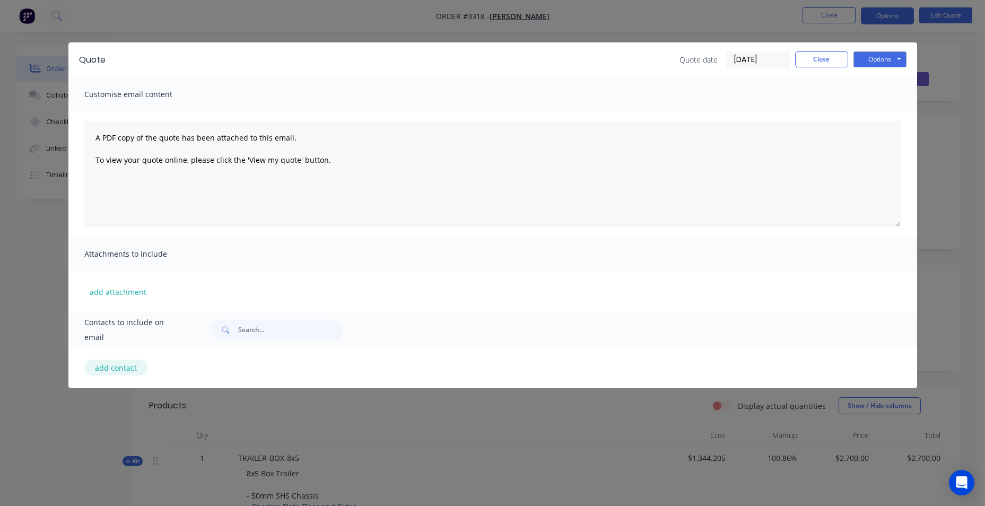
click at [129, 372] on button "add contact" at bounding box center [116, 368] width 64 height 16
select select "AU"
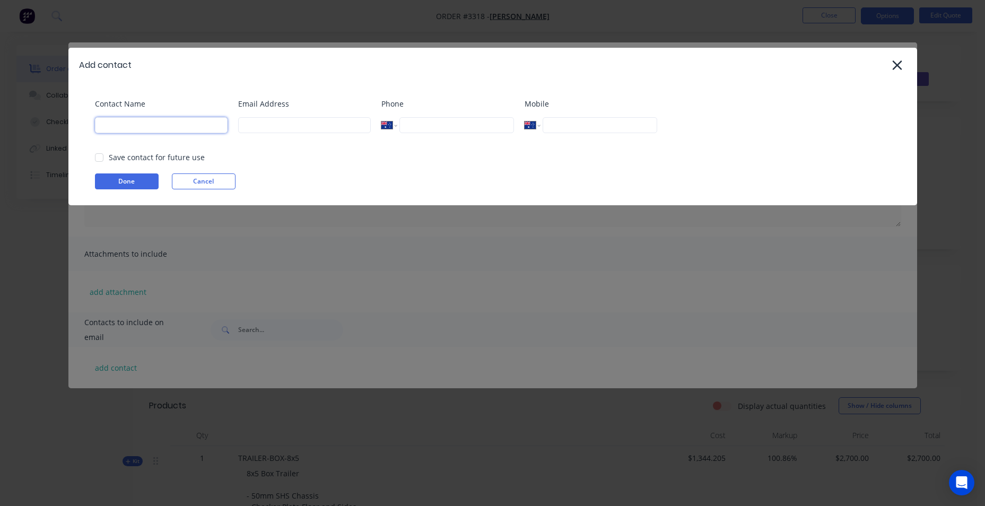
click at [165, 124] on input at bounding box center [161, 125] width 133 height 16
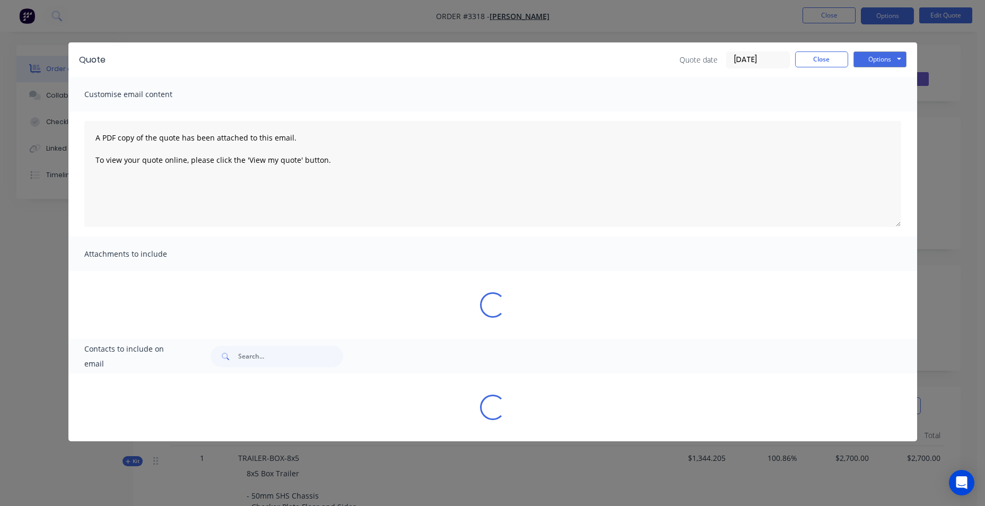
select select "AU"
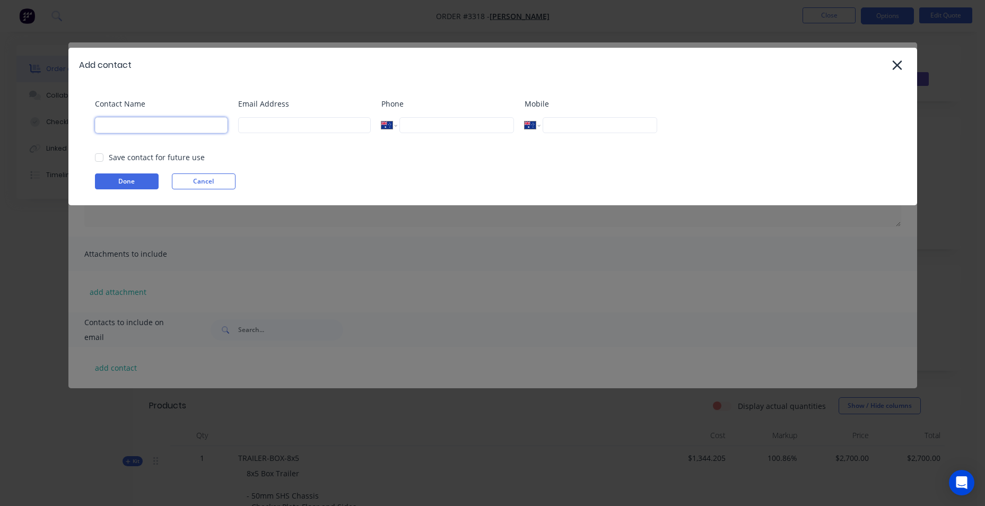
click at [165, 124] on input at bounding box center [161, 125] width 133 height 16
type input "DION"
select select "AU"
click at [901, 59] on icon at bounding box center [897, 65] width 11 height 15
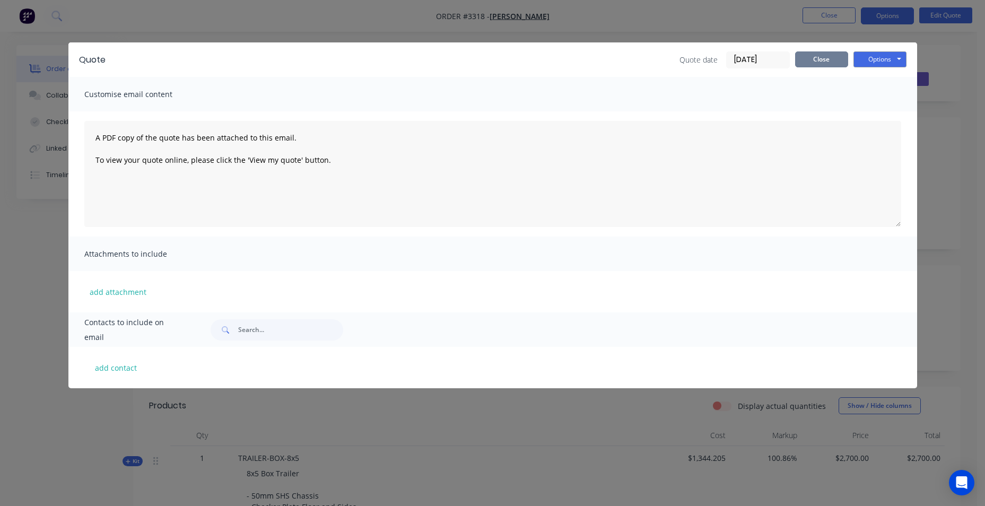
click at [822, 58] on button "Close" at bounding box center [821, 59] width 53 height 16
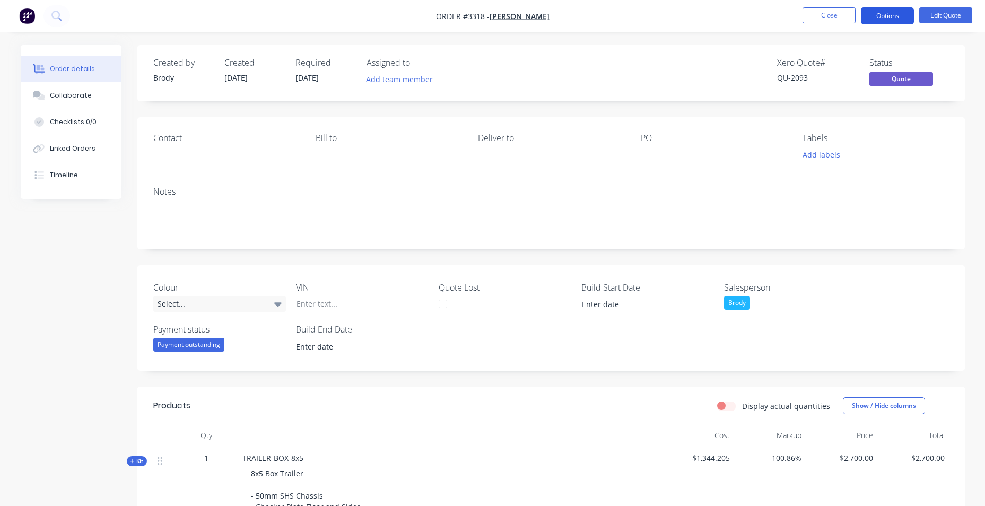
click at [892, 13] on button "Options" at bounding box center [887, 15] width 53 height 17
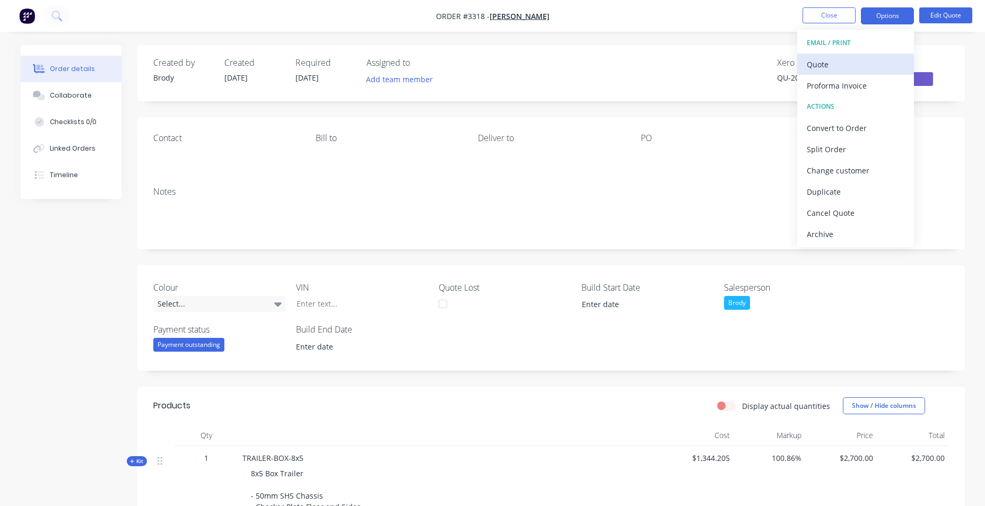
click at [880, 56] on button "Quote" at bounding box center [855, 64] width 117 height 21
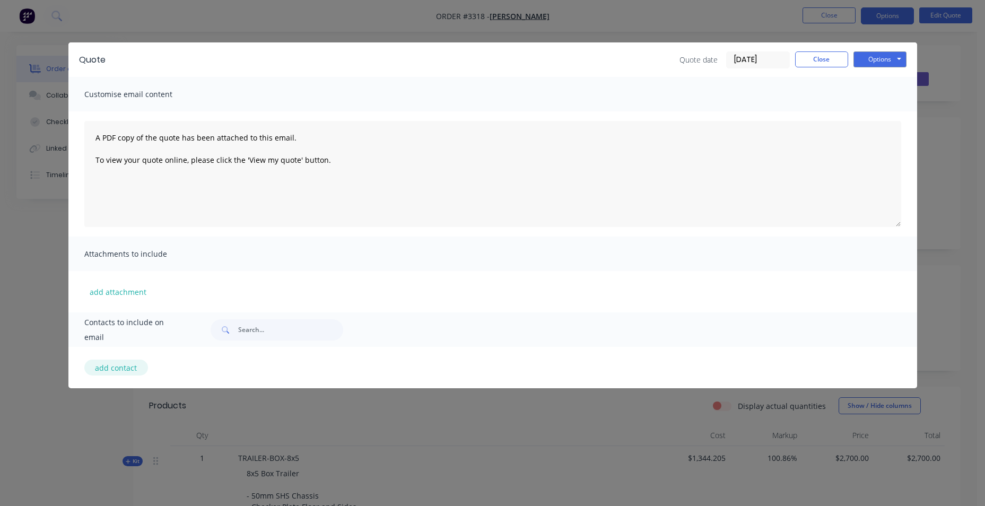
click at [121, 369] on button "add contact" at bounding box center [116, 368] width 64 height 16
select select "AU"
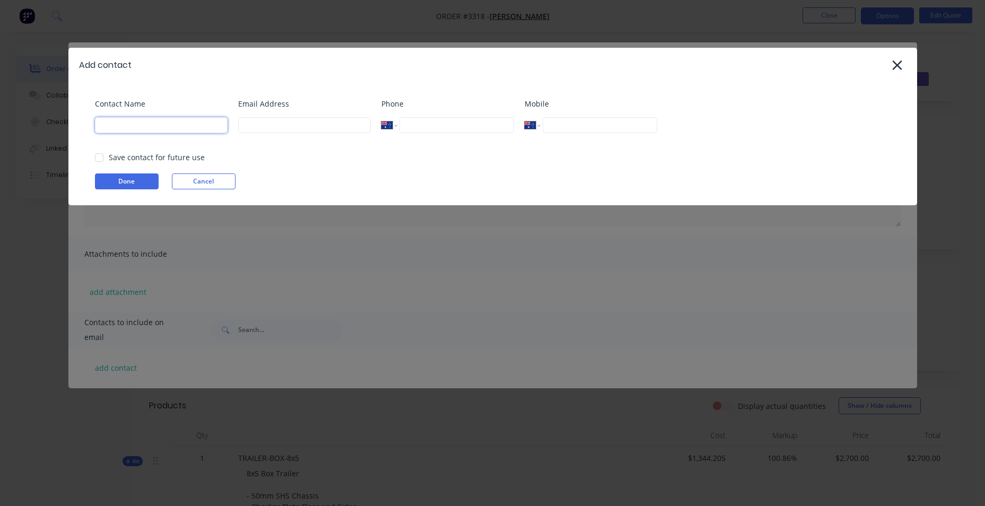
click at [213, 129] on input at bounding box center [161, 125] width 133 height 16
type input "DION"
click at [318, 120] on input at bounding box center [304, 125] width 133 height 16
type input "DION.ARGAET@OUTLOOK.COM"
click at [415, 124] on input "tel" at bounding box center [456, 125] width 114 height 16
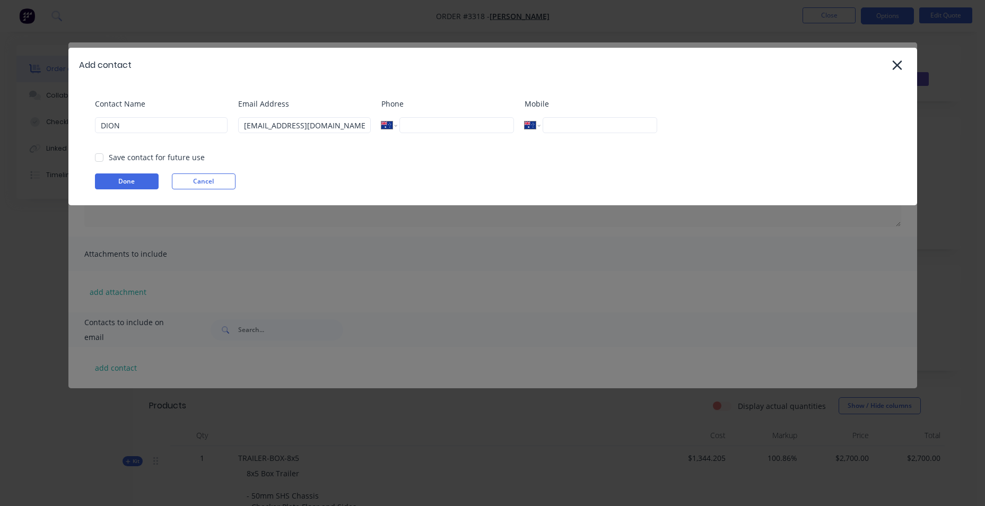
click at [647, 94] on div "Contact Name DION Email Address DION.ARGAET@OUTLOOK.COM Phone International Afg…" at bounding box center [492, 143] width 849 height 123
click at [102, 156] on div at bounding box center [99, 157] width 21 height 21
click at [116, 176] on button "Done" at bounding box center [127, 181] width 64 height 16
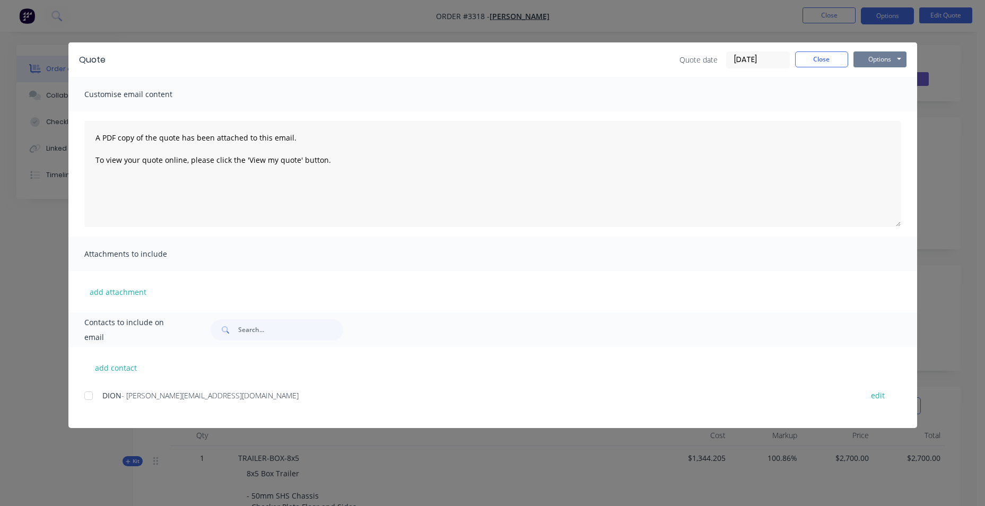
click at [884, 59] on button "Options" at bounding box center [879, 59] width 53 height 16
click at [907, 109] on button "Email" at bounding box center [887, 113] width 68 height 18
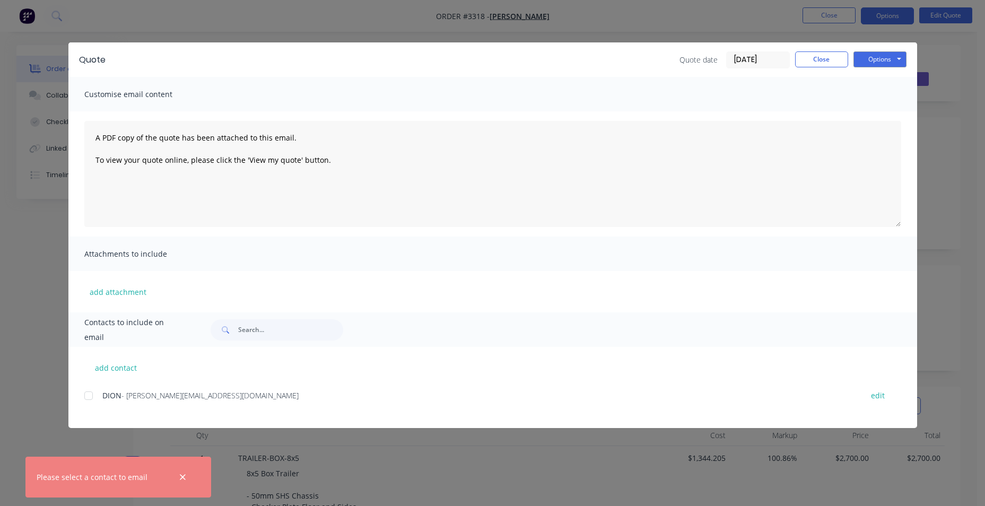
click at [91, 400] on div at bounding box center [88, 395] width 21 height 21
click at [885, 54] on button "Options" at bounding box center [879, 59] width 53 height 16
click at [880, 118] on button "Email" at bounding box center [887, 113] width 68 height 18
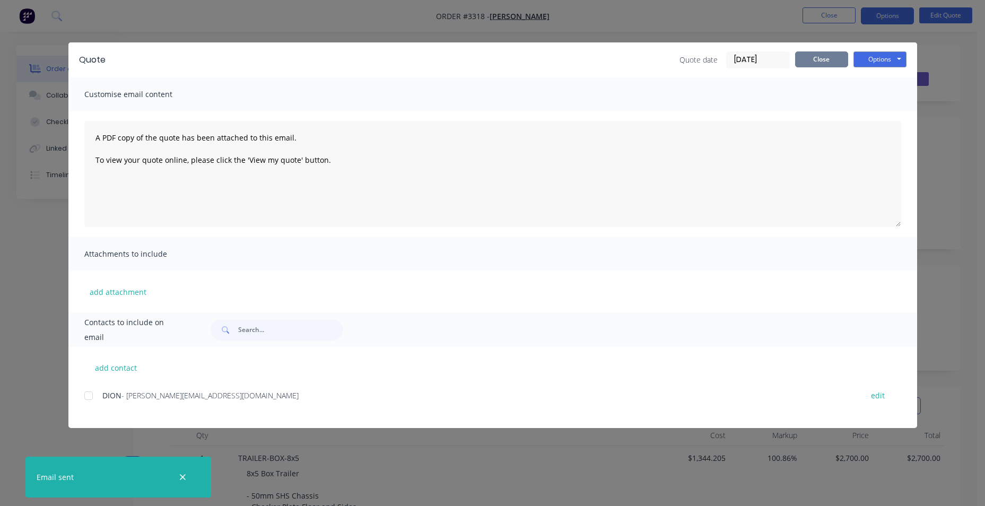
click at [814, 56] on button "Close" at bounding box center [821, 59] width 53 height 16
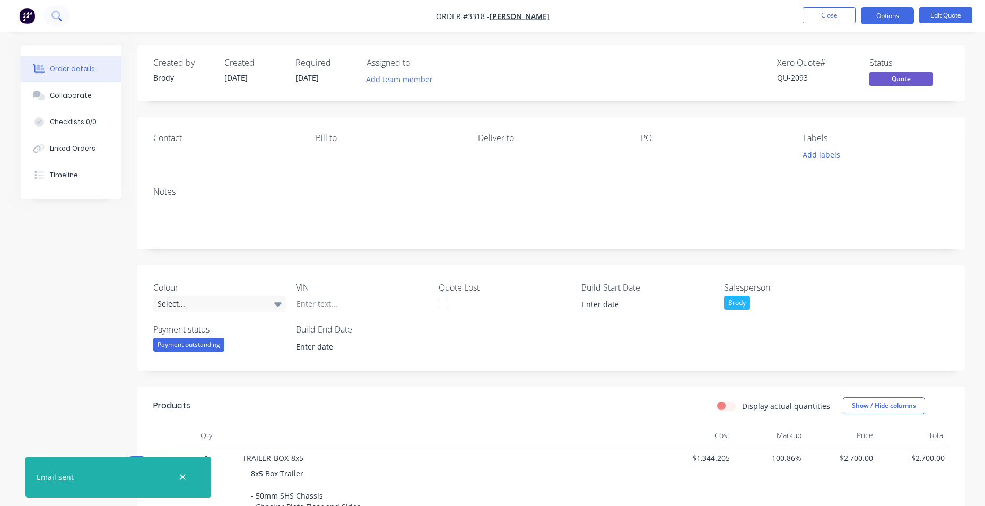
click at [60, 15] on icon at bounding box center [56, 16] width 10 height 10
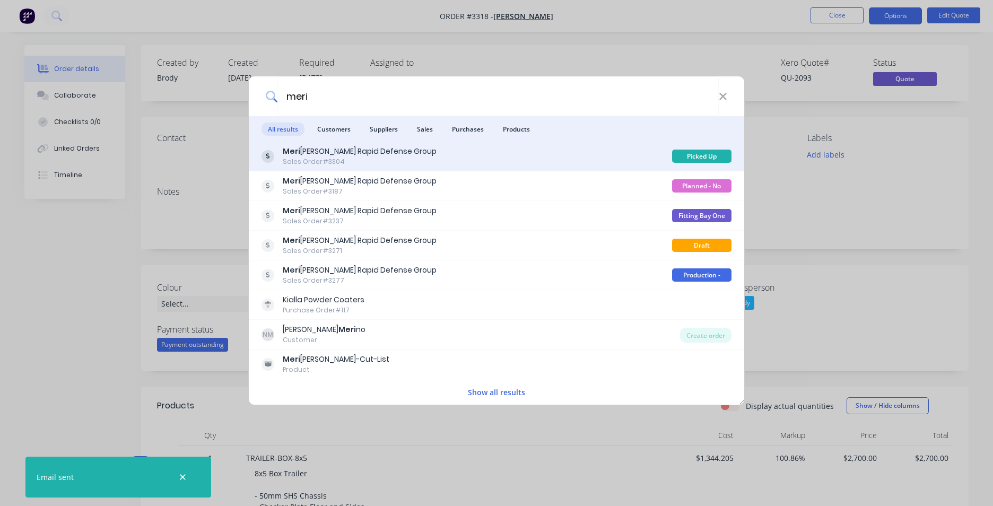
type input "meri"
click at [315, 152] on div "Meri dian Rapid Defense Group" at bounding box center [360, 151] width 154 height 11
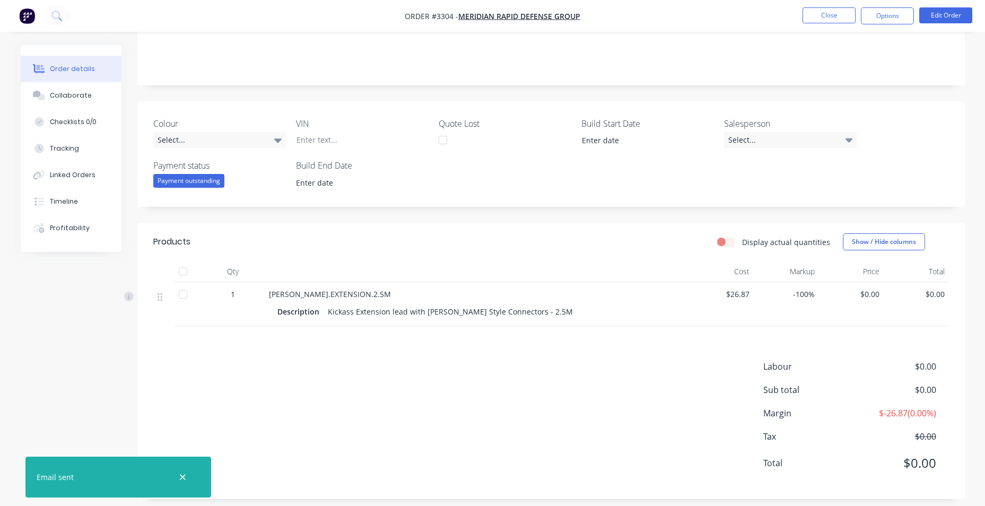
scroll to position [173, 0]
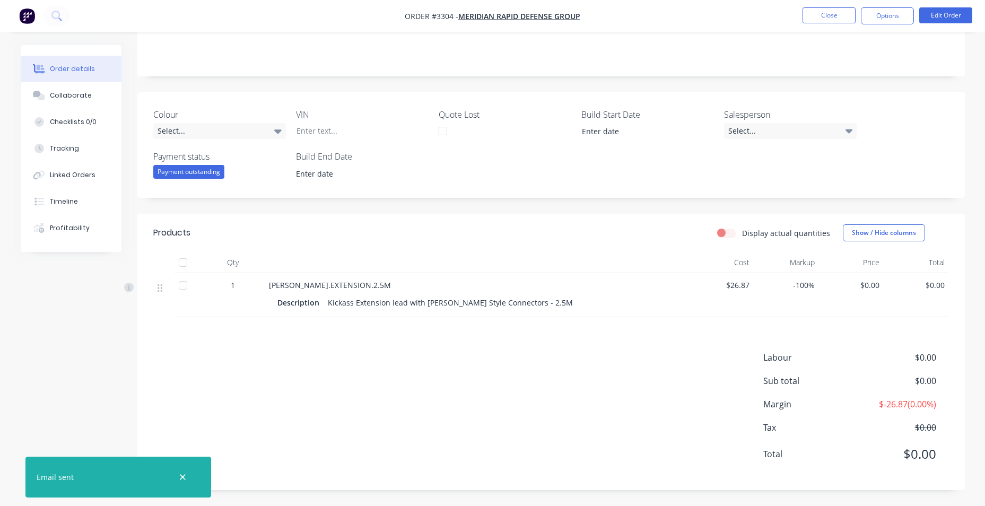
click at [588, 360] on div "Labour $0.00 Sub total $0.00 Margin $-26.87 ( 0.00 %) Tax $0.00 Total $0.00" at bounding box center [551, 412] width 796 height 123
